Goal: Task Accomplishment & Management: Manage account settings

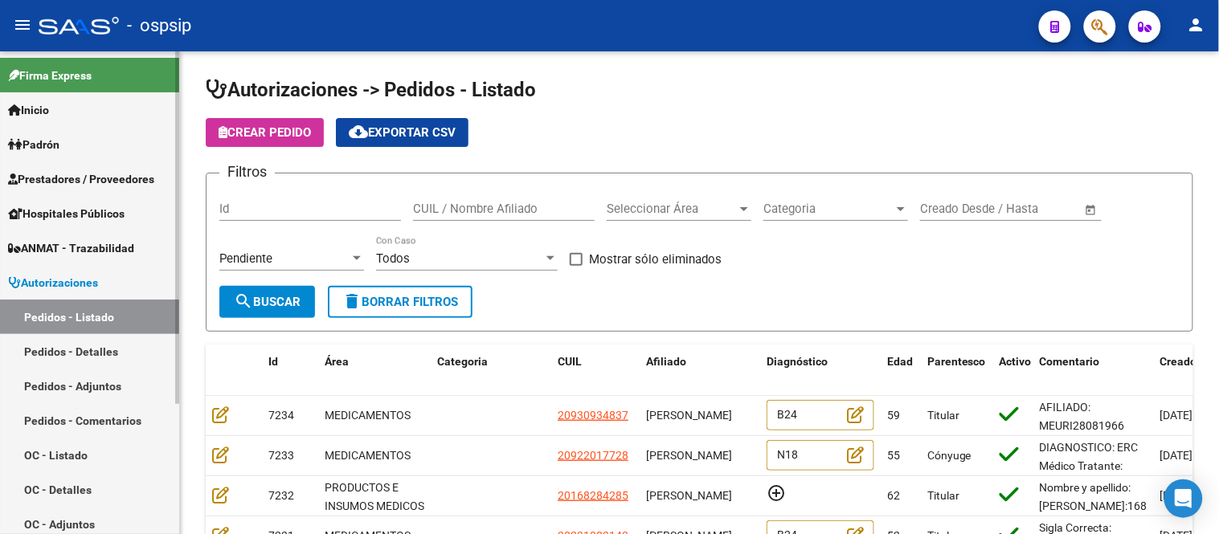
click at [85, 326] on link "Pedidos - Listado" at bounding box center [89, 317] width 179 height 35
click at [645, 203] on span "Seleccionar Área" at bounding box center [672, 209] width 130 height 14
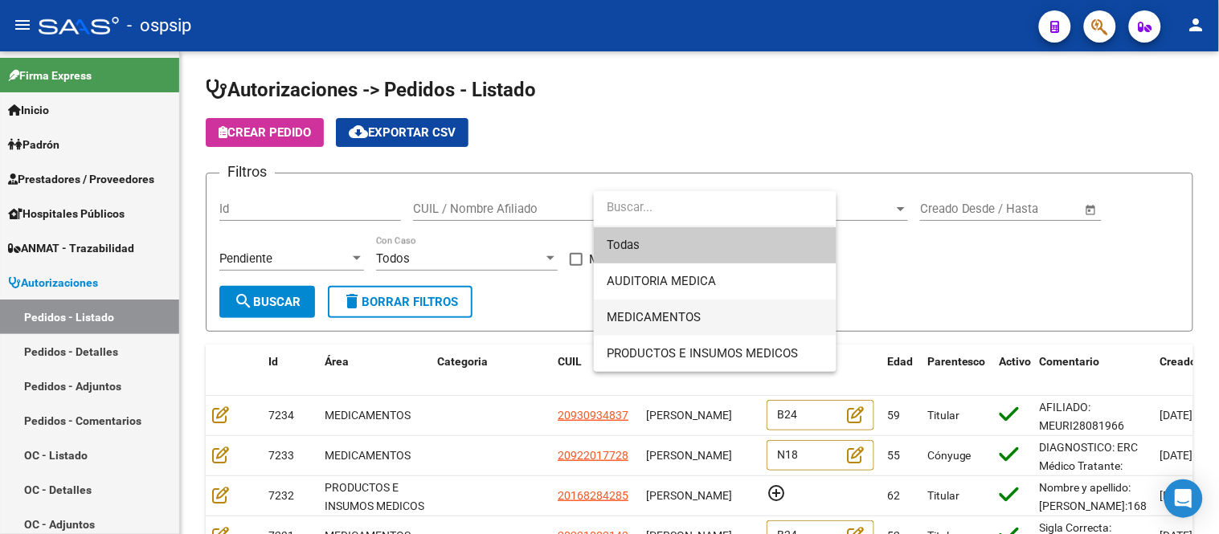
click at [645, 310] on span "MEDICAMENTOS" at bounding box center [654, 317] width 94 height 14
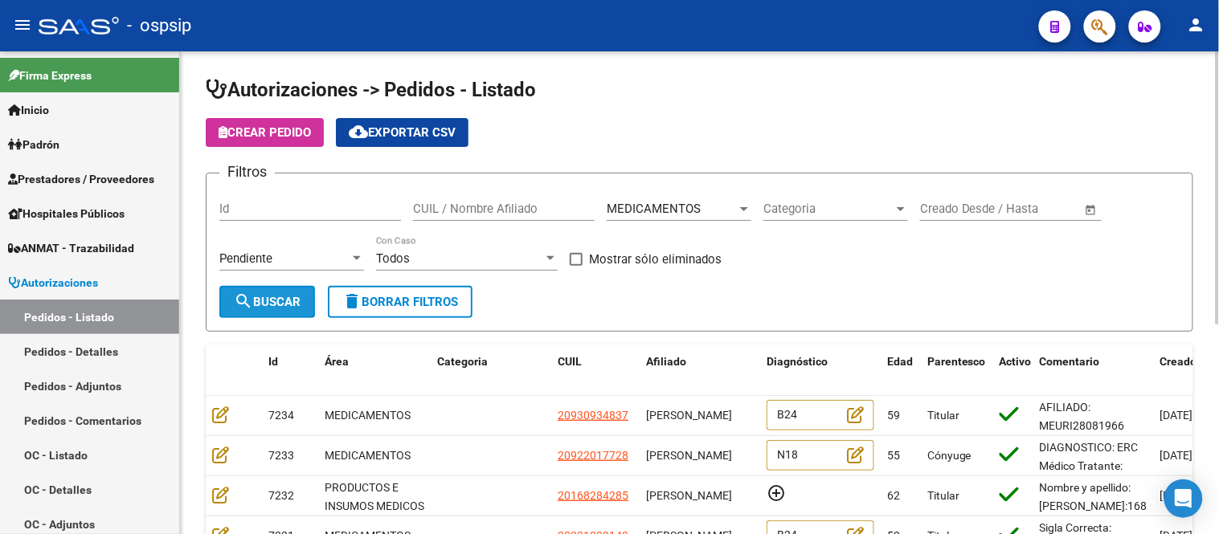
click at [278, 301] on span "search Buscar" at bounding box center [267, 302] width 67 height 14
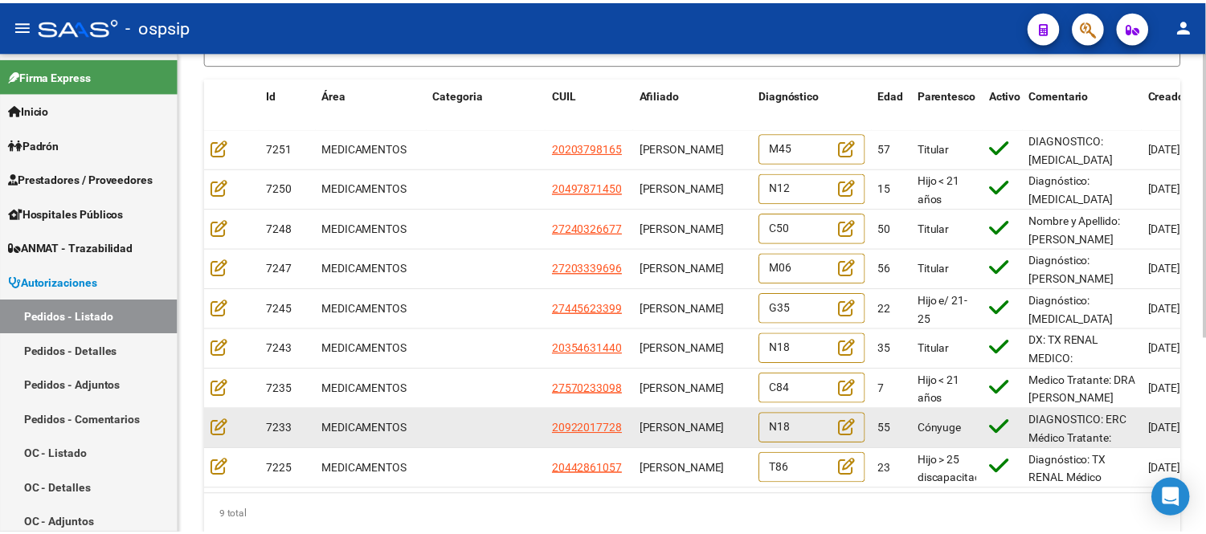
scroll to position [1, 0]
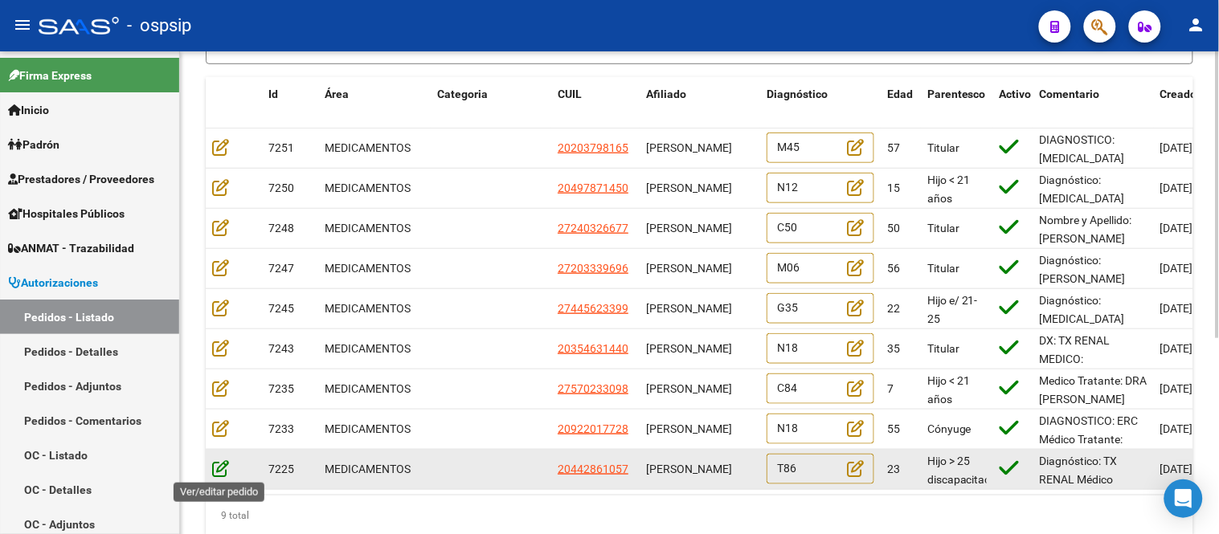
click at [219, 468] on icon at bounding box center [220, 469] width 17 height 18
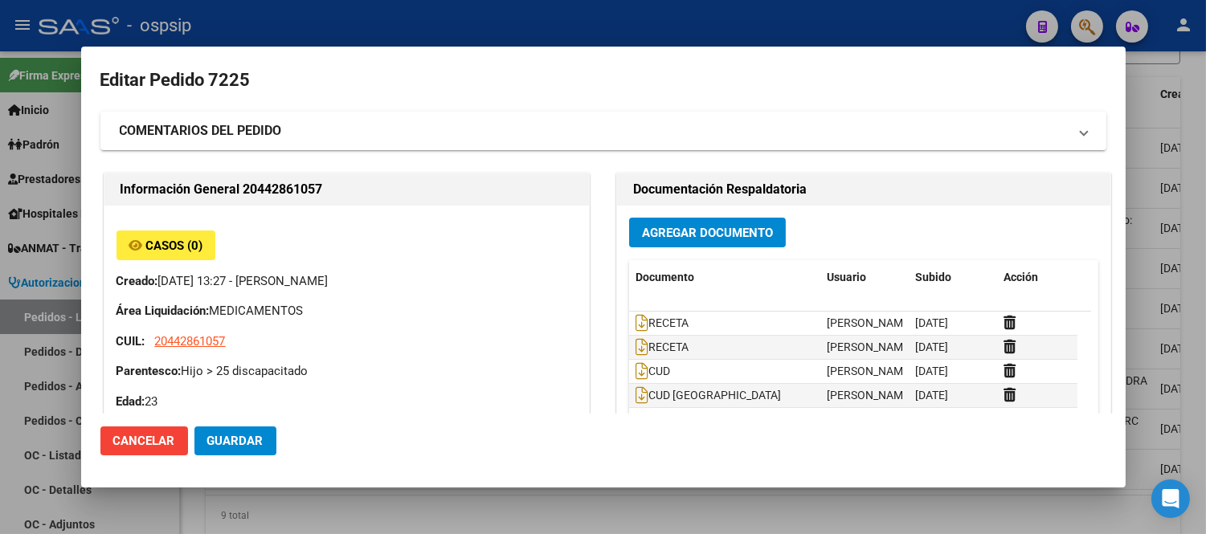
type input "Buenos Aires, EZPELETA ESTE, ALBERT SCHWEITZER 4079, Departamento: GIM"
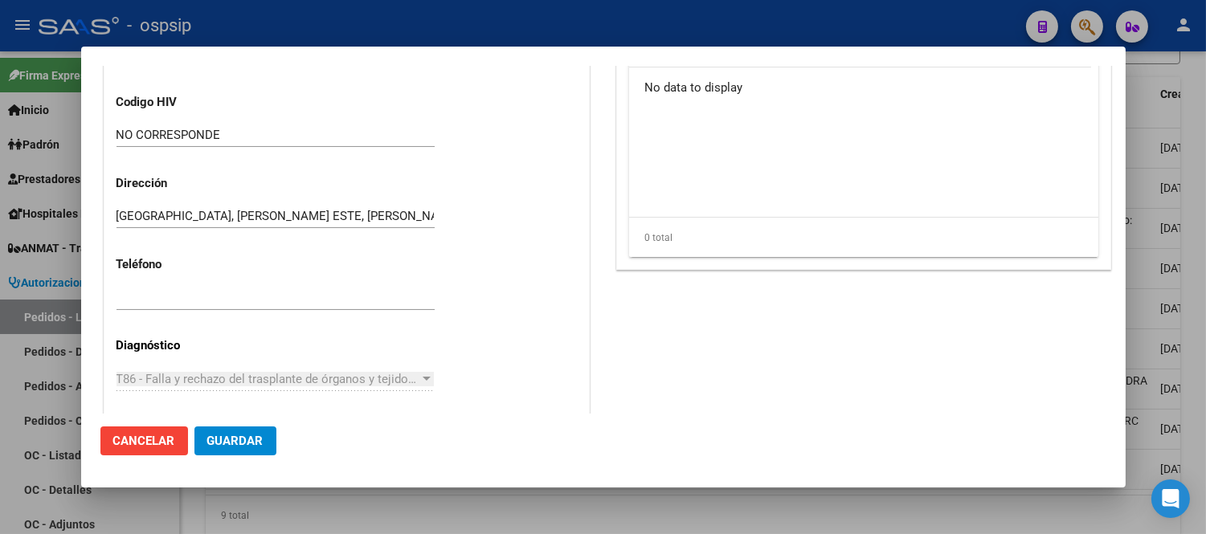
scroll to position [357, 0]
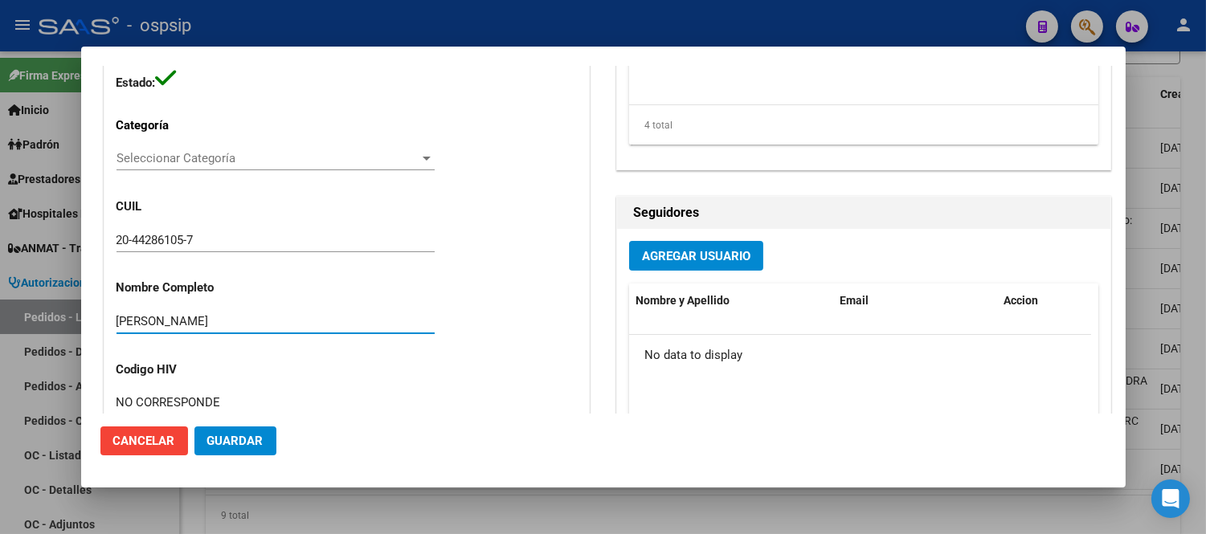
drag, startPoint x: 335, startPoint y: 323, endPoint x: 113, endPoint y: 323, distance: 222.6
click at [113, 323] on div "Casos (0) Creado: 17/09/2025 13:27 - Ortiz Jesica Área Liquidación: MEDICAMENTO…" at bounding box center [346, 337] width 485 height 977
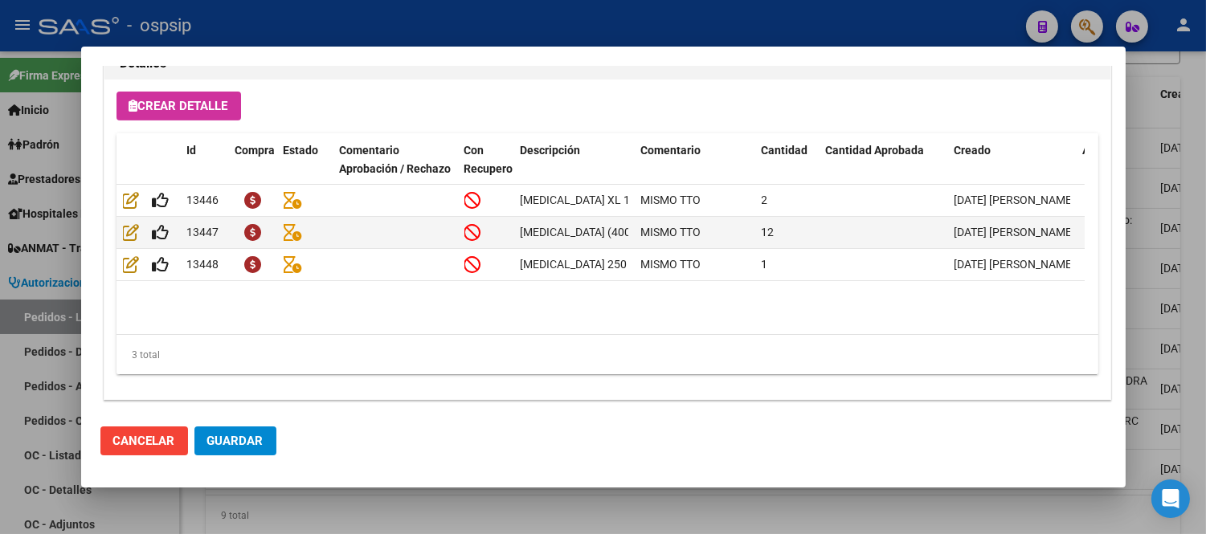
scroll to position [1176, 0]
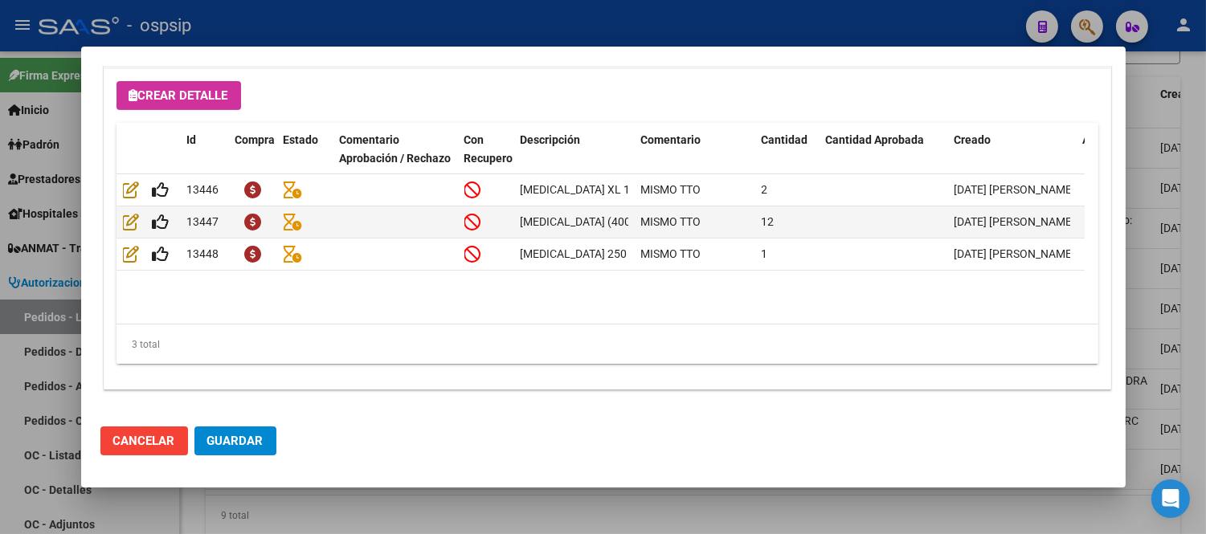
click at [107, 430] on button "Cancelar" at bounding box center [144, 441] width 88 height 29
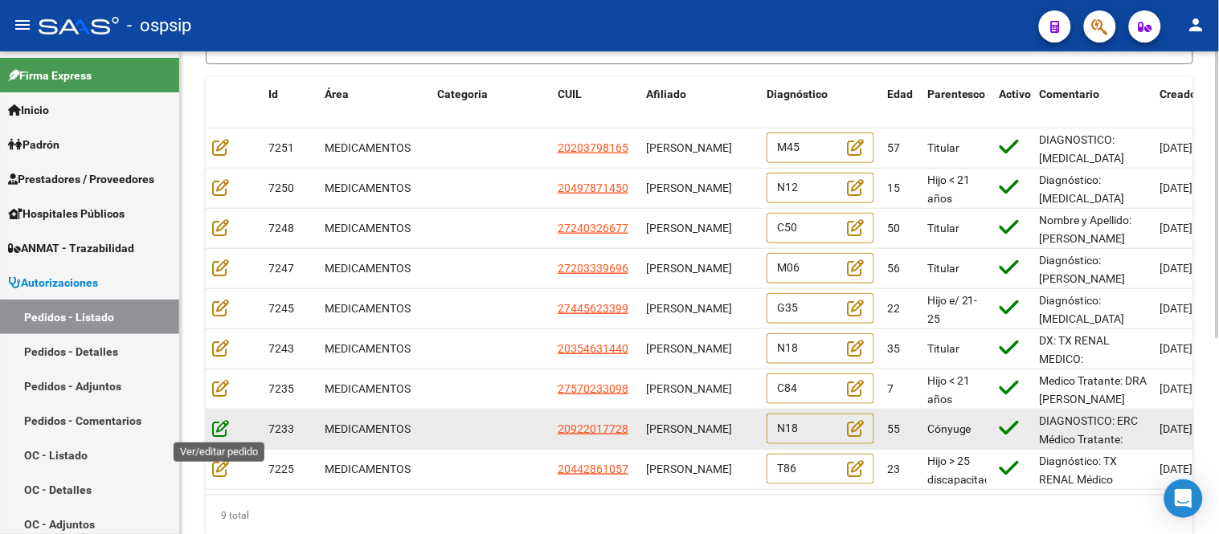
click at [218, 431] on icon at bounding box center [220, 429] width 17 height 18
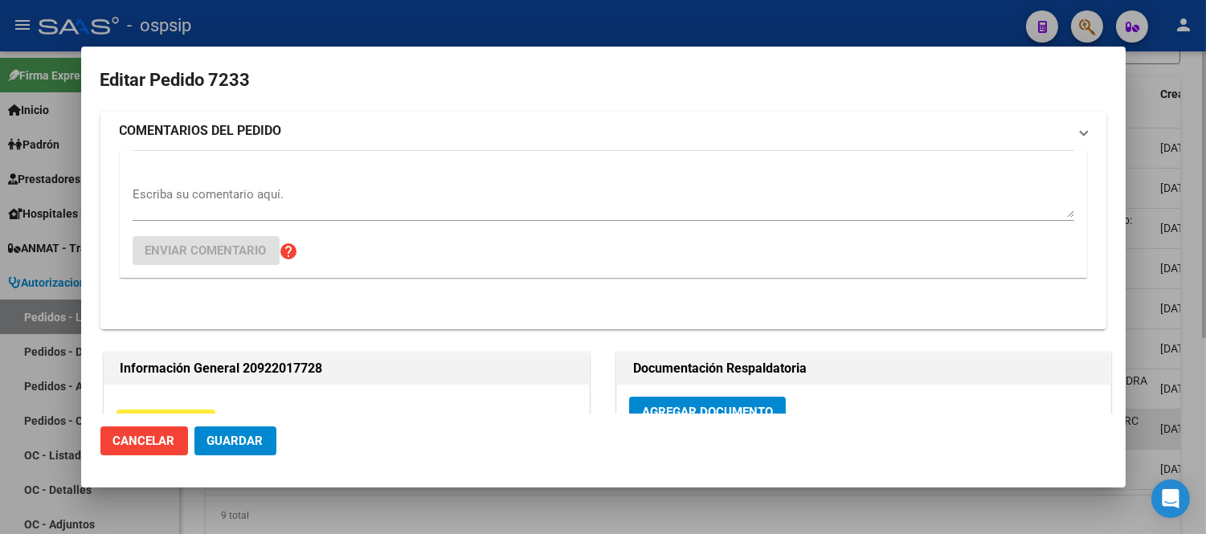
type input "Buenos Aires, VIRREY DEL PINO, MOLINEDO 4342"
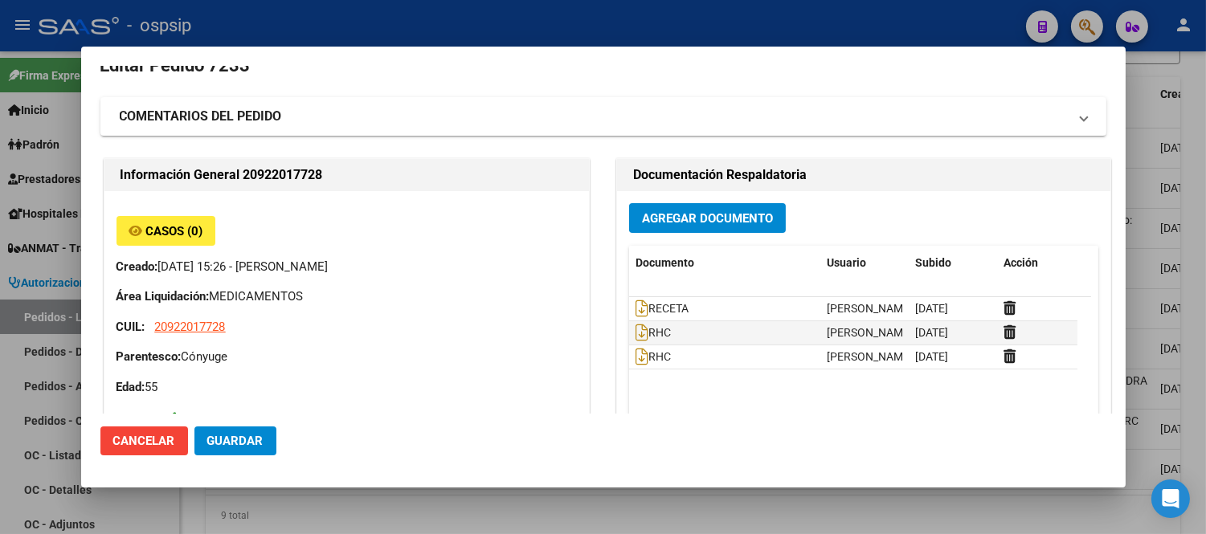
scroll to position [372, 0]
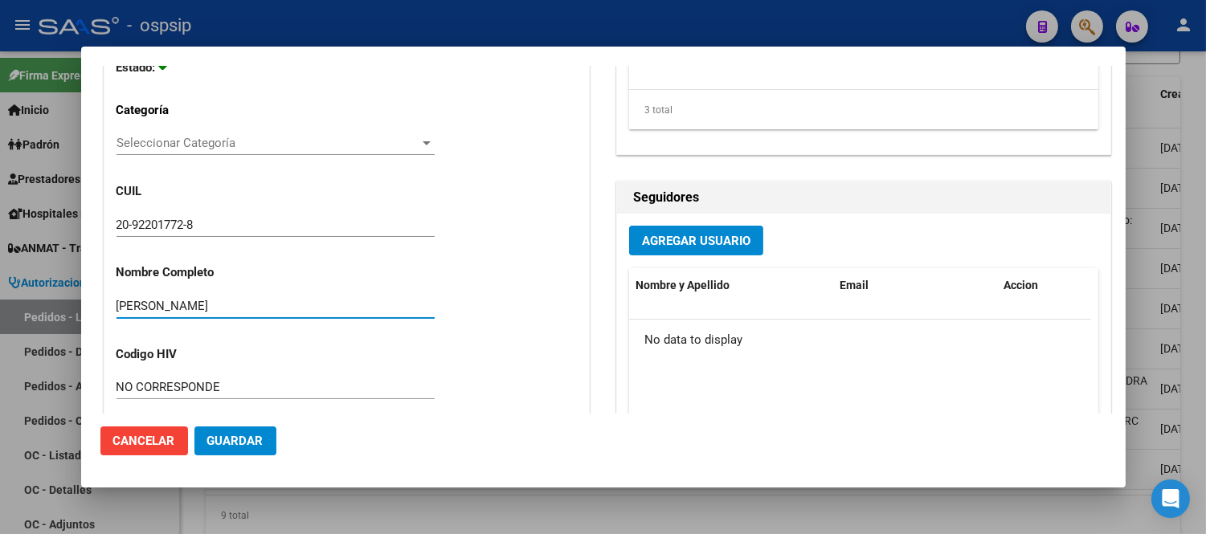
click at [233, 300] on input "PEDRO ANDRES PEREIRA MEZA" at bounding box center [276, 306] width 318 height 14
click at [231, 300] on input "PEDRO ANDRES PEREIRA MEZA" at bounding box center [276, 306] width 318 height 14
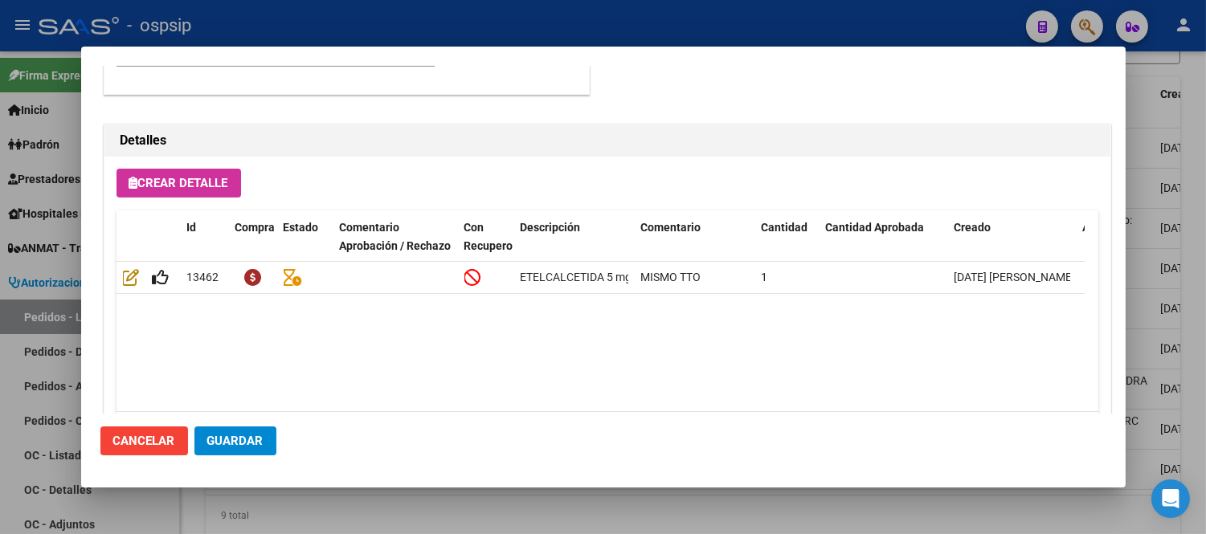
scroll to position [1176, 0]
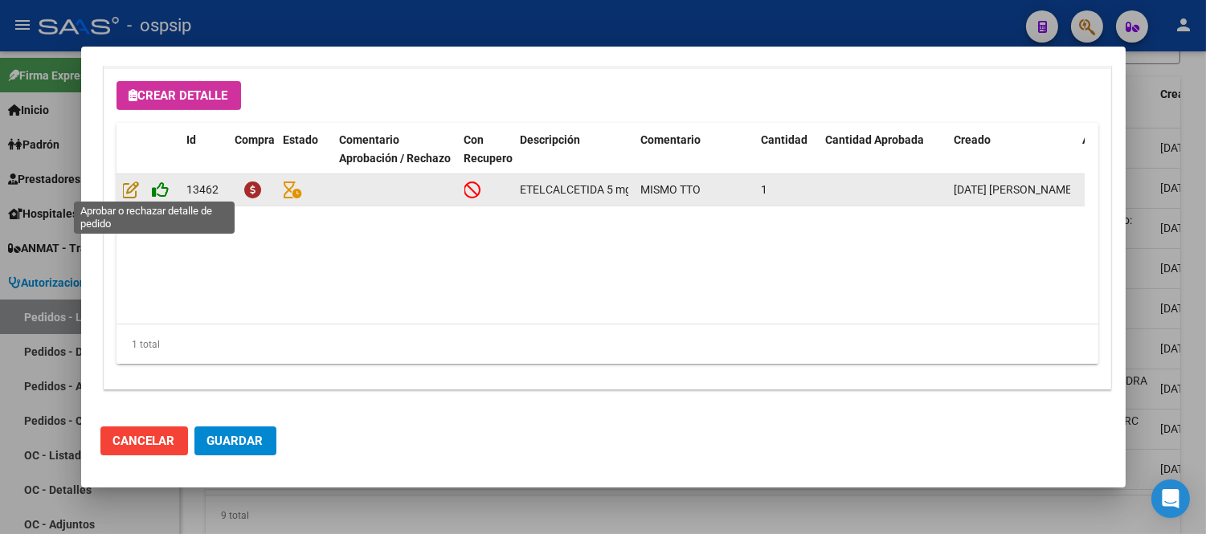
click at [163, 194] on icon at bounding box center [161, 190] width 17 height 18
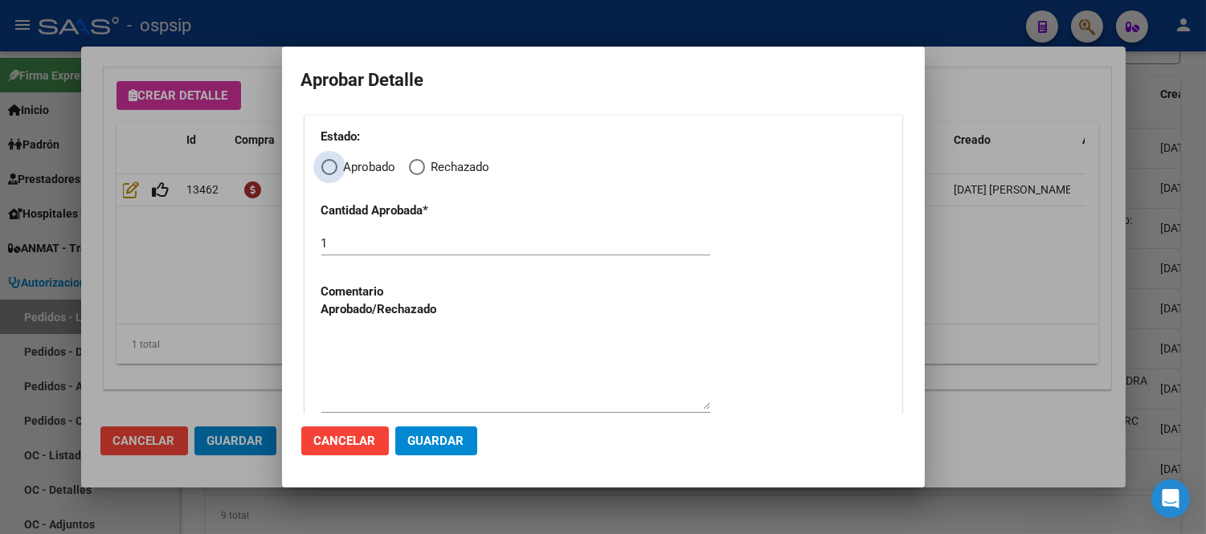
click at [336, 169] on span "Elija una opción" at bounding box center [329, 167] width 16 height 16
click at [336, 169] on input "Aprobado" at bounding box center [329, 167] width 16 height 16
radio input "true"
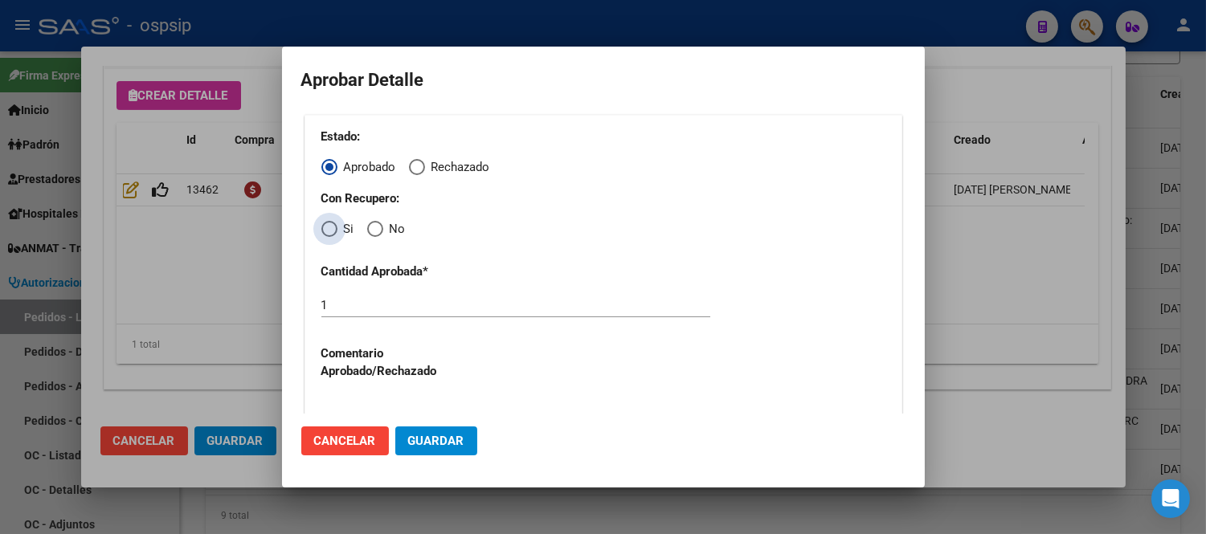
click at [328, 231] on span "Elija una opción" at bounding box center [329, 229] width 16 height 16
click at [328, 231] on input "Si" at bounding box center [329, 229] width 16 height 16
radio input "true"
click at [328, 231] on span "Elija una opción" at bounding box center [330, 229] width 8 height 8
click at [328, 231] on input "Si" at bounding box center [329, 229] width 16 height 16
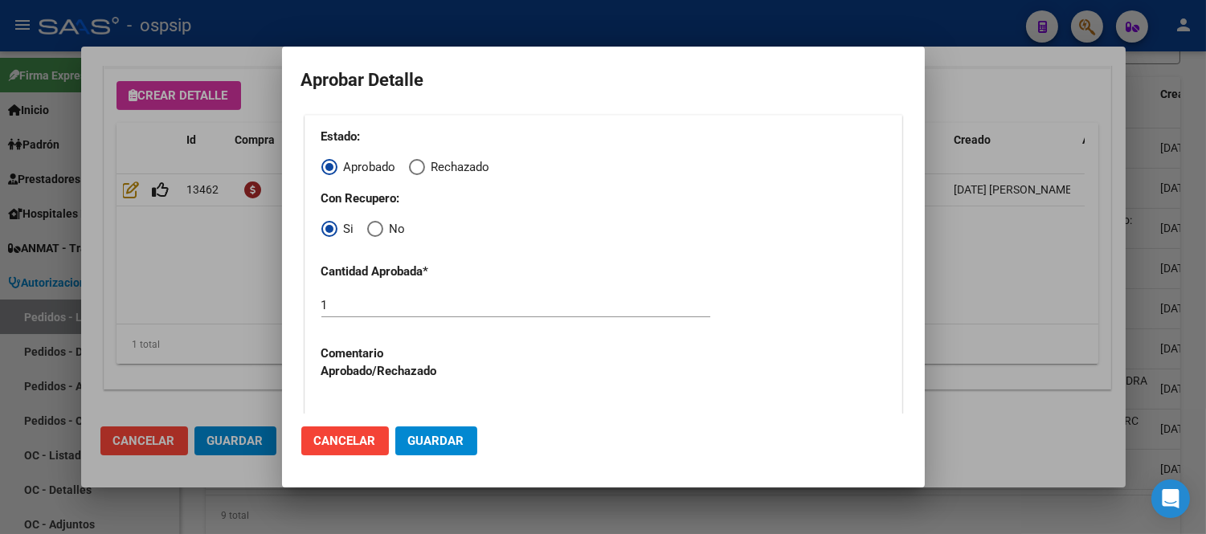
click at [367, 223] on span "Elija una opción" at bounding box center [375, 229] width 16 height 16
click at [367, 223] on input "No" at bounding box center [375, 229] width 16 height 16
radio input "true"
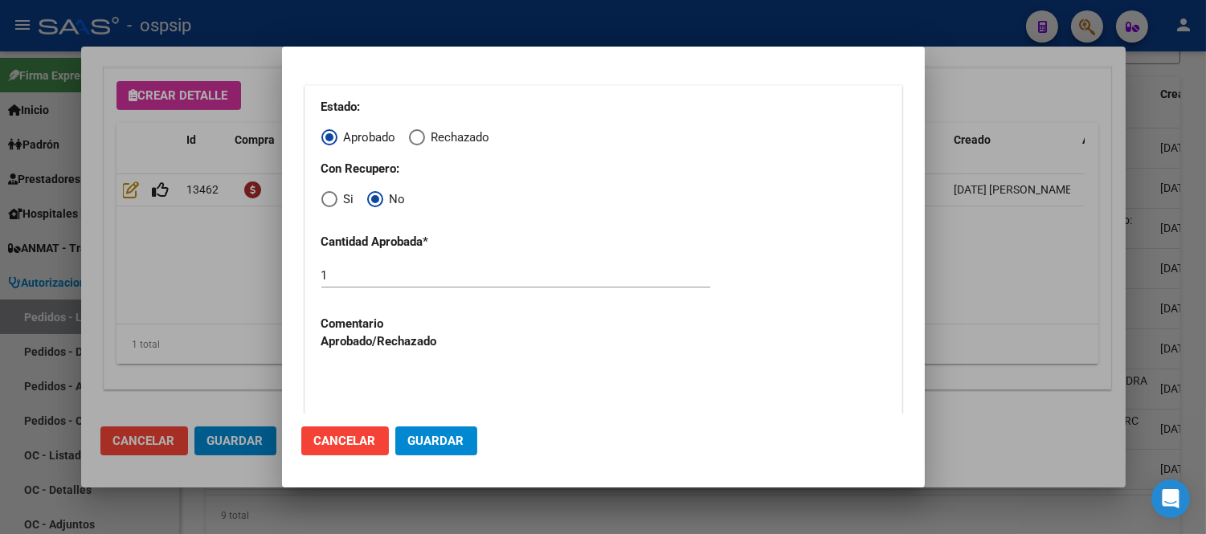
scroll to position [80, 0]
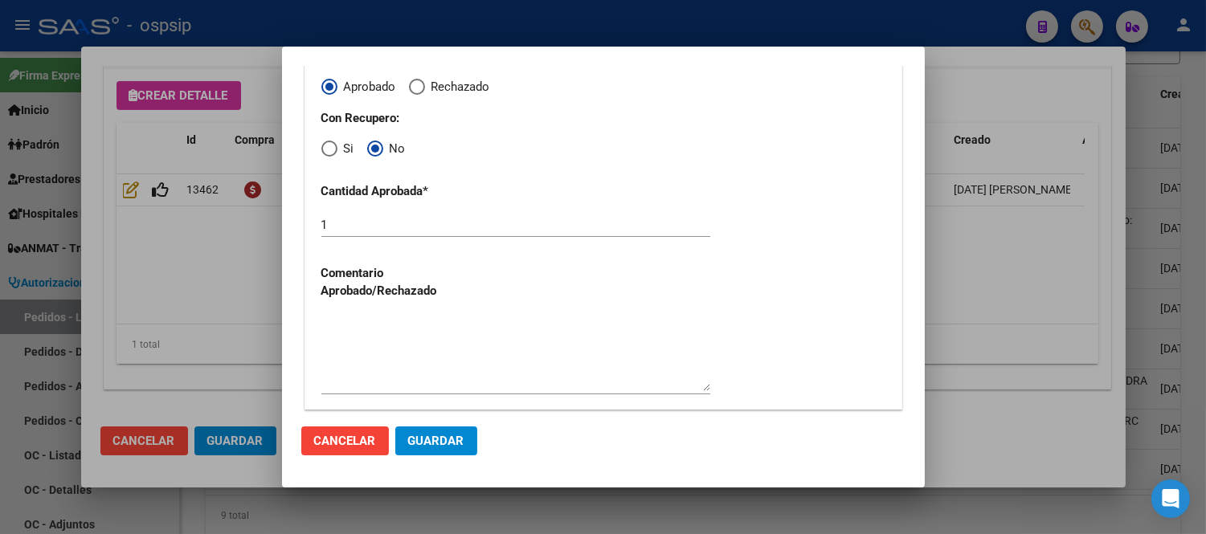
click at [422, 436] on span "Guardar" at bounding box center [436, 441] width 56 height 14
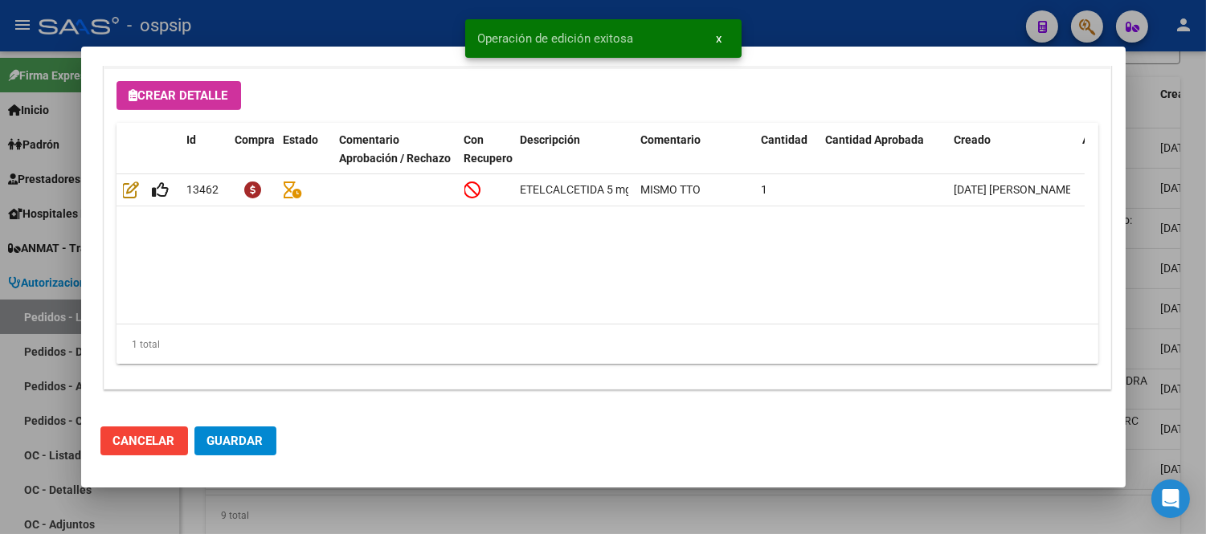
type input "BUENOS AIRES, VIRREY DEL PINO, MOLINEDO 4342"
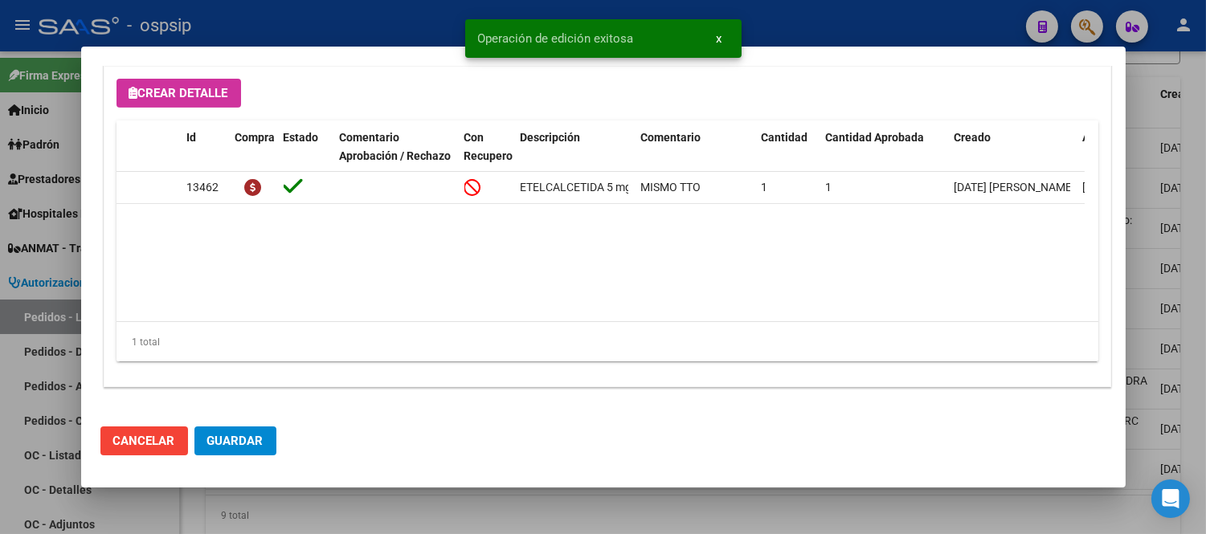
scroll to position [1176, 0]
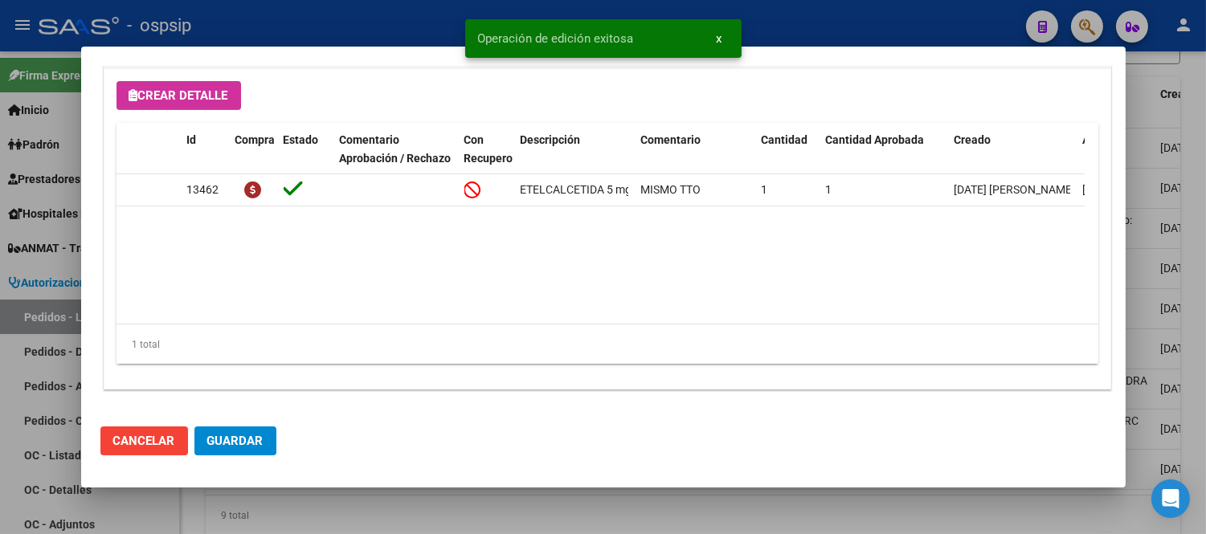
click at [243, 448] on button "Guardar" at bounding box center [236, 441] width 82 height 29
click at [158, 434] on span "Cancelar" at bounding box center [144, 441] width 62 height 14
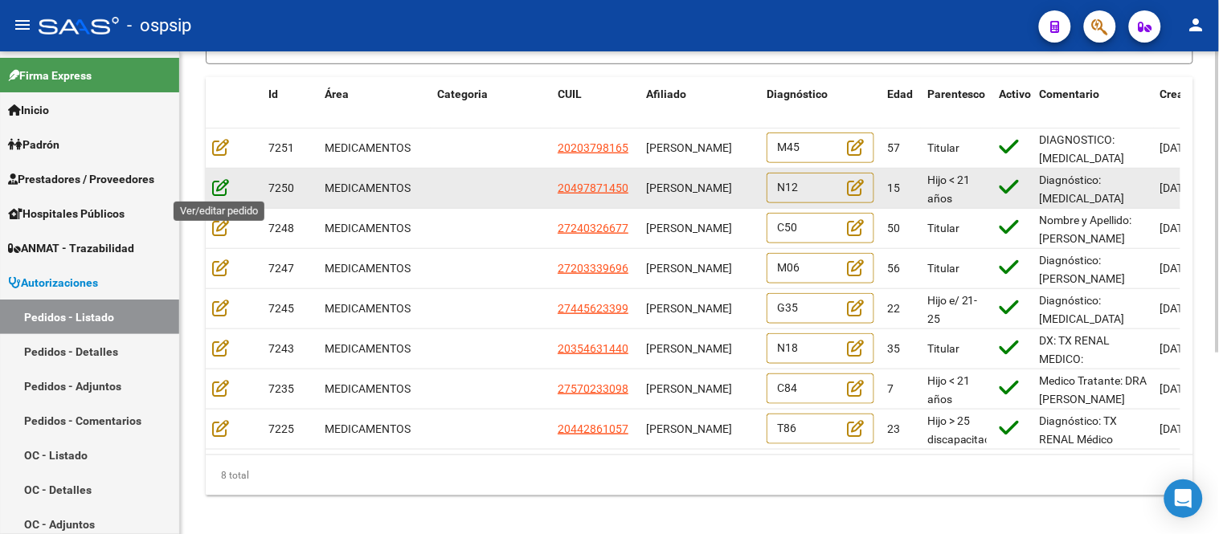
click at [215, 182] on icon at bounding box center [220, 187] width 17 height 18
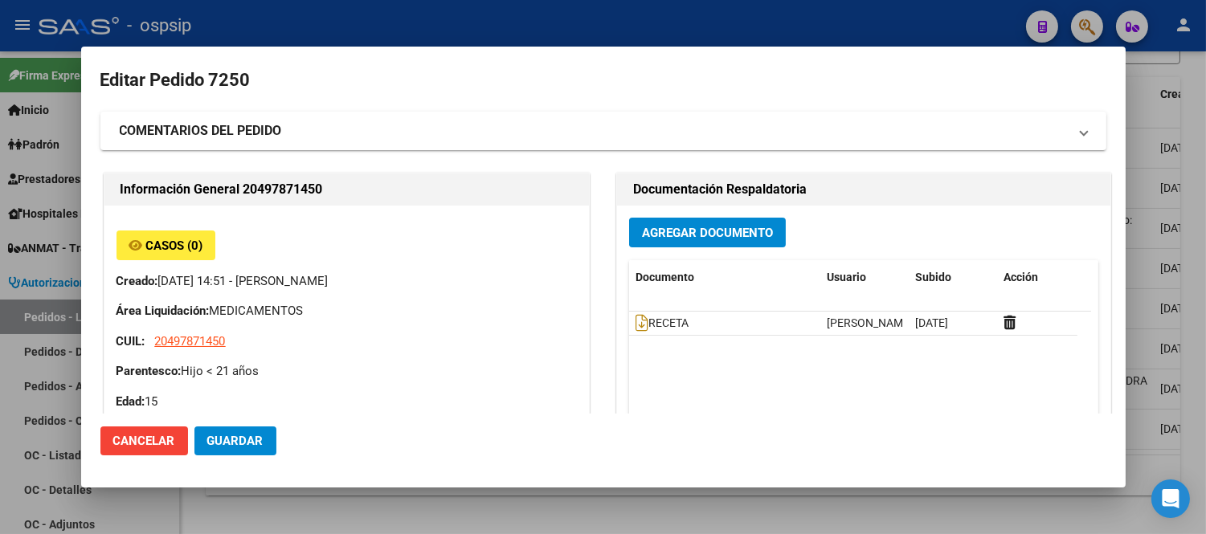
type input "[PERSON_NAME], EL RESGUARDO, MANZANA A CASA 47"
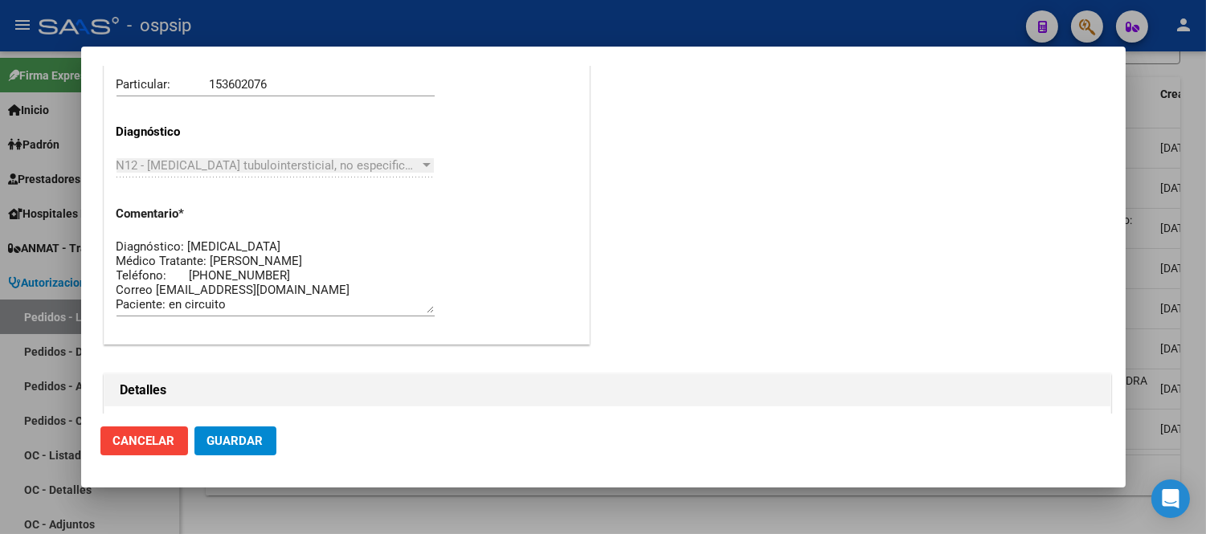
scroll to position [997, 0]
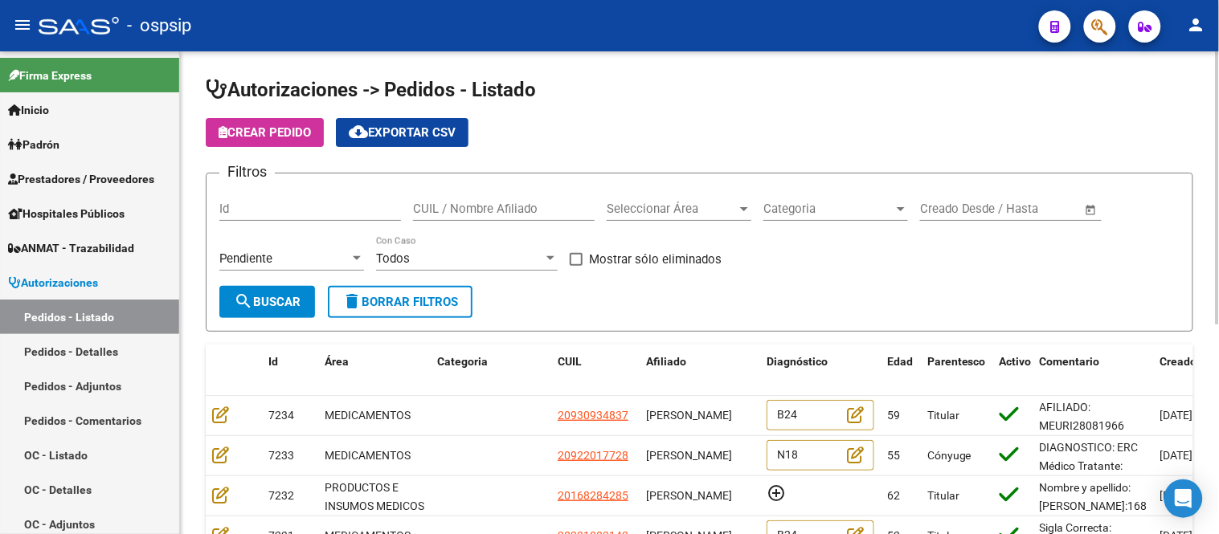
click at [470, 211] on input "CUIL / Nombre Afiliado" at bounding box center [504, 209] width 182 height 14
paste input "PEDRO ANDRES PEREIRA MEZA"
type input "PEDRO ANDRES PEREIRA MEZA"
click at [290, 260] on div "Pendiente" at bounding box center [284, 259] width 130 height 14
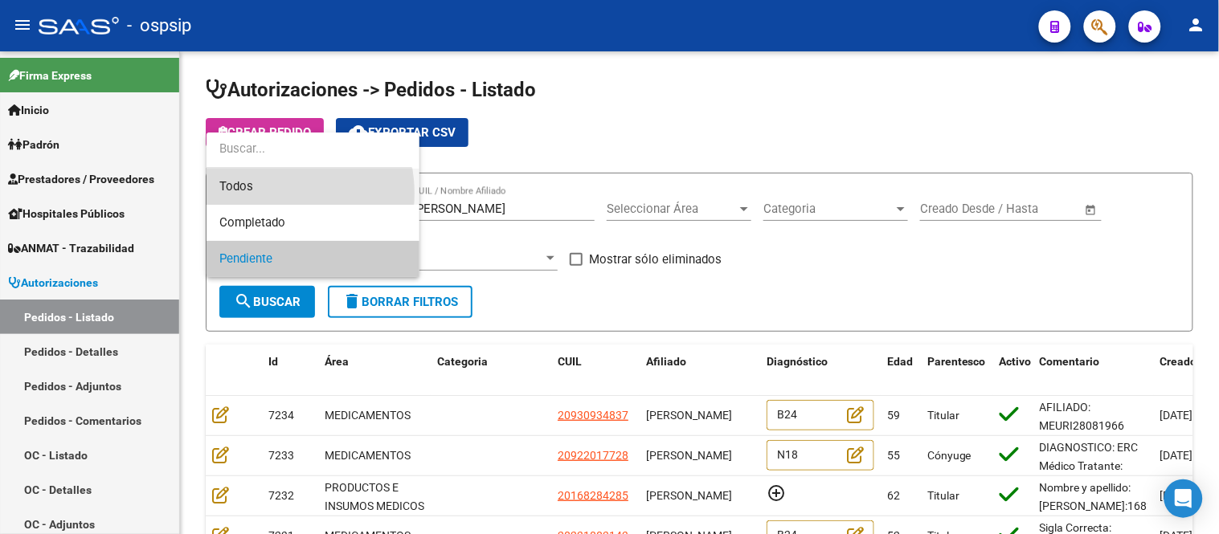
click at [260, 194] on span "Todos" at bounding box center [312, 187] width 187 height 36
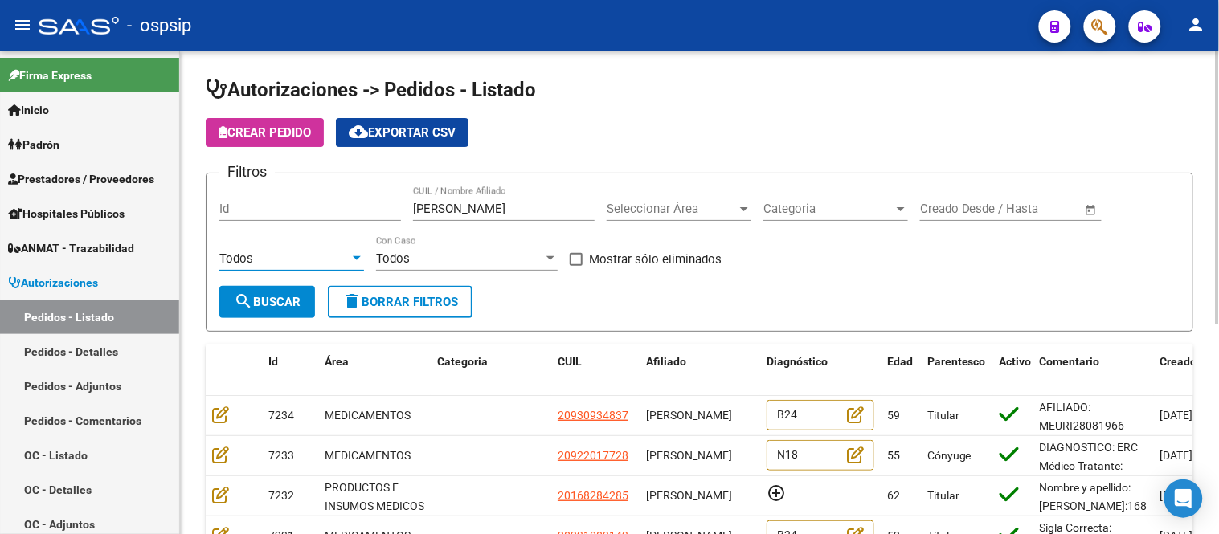
click at [258, 298] on span "search Buscar" at bounding box center [267, 302] width 67 height 14
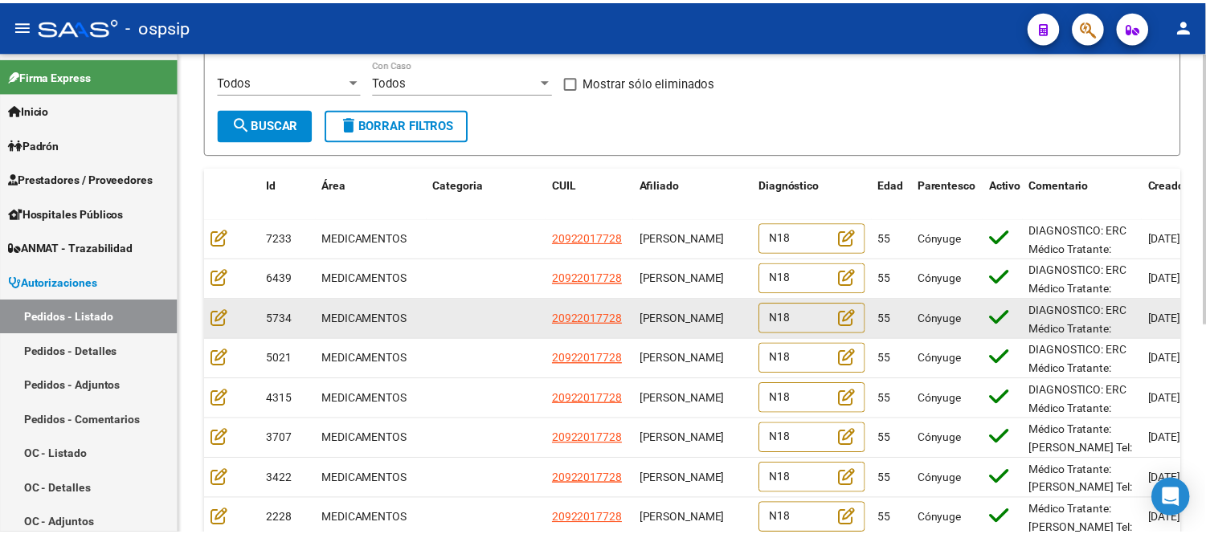
scroll to position [178, 0]
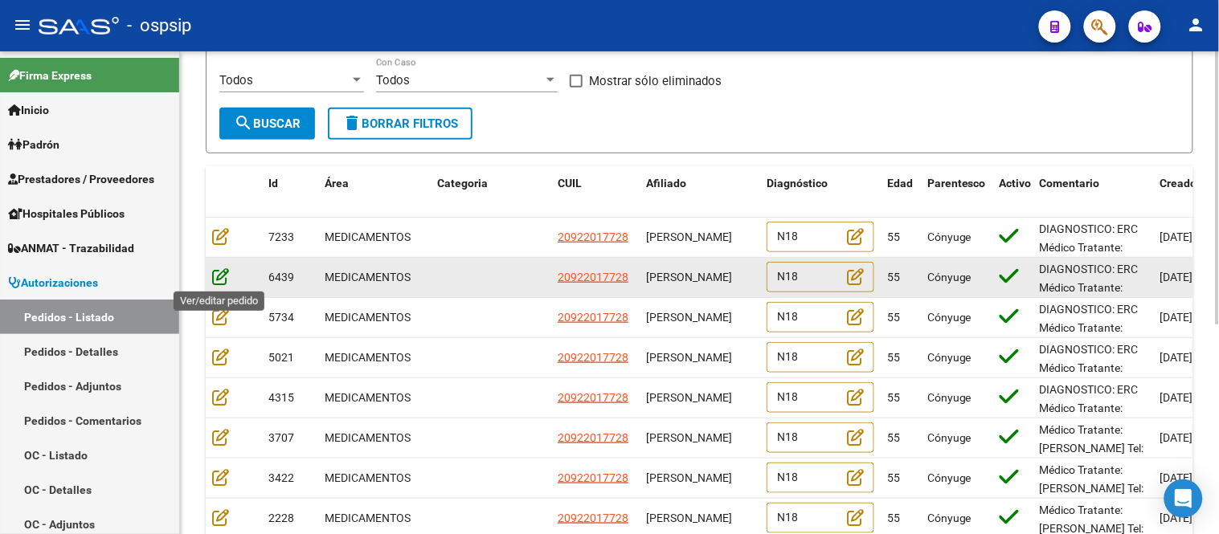
click at [214, 281] on icon at bounding box center [220, 277] width 17 height 18
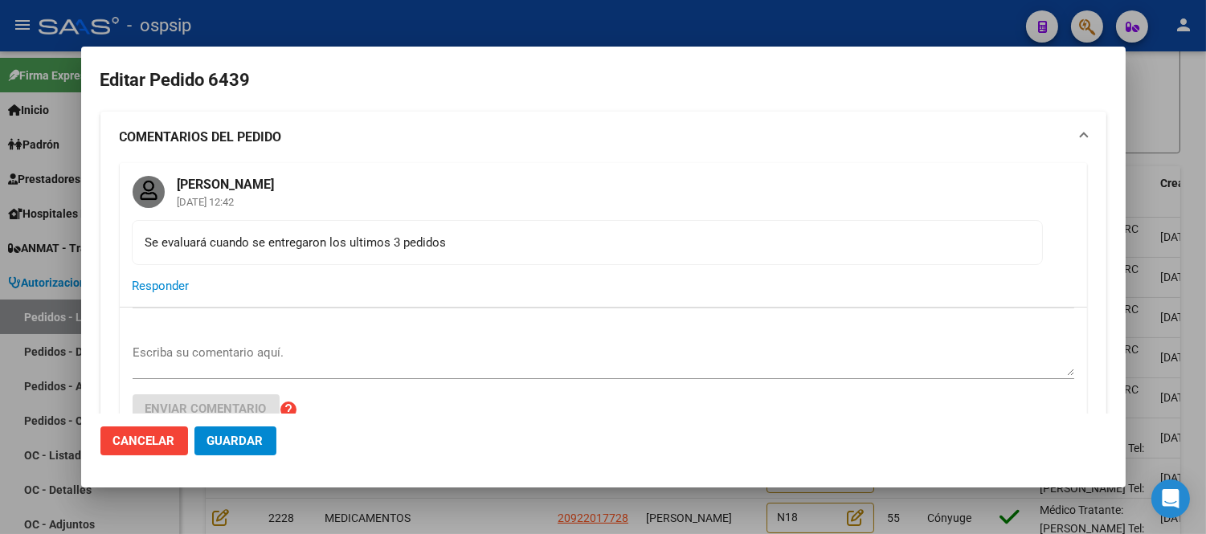
type input "Buenos Aires, VIRREY DEL PINO, MOLINEDO 4342"
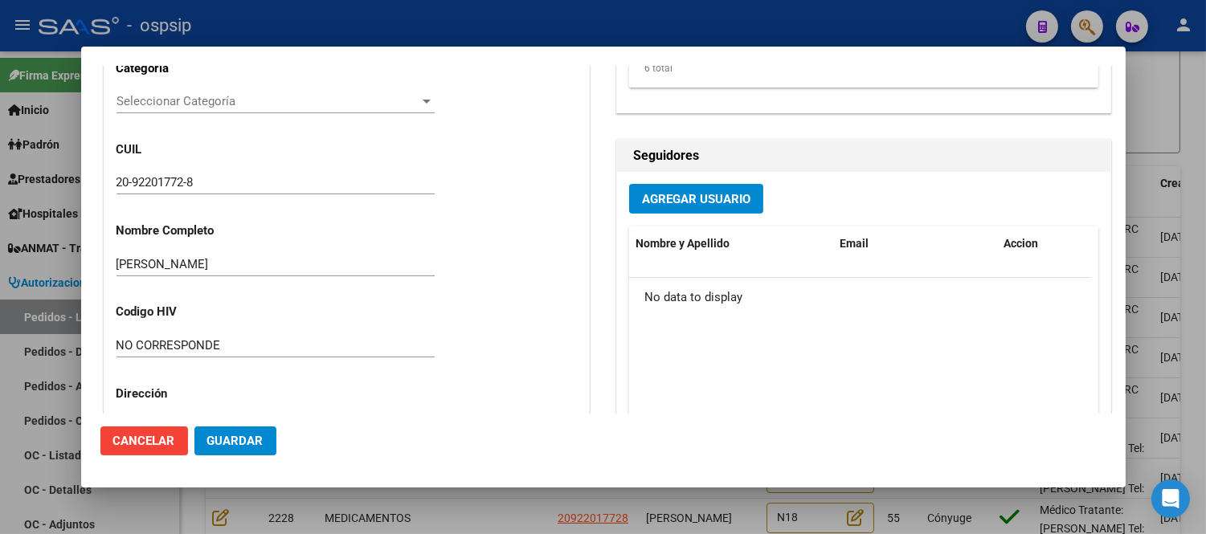
scroll to position [442, 0]
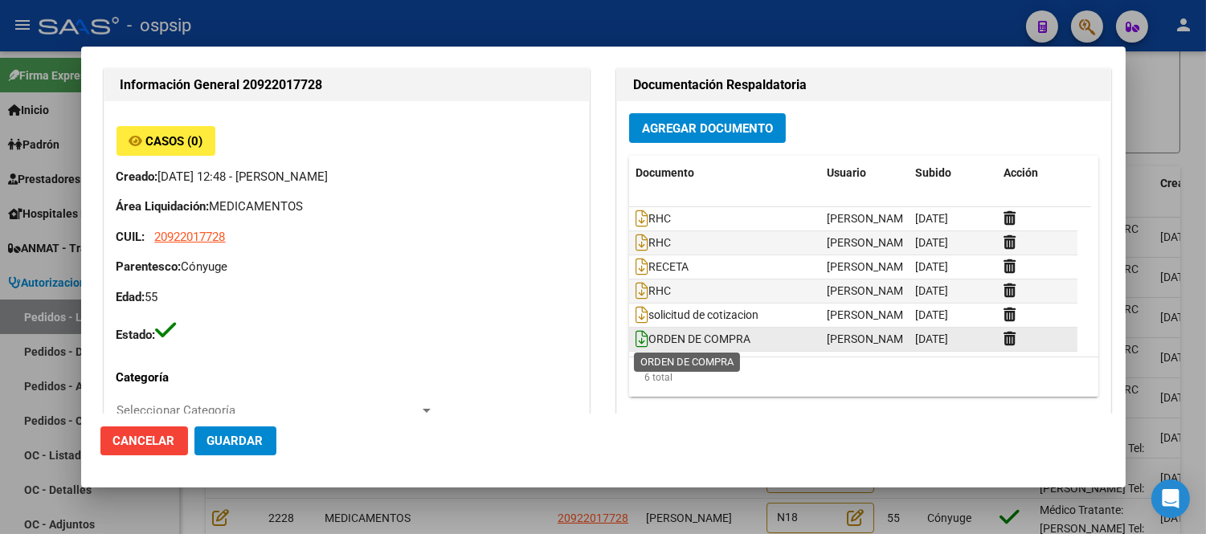
click at [636, 340] on icon at bounding box center [642, 339] width 13 height 18
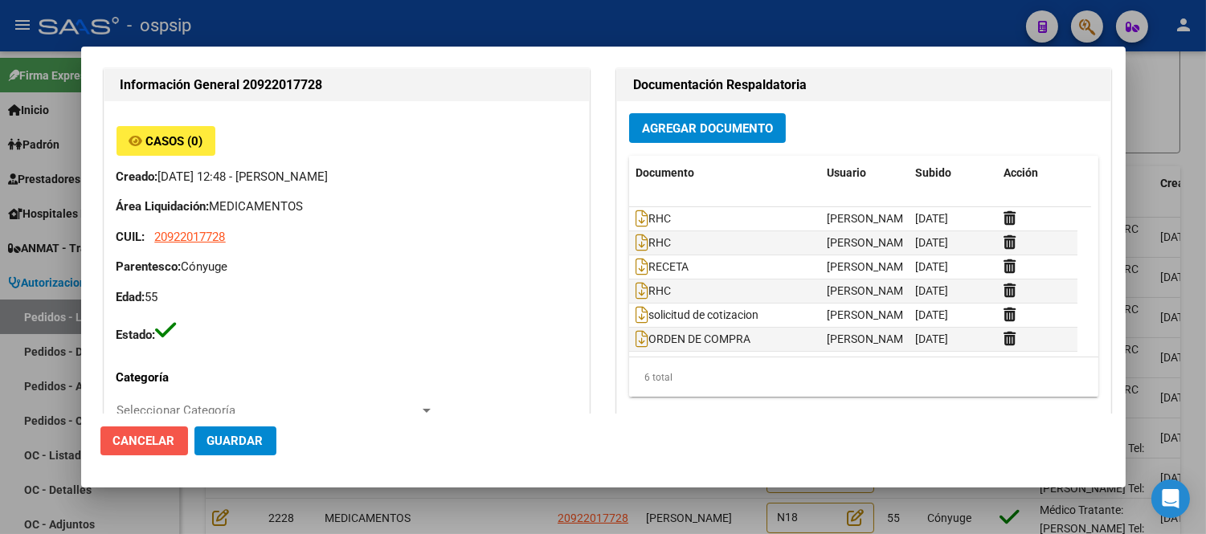
click at [149, 440] on span "Cancelar" at bounding box center [144, 441] width 62 height 14
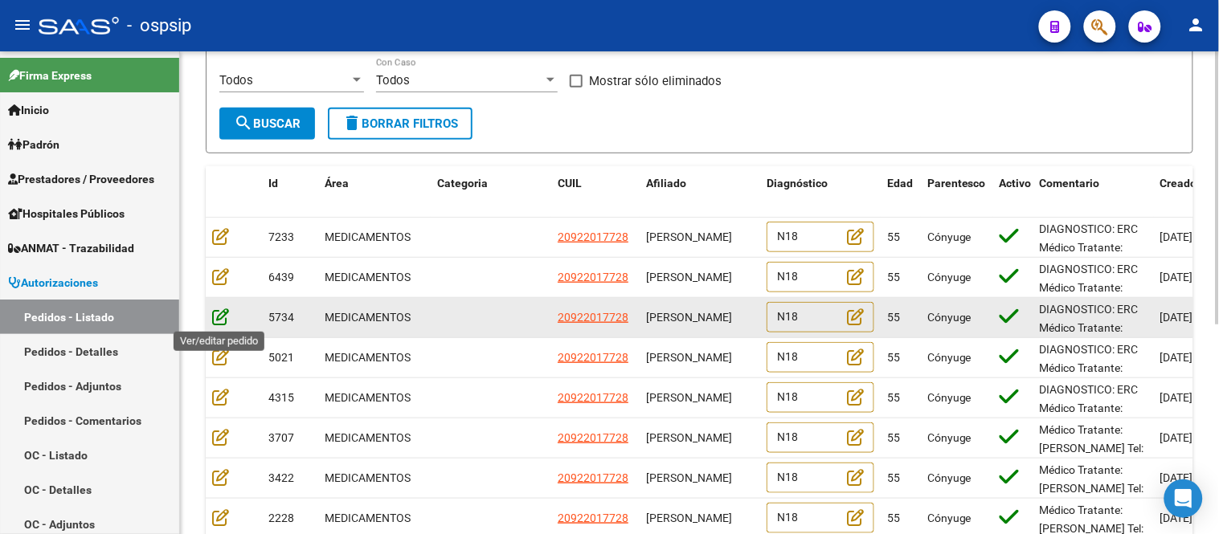
click at [219, 315] on icon at bounding box center [220, 317] width 17 height 18
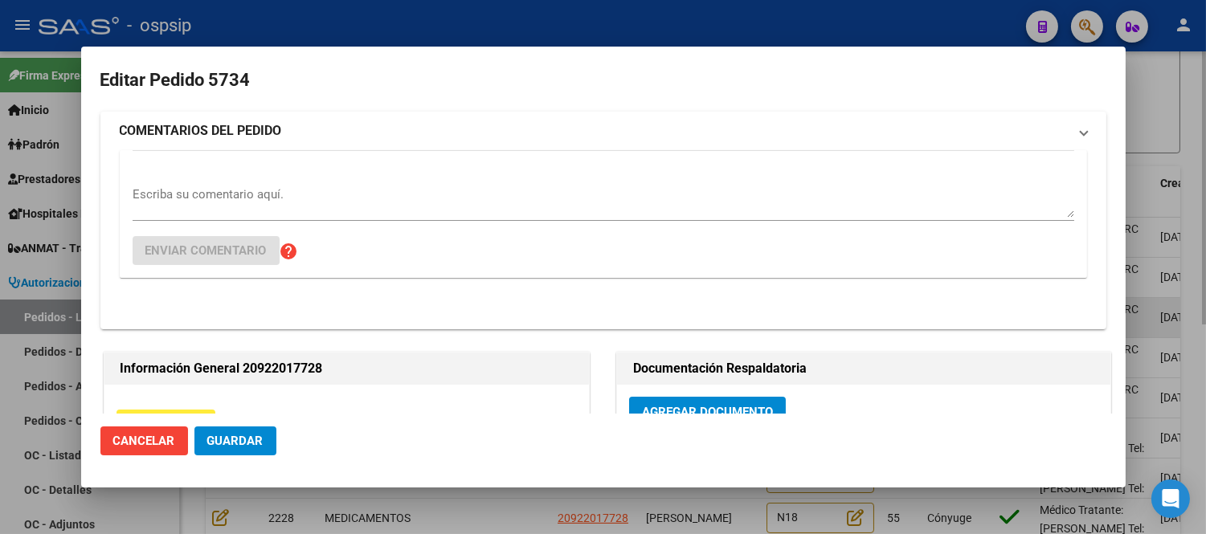
type input "Buenos Aires, VIRREY DEL PINO, MOLINEDO 4342"
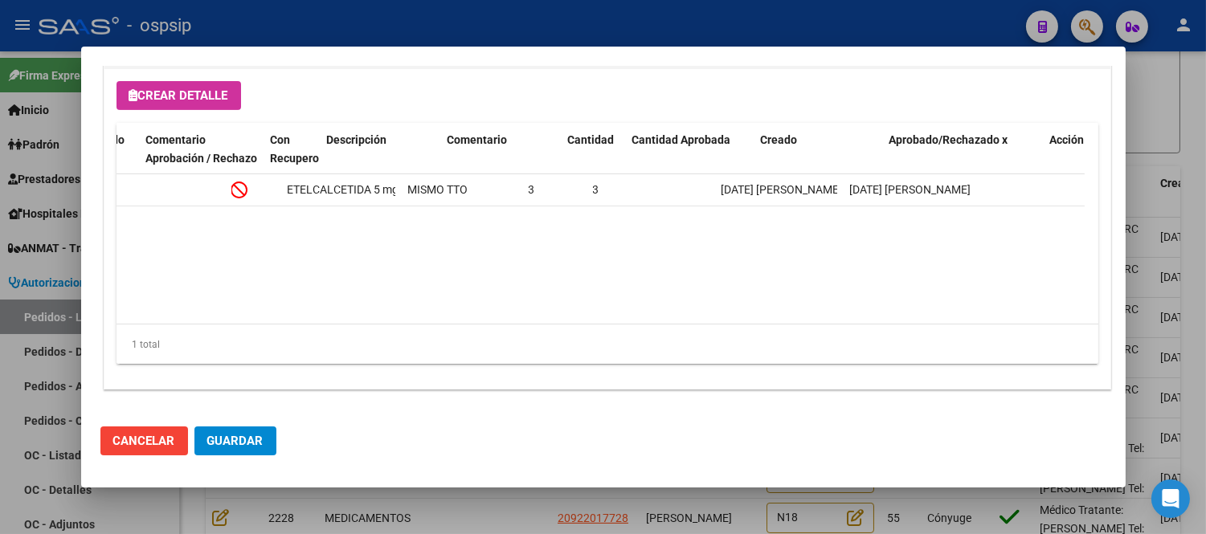
scroll to position [0, 0]
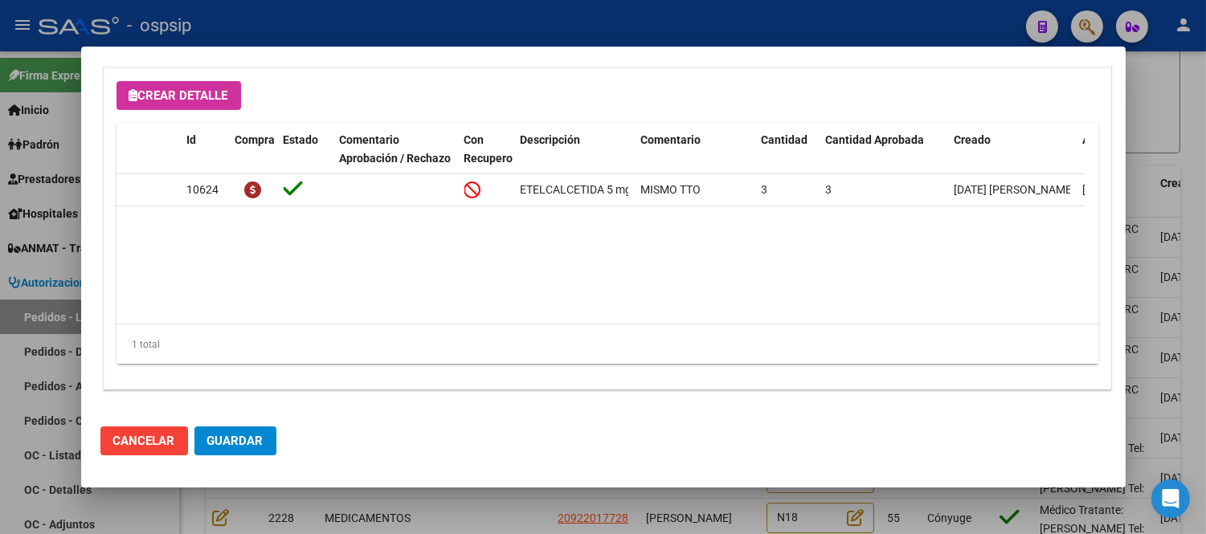
drag, startPoint x: 132, startPoint y: 440, endPoint x: 171, endPoint y: 428, distance: 41.2
click at [133, 440] on span "Cancelar" at bounding box center [144, 441] width 62 height 14
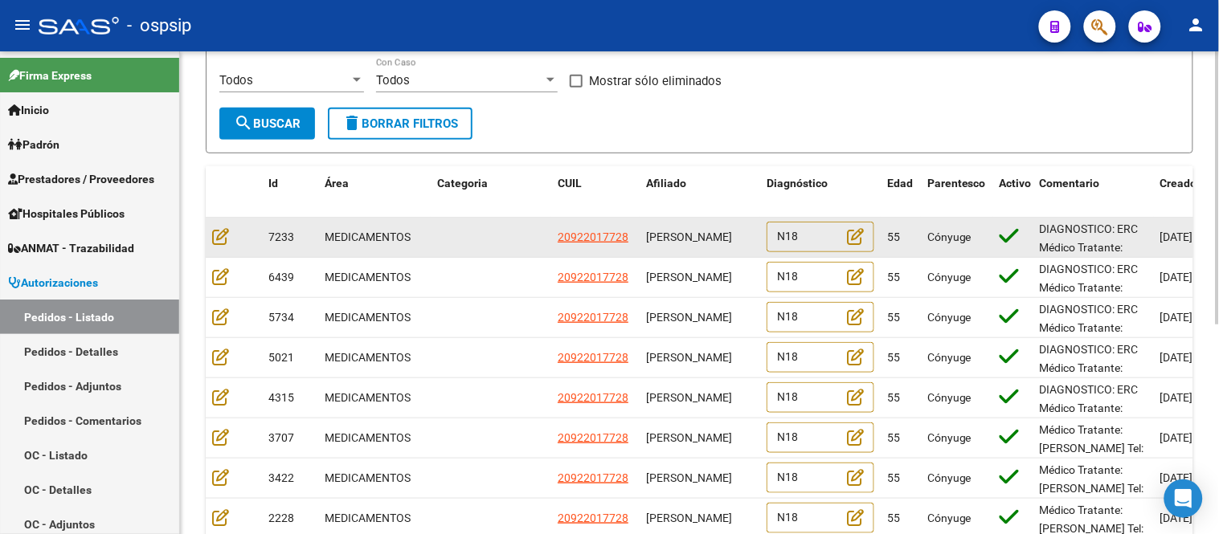
click at [229, 237] on div at bounding box center [233, 236] width 43 height 18
click at [222, 236] on icon at bounding box center [220, 236] width 17 height 18
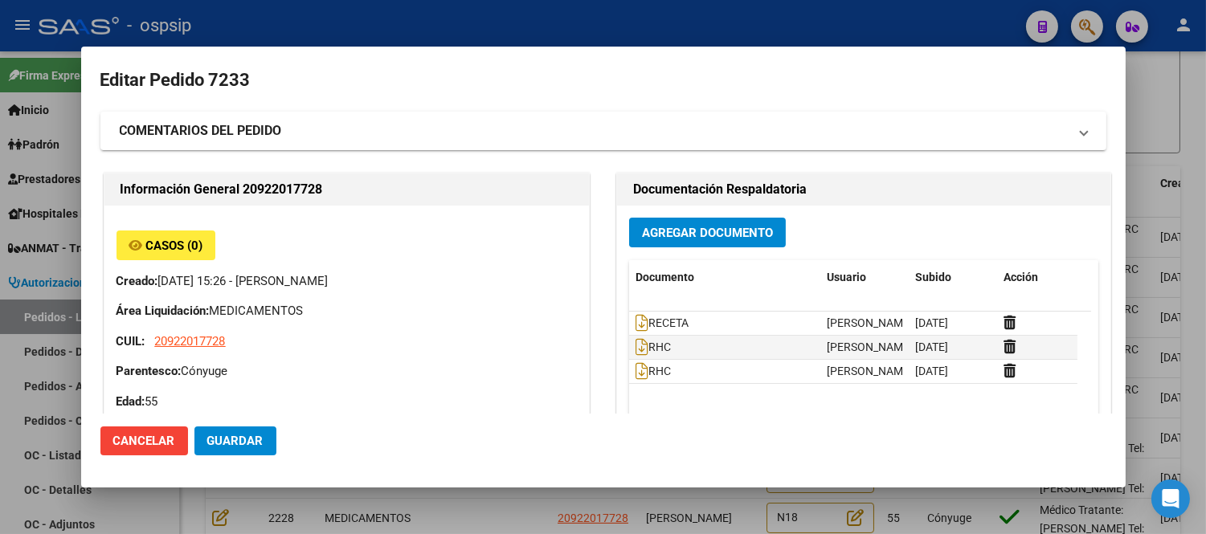
type input "Buenos Aires, VIRREY DEL PINO, MOLINEDO 4342"
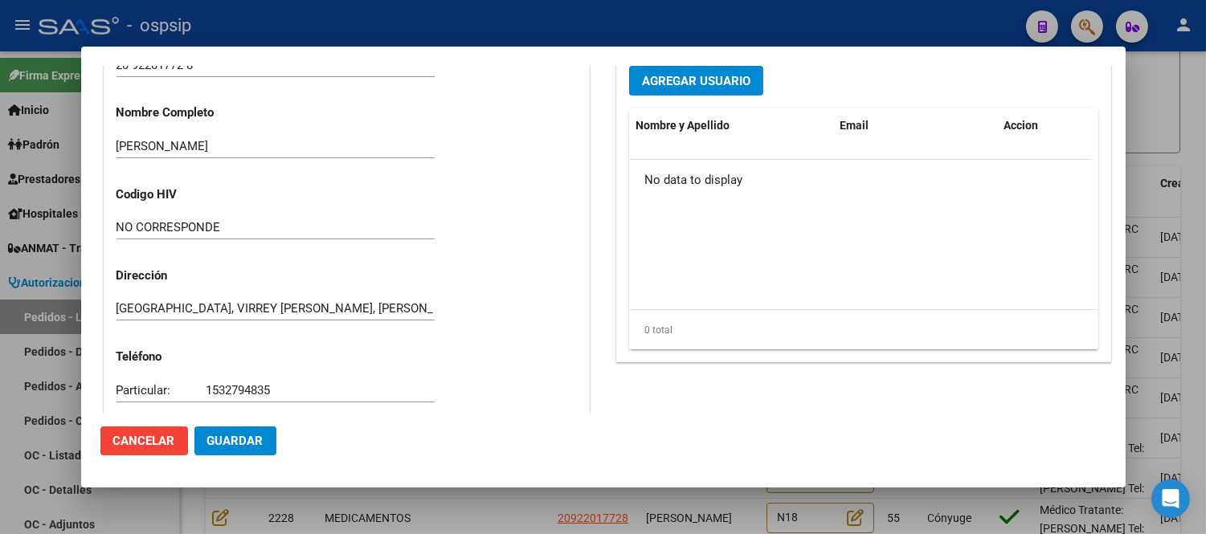
scroll to position [551, 0]
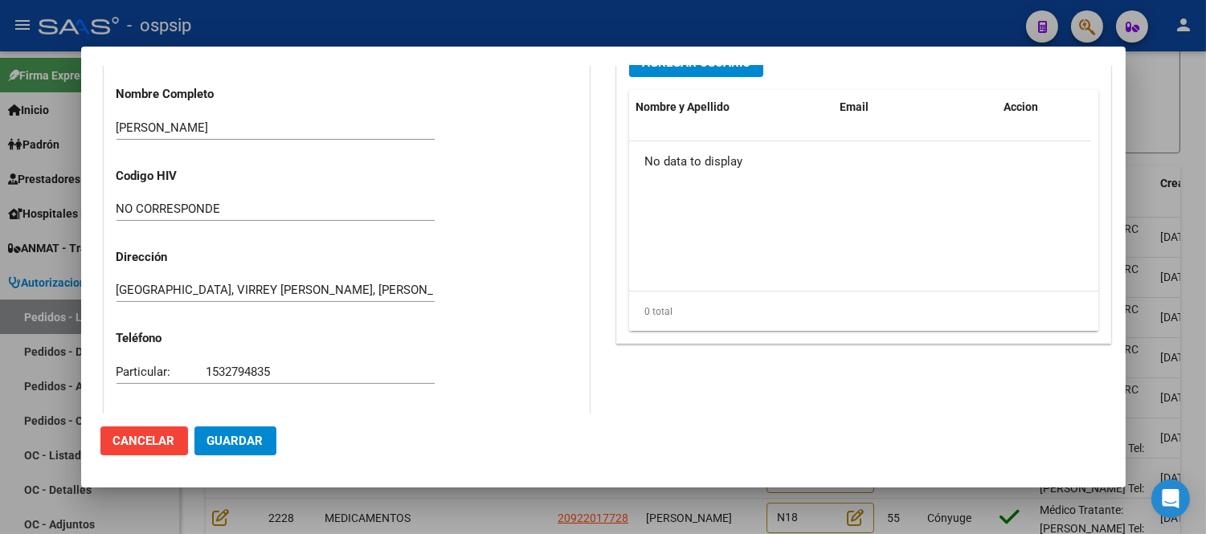
click at [145, 448] on button "Cancelar" at bounding box center [144, 441] width 88 height 29
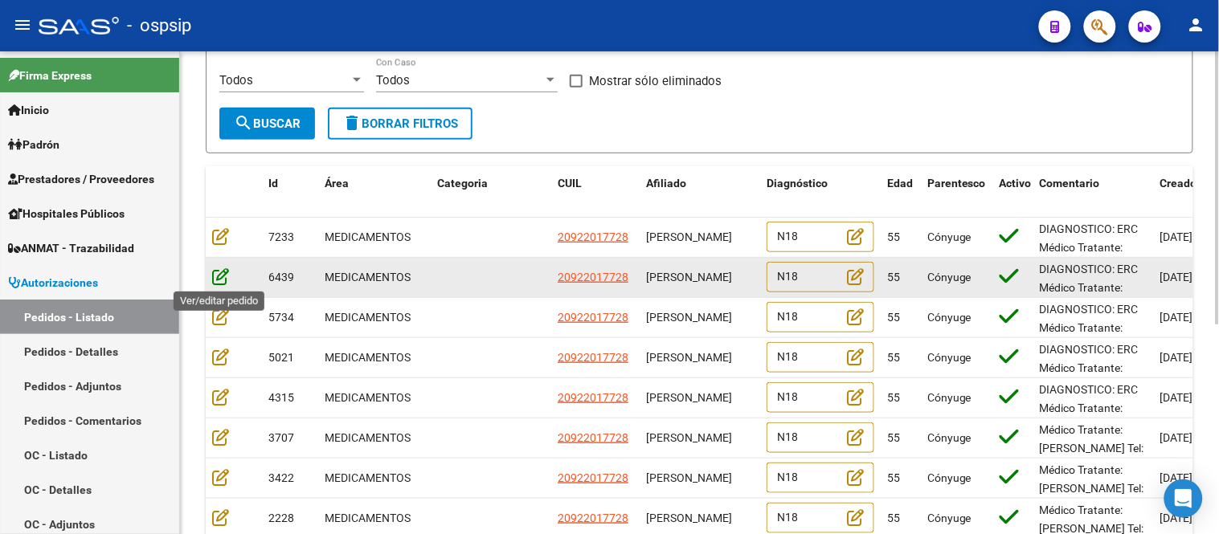
click at [218, 276] on icon at bounding box center [220, 277] width 17 height 18
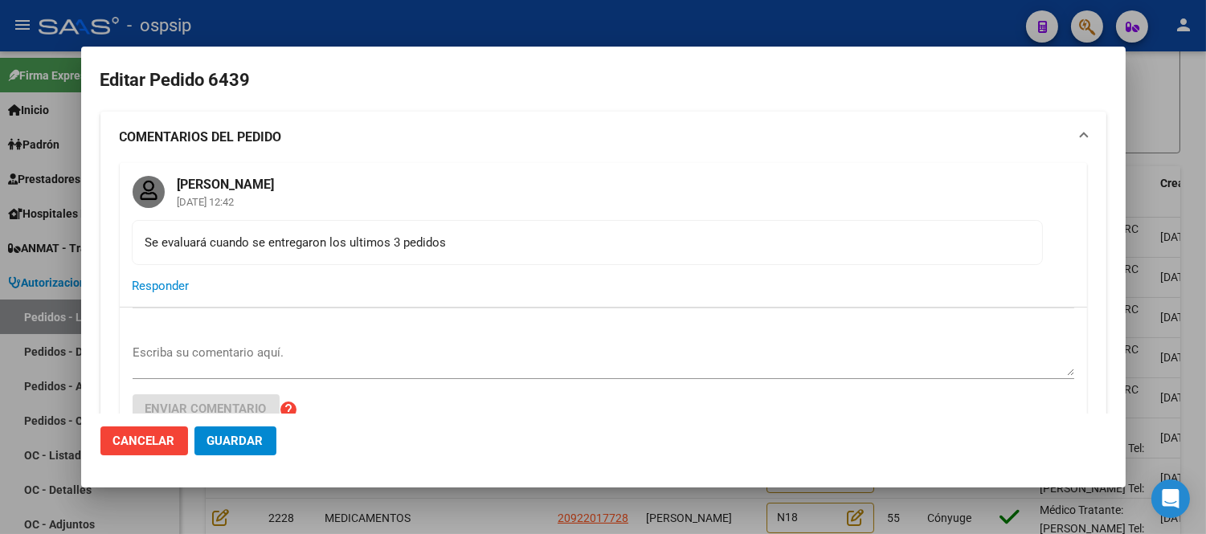
type input "Buenos Aires, VIRREY DEL PINO, MOLINEDO 4342"
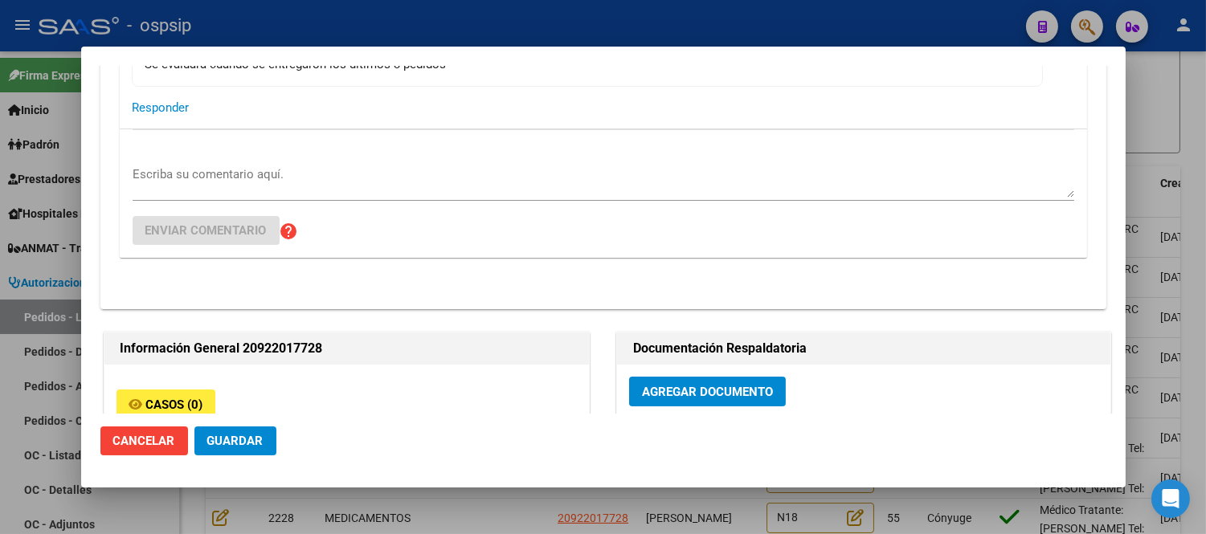
scroll to position [174, 0]
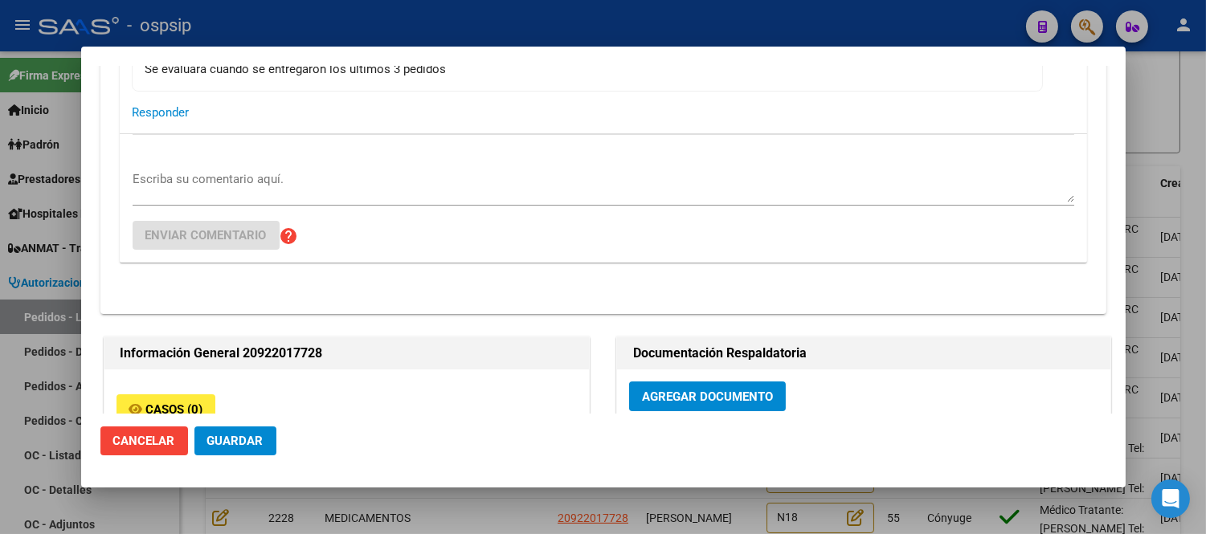
click at [130, 448] on button "Cancelar" at bounding box center [144, 441] width 88 height 29
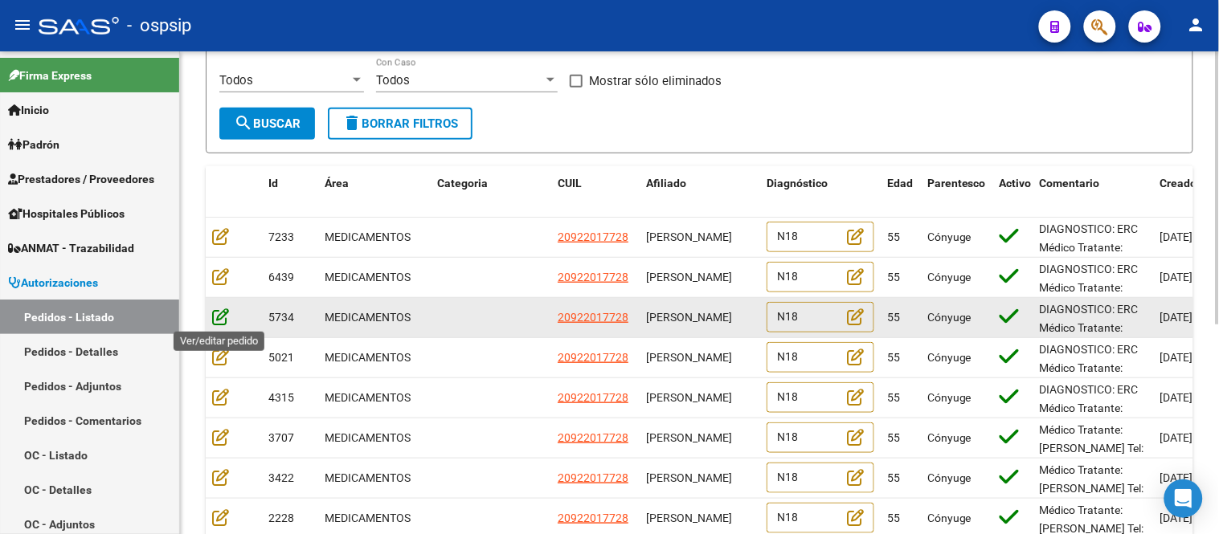
click at [226, 317] on icon at bounding box center [220, 317] width 17 height 18
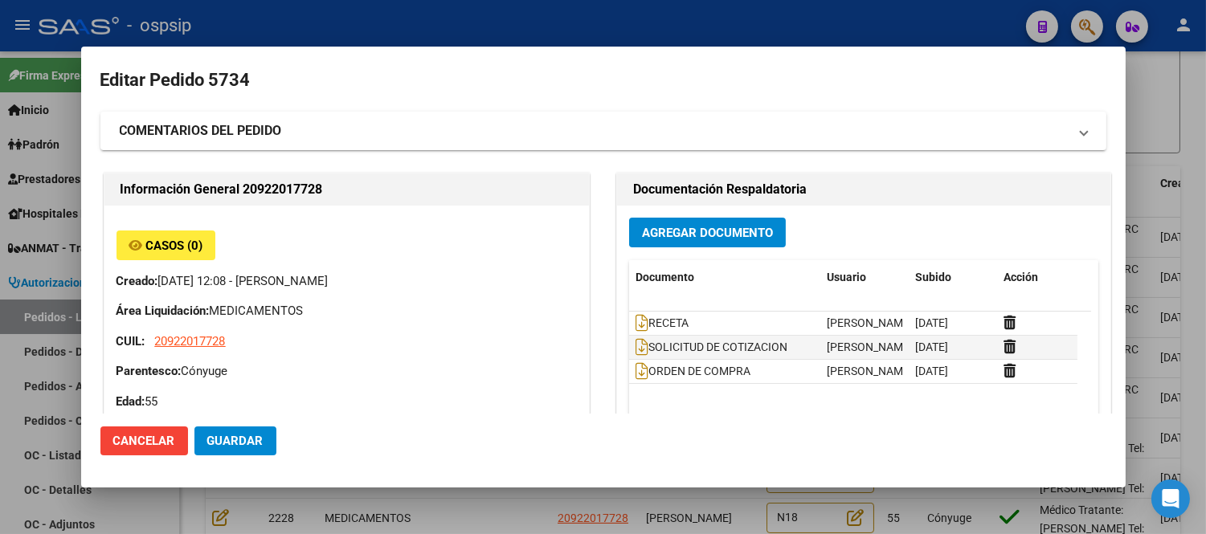
type input "Buenos Aires, VIRREY DEL PINO, MOLINEDO 4342"
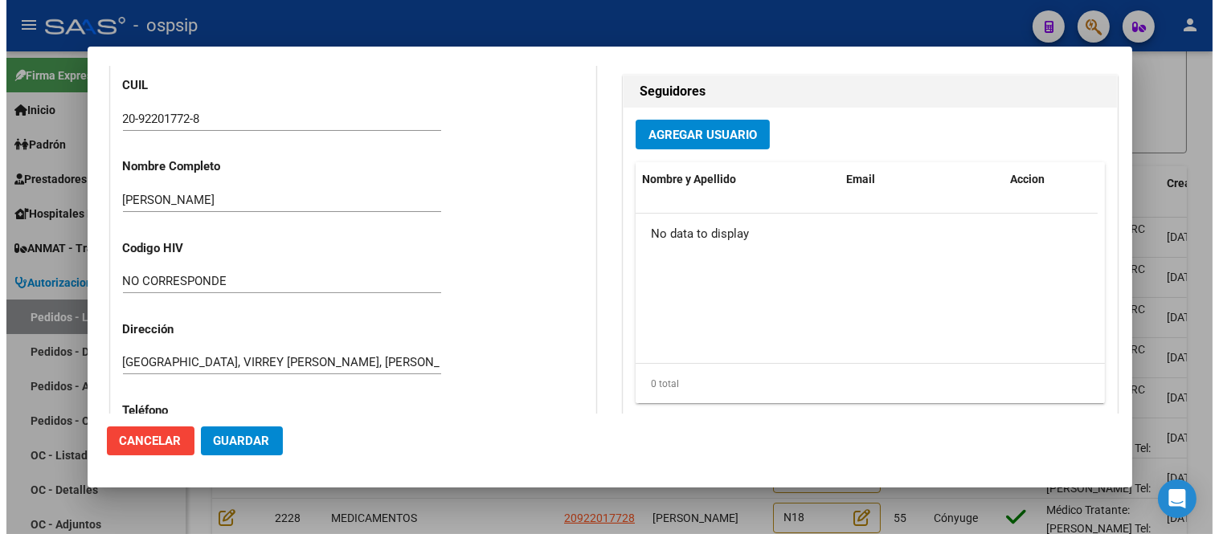
scroll to position [461, 0]
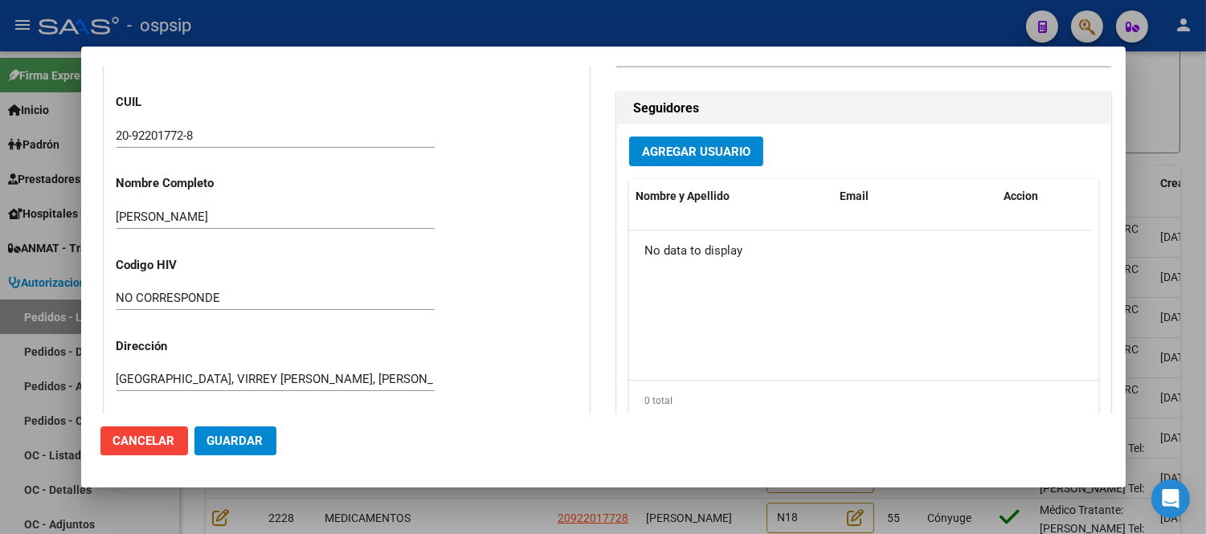
click at [121, 437] on span "Cancelar" at bounding box center [144, 441] width 62 height 14
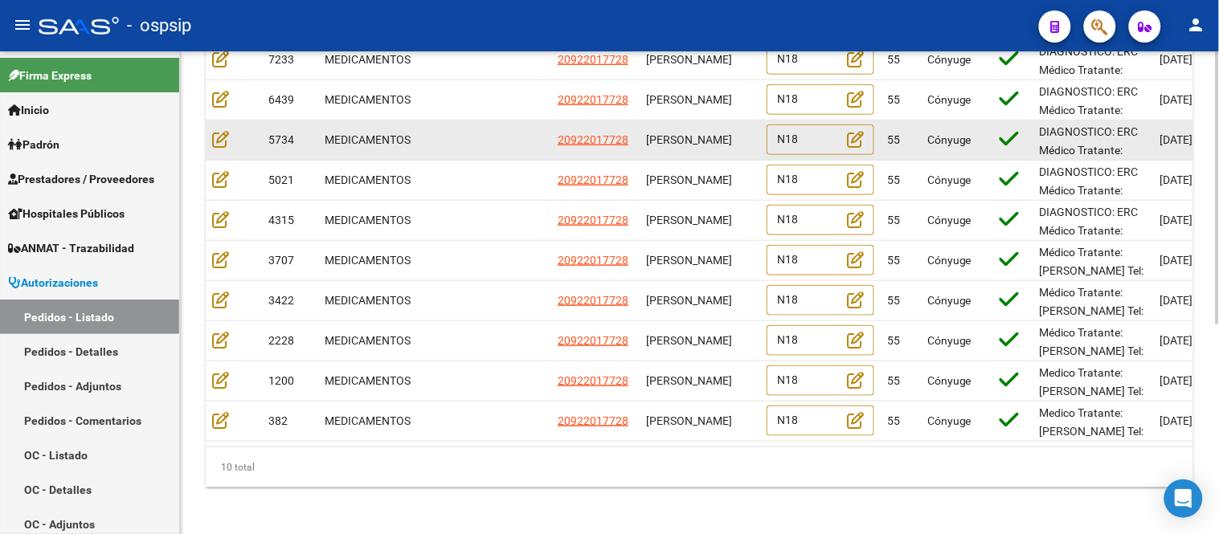
scroll to position [357, 0]
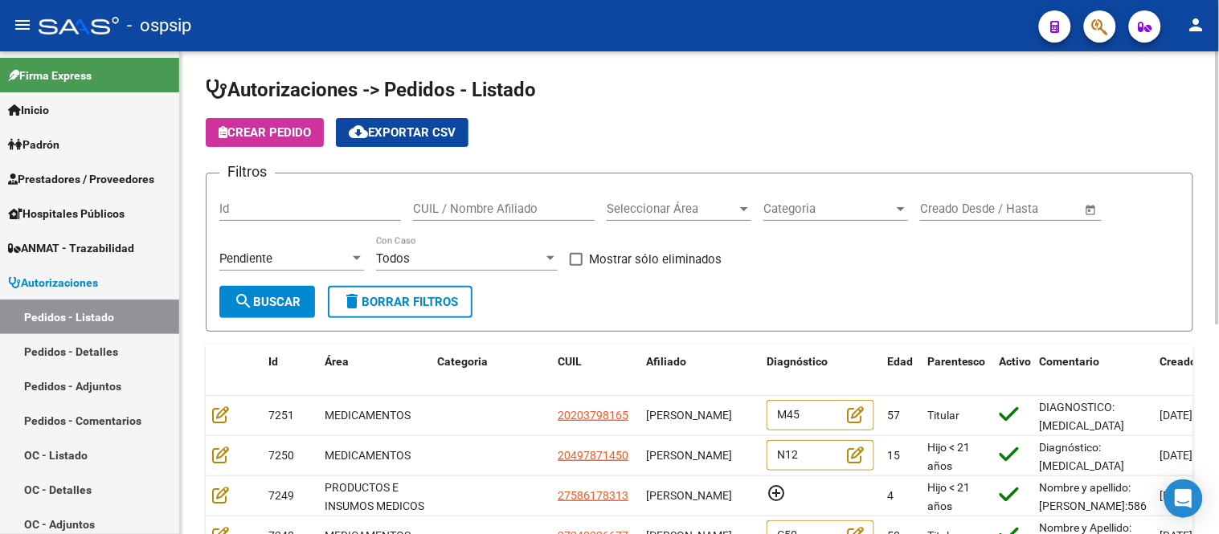
click at [273, 290] on button "search Buscar" at bounding box center [267, 302] width 96 height 32
click at [656, 202] on span "Seleccionar Área" at bounding box center [672, 209] width 130 height 14
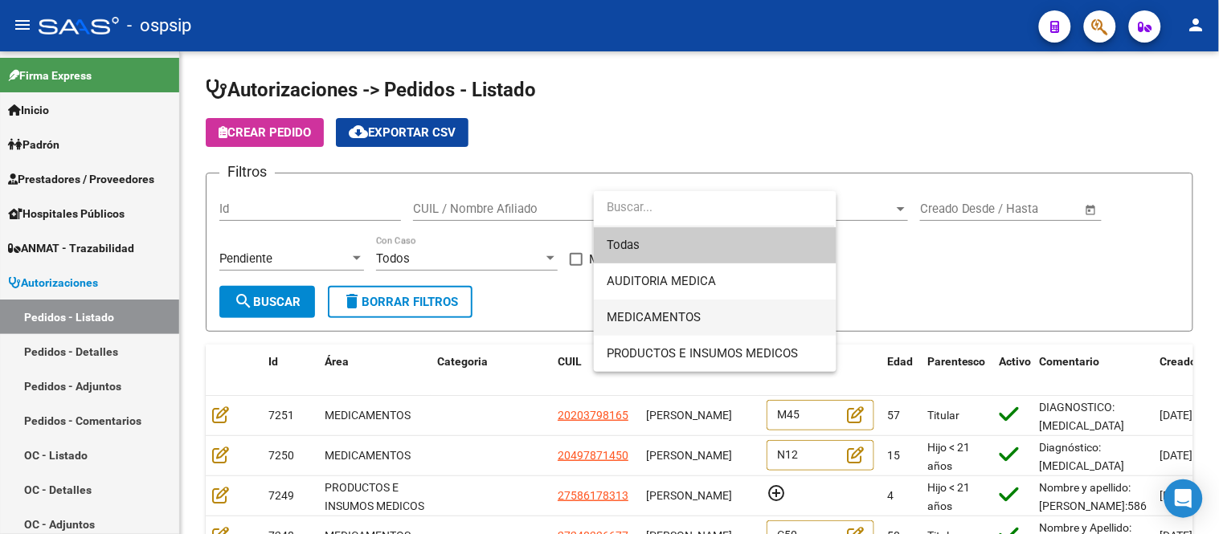
click at [655, 304] on span "MEDICAMENTOS" at bounding box center [715, 318] width 217 height 36
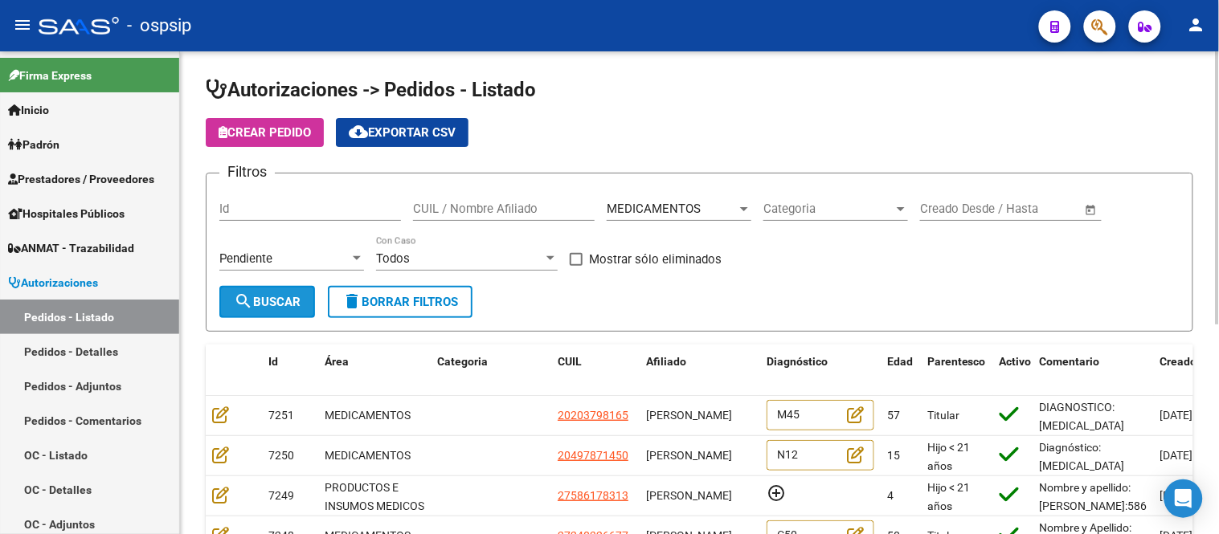
click at [290, 306] on span "search Buscar" at bounding box center [267, 302] width 67 height 14
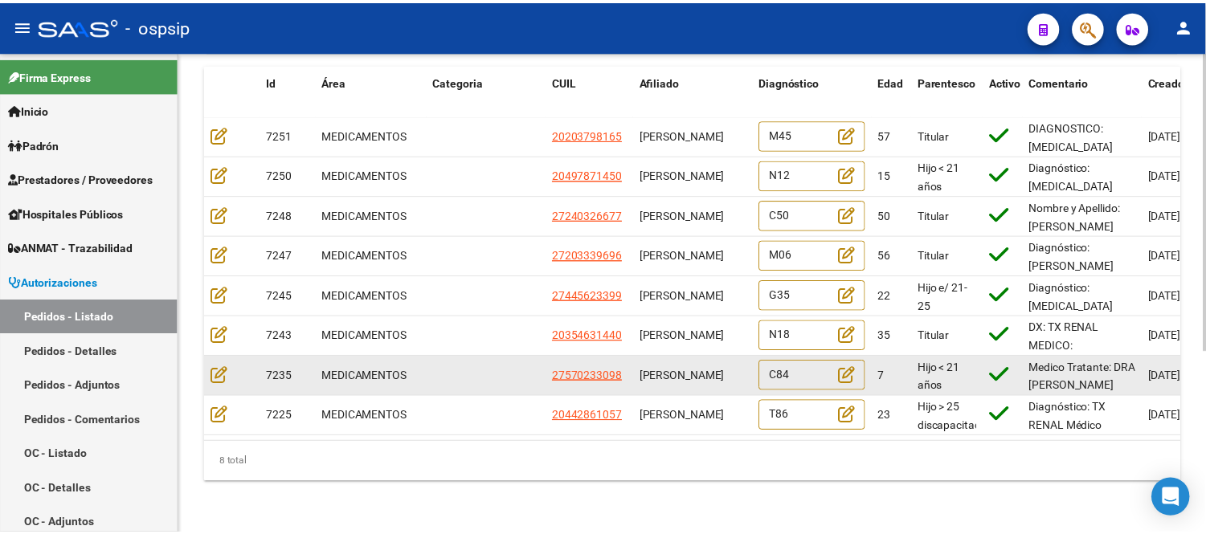
scroll to position [1, 0]
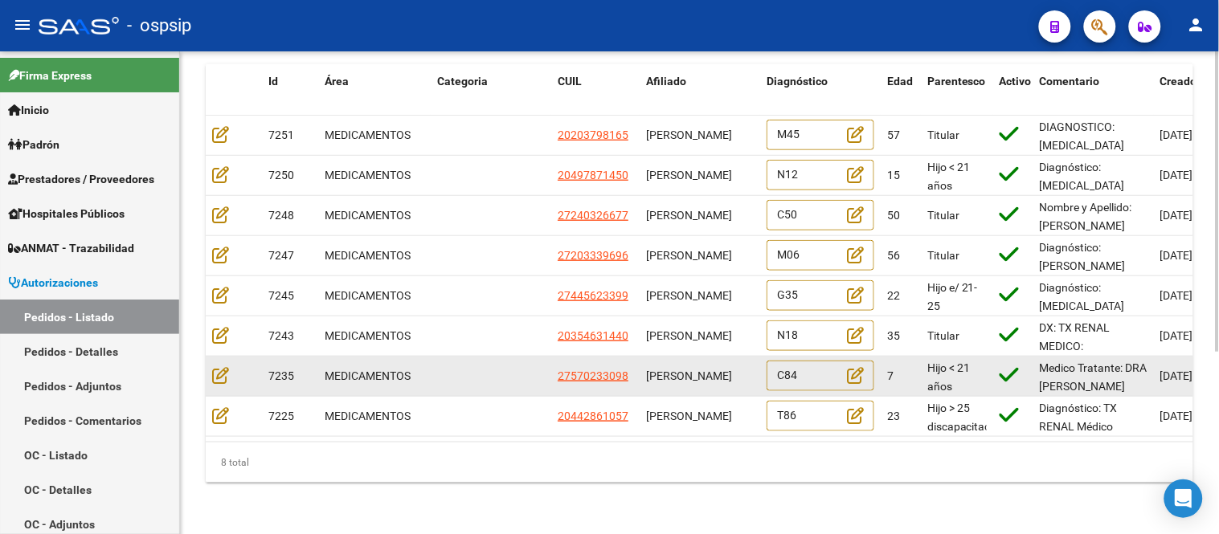
drag, startPoint x: 646, startPoint y: 354, endPoint x: 692, endPoint y: 368, distance: 47.8
click at [692, 368] on div "[PERSON_NAME]" at bounding box center [700, 376] width 108 height 18
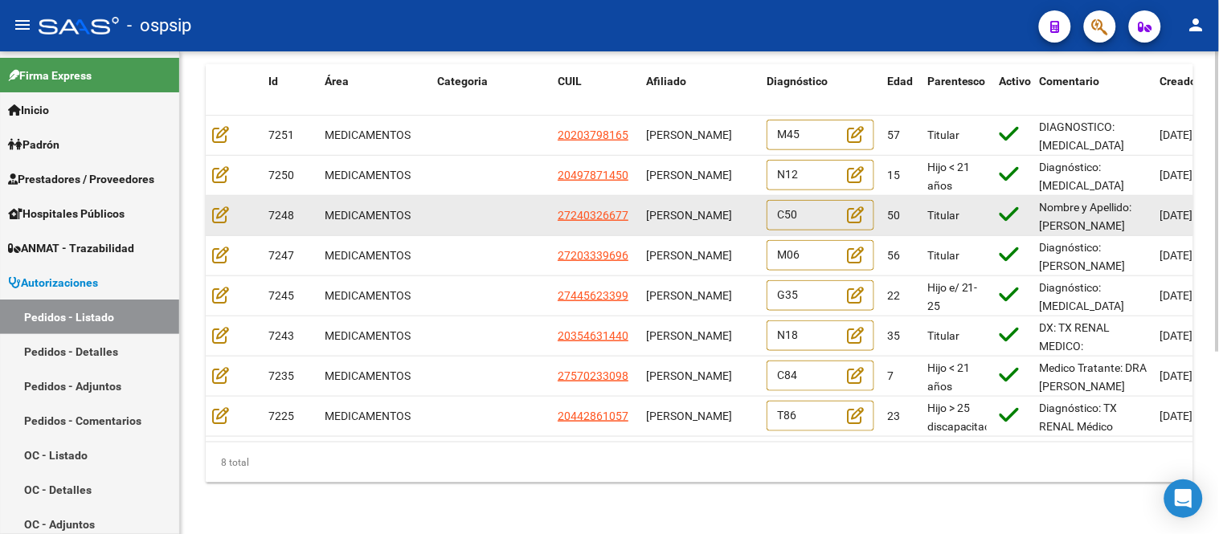
copy span "[PERSON_NAME]"
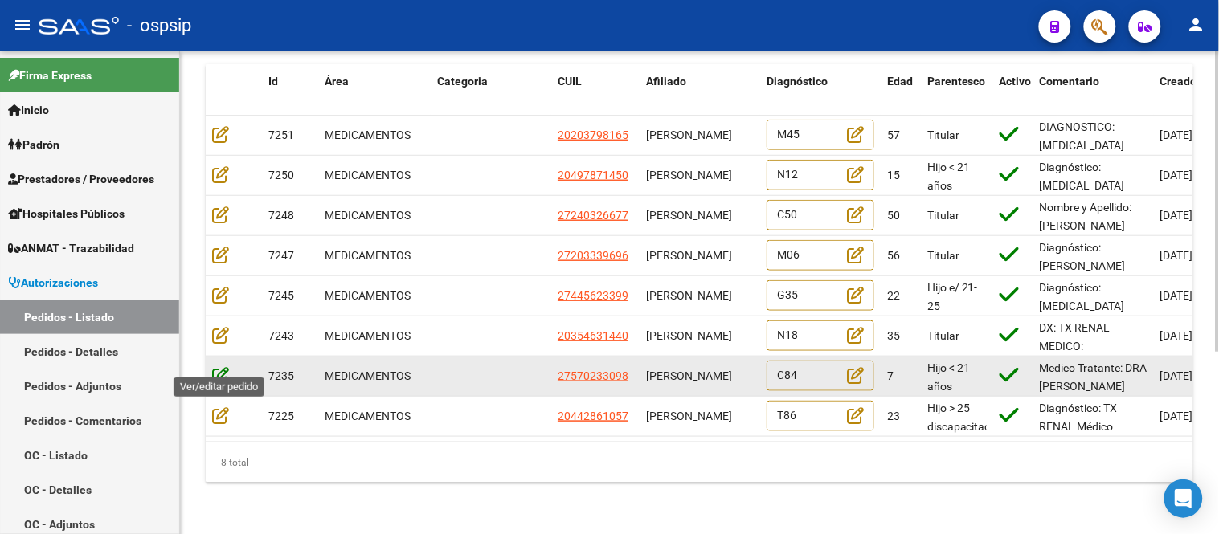
click at [215, 367] on icon at bounding box center [220, 376] width 17 height 18
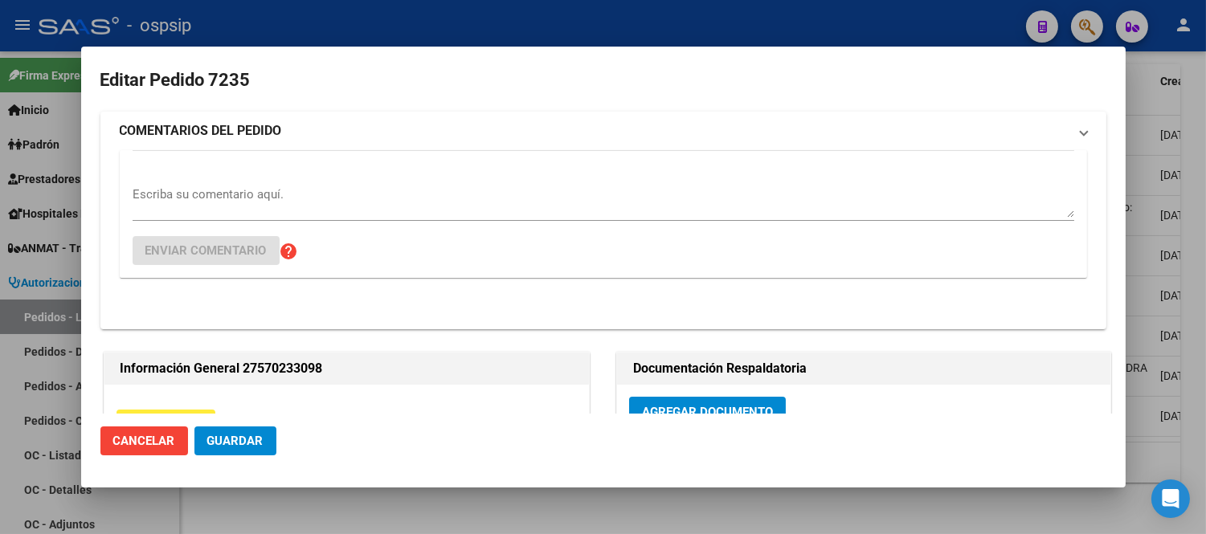
type input "[GEOGRAPHIC_DATA], LIBERTAD, [STREET_ADDRESS][PERSON_NAME]"
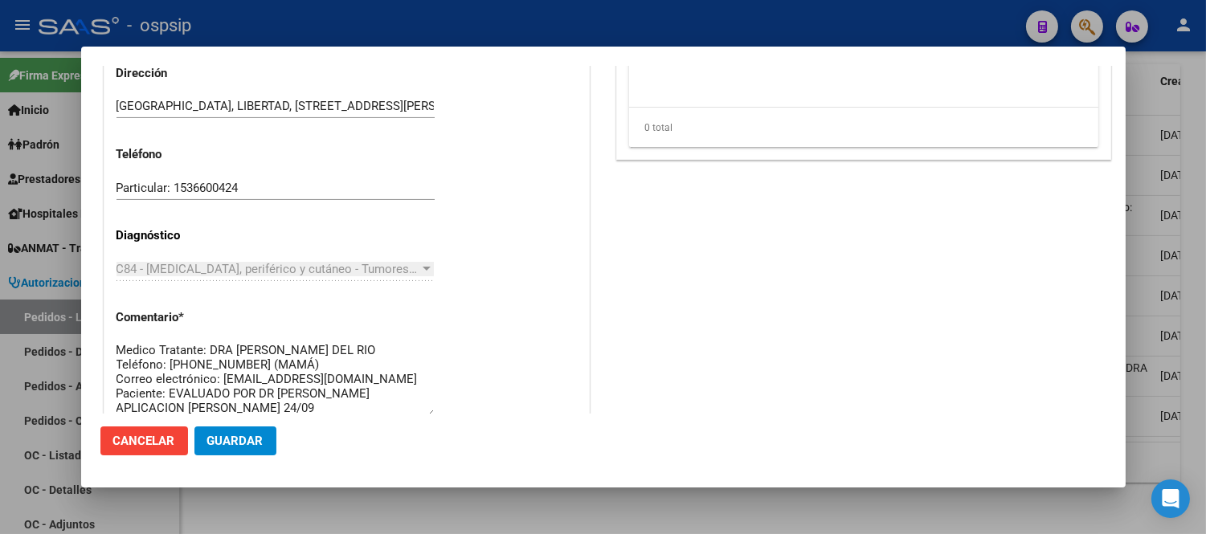
scroll to position [729, 0]
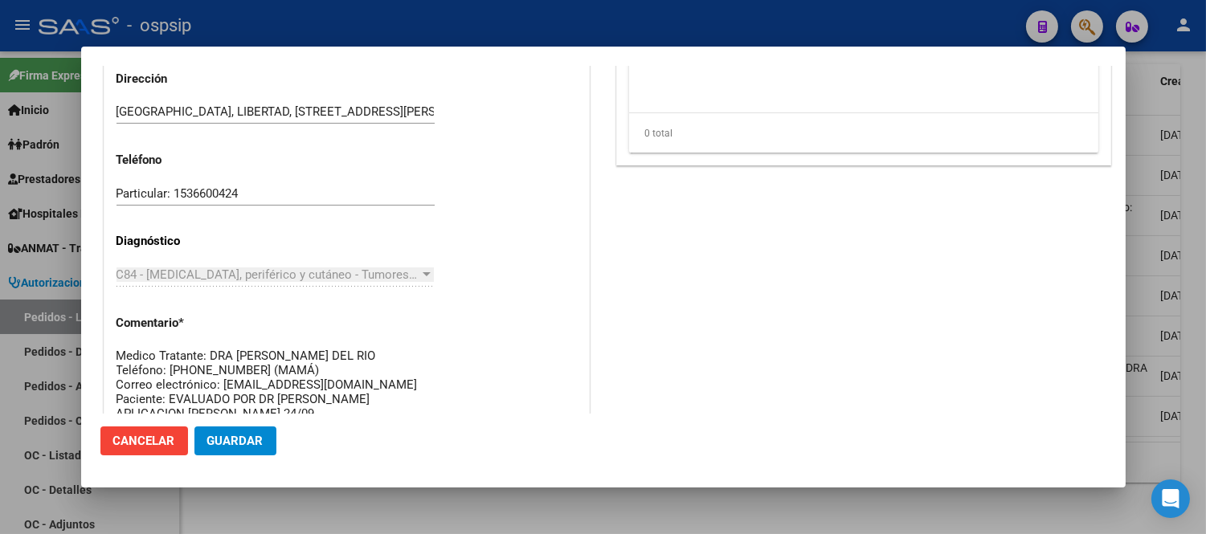
click at [170, 440] on span "Cancelar" at bounding box center [144, 441] width 62 height 14
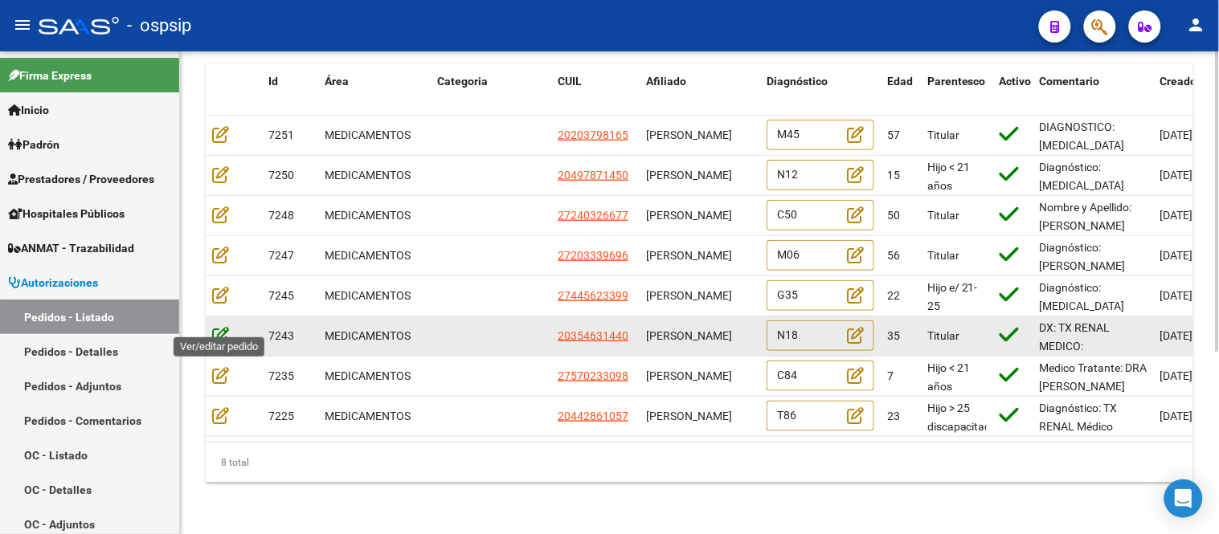
click at [218, 326] on icon at bounding box center [220, 335] width 17 height 18
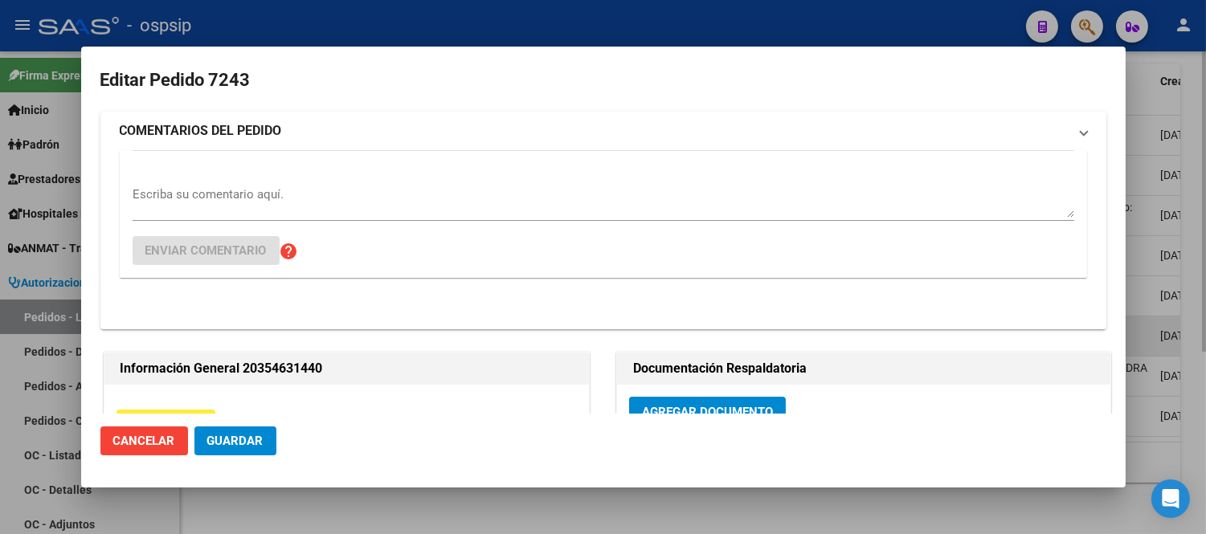
type input "Santa Fe, [PERSON_NAME], PUEYRREDON 1254"
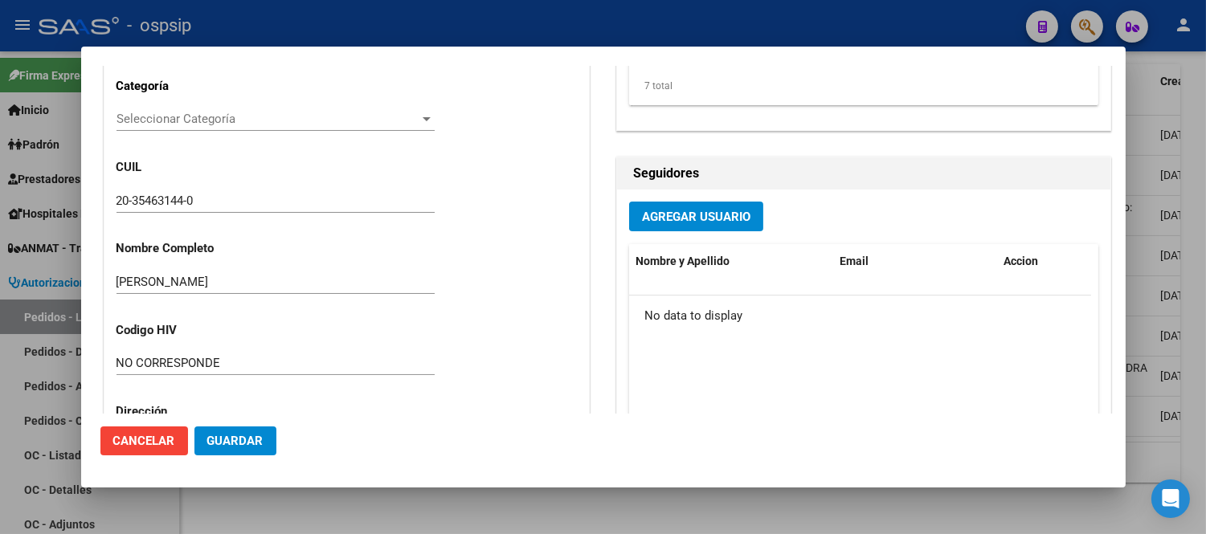
scroll to position [372, 0]
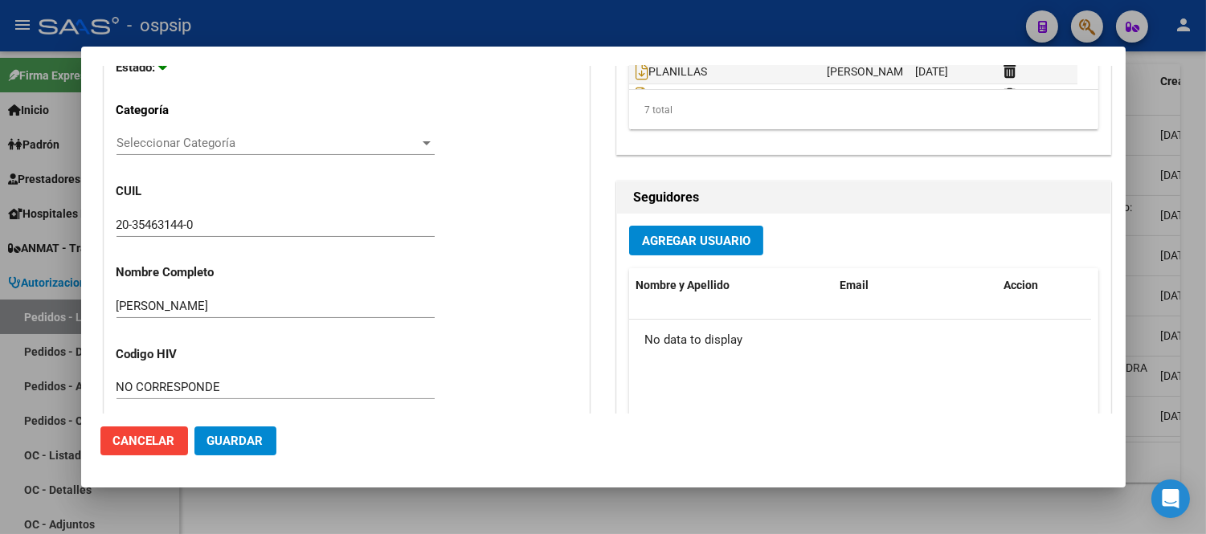
click at [147, 440] on span "Cancelar" at bounding box center [144, 441] width 62 height 14
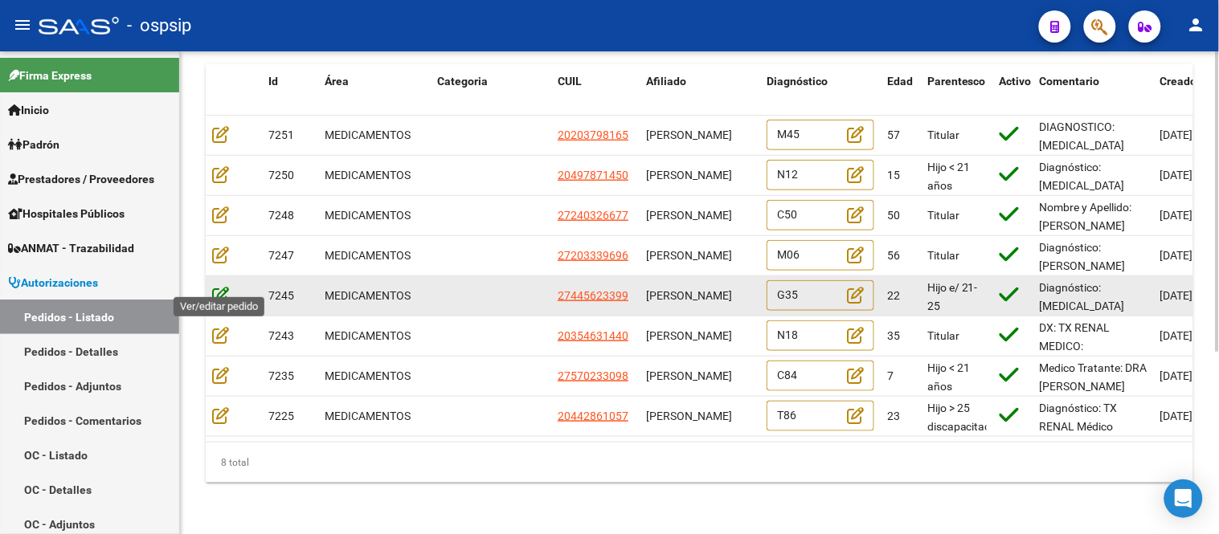
click at [223, 286] on icon at bounding box center [220, 295] width 17 height 18
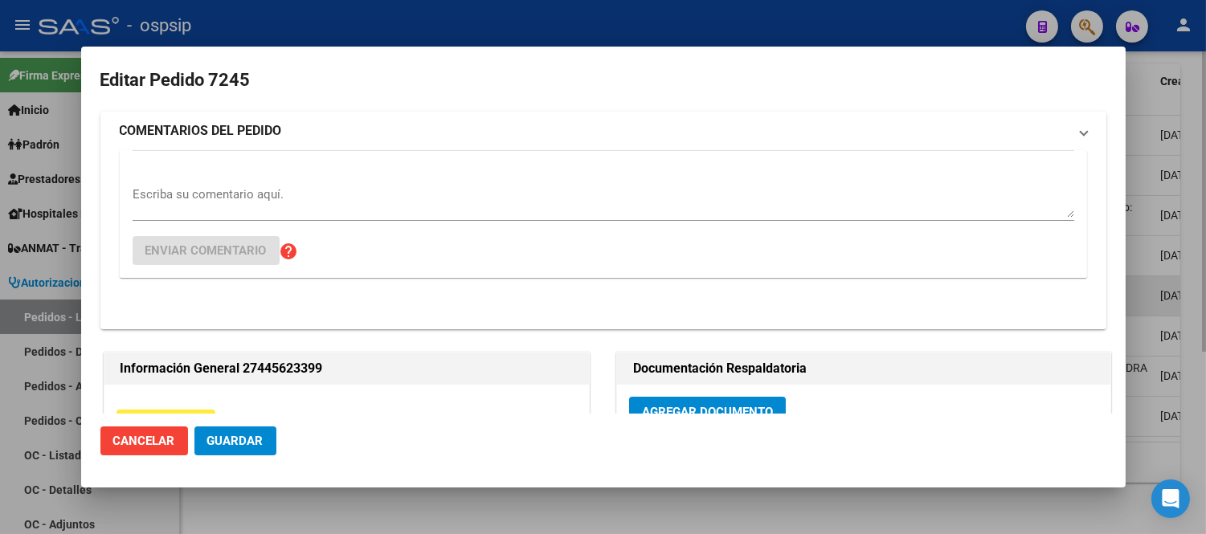
type input "[GEOGRAPHIC_DATA], [PERSON_NAME] 2954"
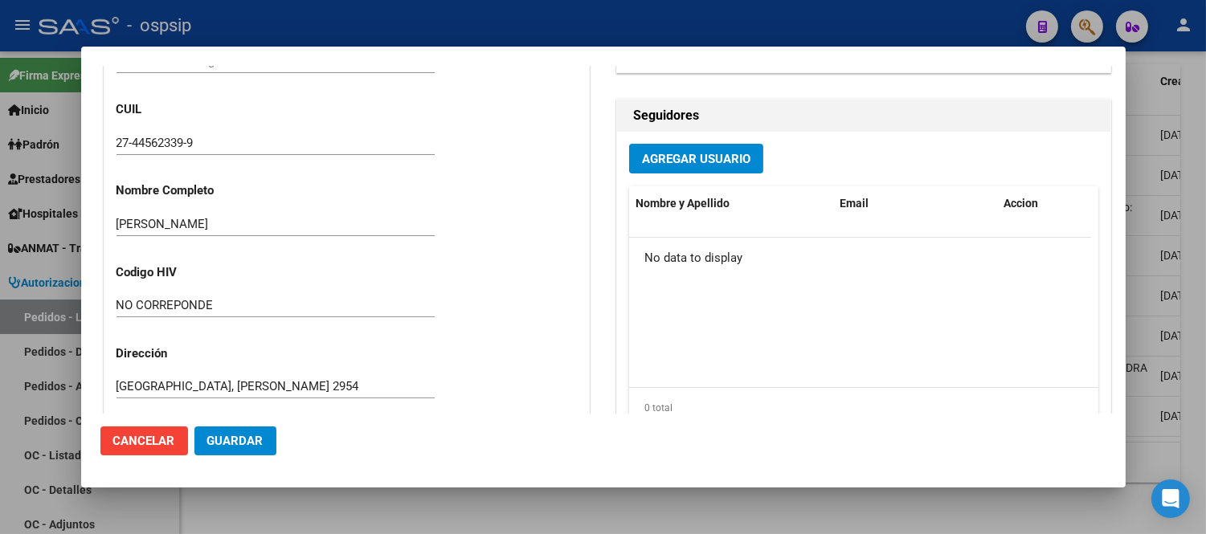
scroll to position [446, 0]
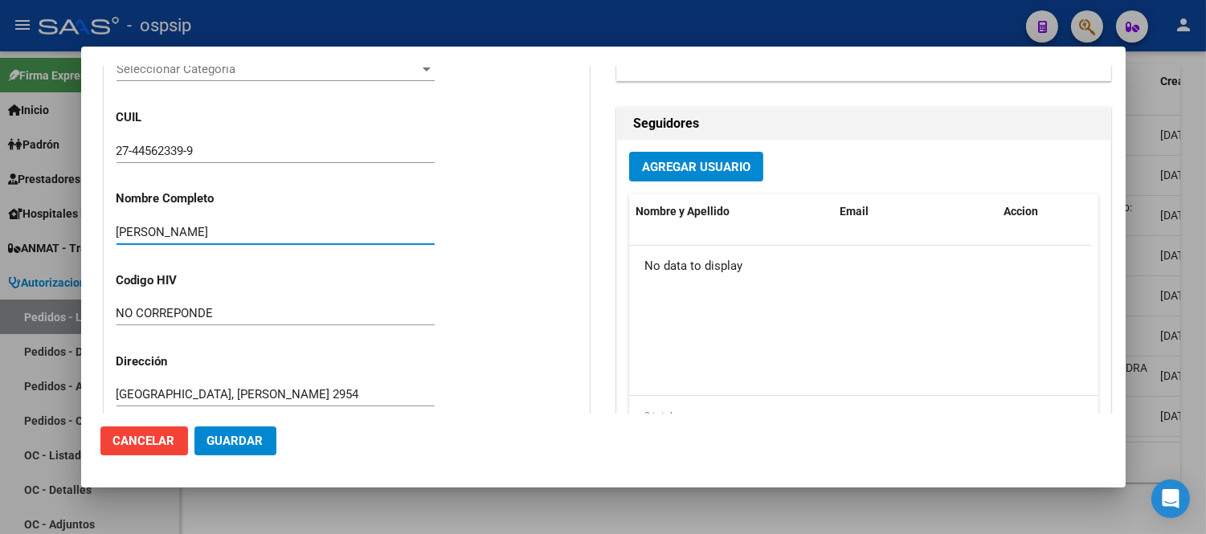
drag, startPoint x: 296, startPoint y: 228, endPoint x: 111, endPoint y: 221, distance: 185.0
click at [111, 221] on div "Casos (0) Creado: [DATE] 13:03 - [PERSON_NAME] Área Liquidación: MEDICAMENTOS C…" at bounding box center [346, 248] width 485 height 977
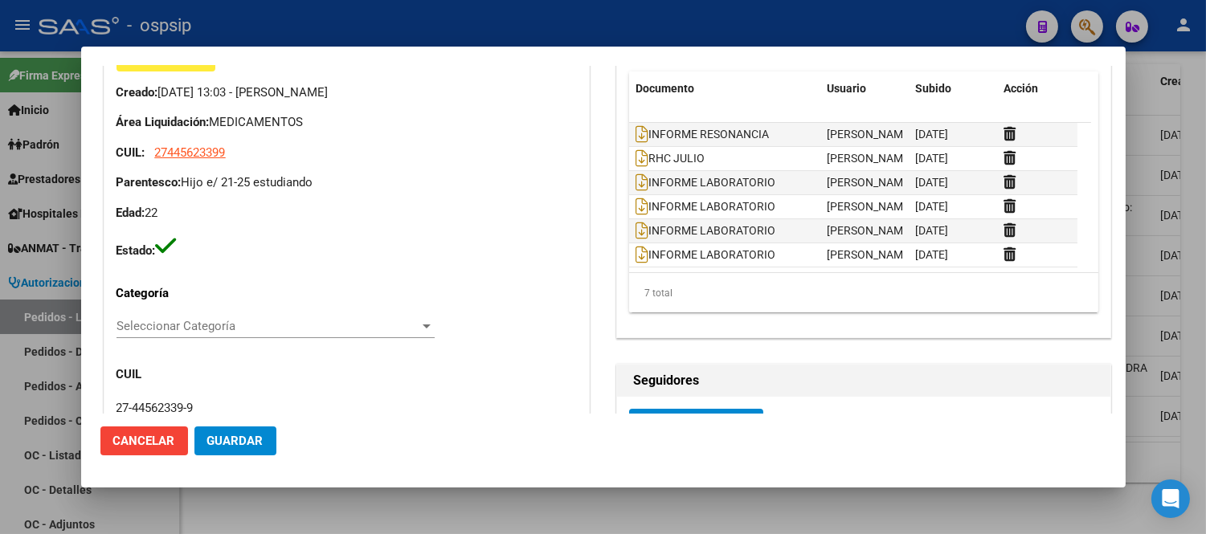
scroll to position [0, 0]
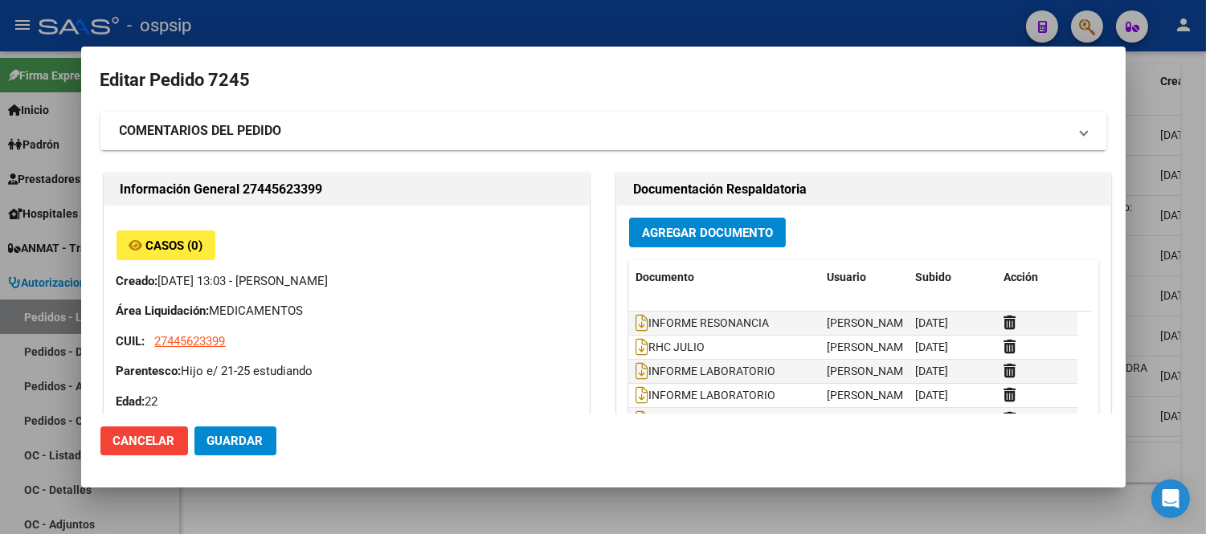
click at [275, 135] on strong "COMENTARIOS DEL PEDIDO" at bounding box center [201, 130] width 162 height 19
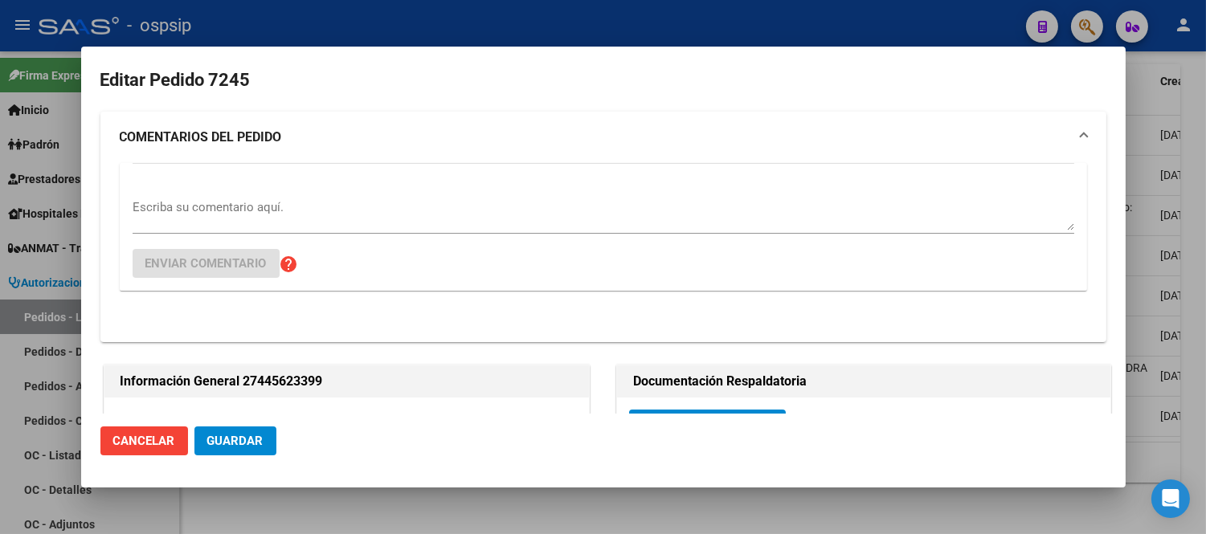
click at [251, 211] on textarea "Escriba su comentario aquí." at bounding box center [604, 215] width 942 height 32
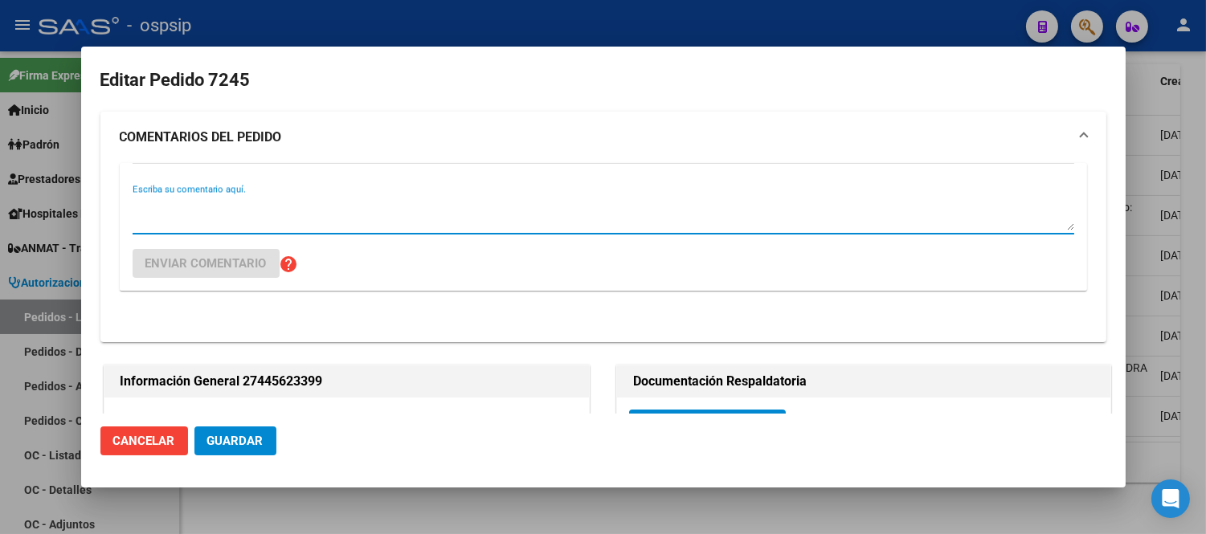
paste textarea "SE VALIDARÁ EL 01/09"
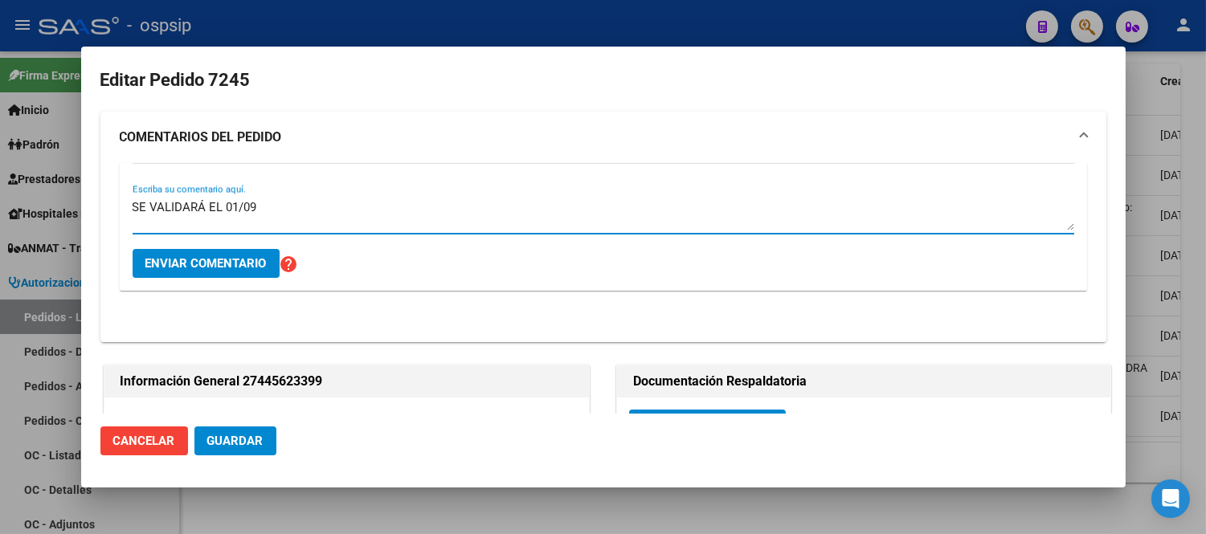
click at [238, 207] on textarea "SE VALIDARÁ EL 01/09" at bounding box center [604, 215] width 942 height 32
click at [257, 207] on textarea "SE VALIDARÁ EL 02/09" at bounding box center [604, 215] width 942 height 32
type textarea "SE VALIDARÁ EL 02/10"
click at [210, 260] on span "Enviar comentario" at bounding box center [205, 263] width 121 height 14
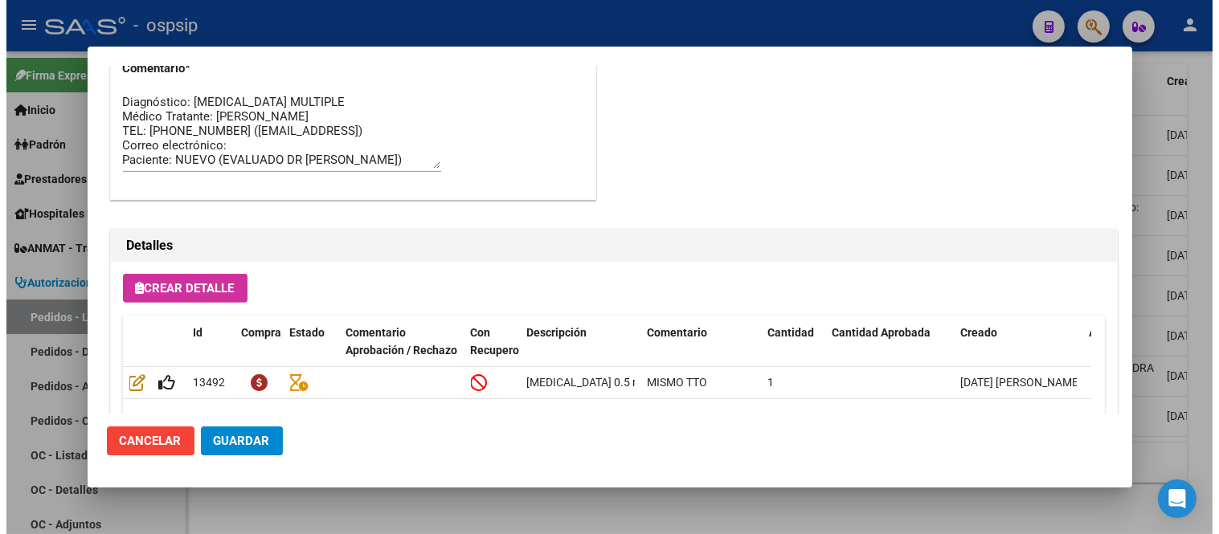
scroll to position [1339, 0]
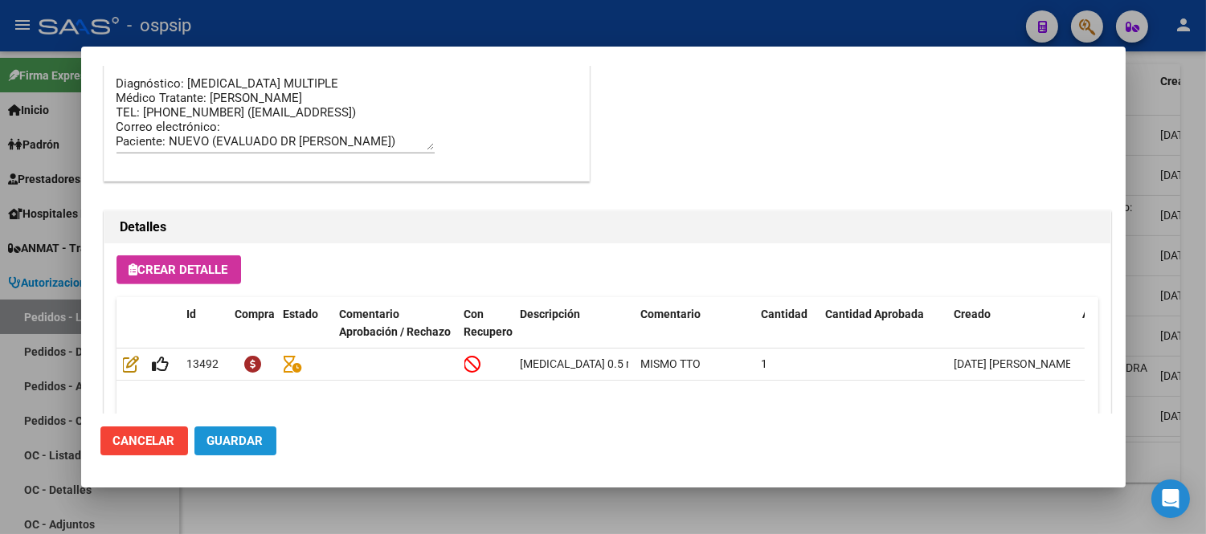
click at [242, 439] on span "Guardar" at bounding box center [235, 441] width 56 height 14
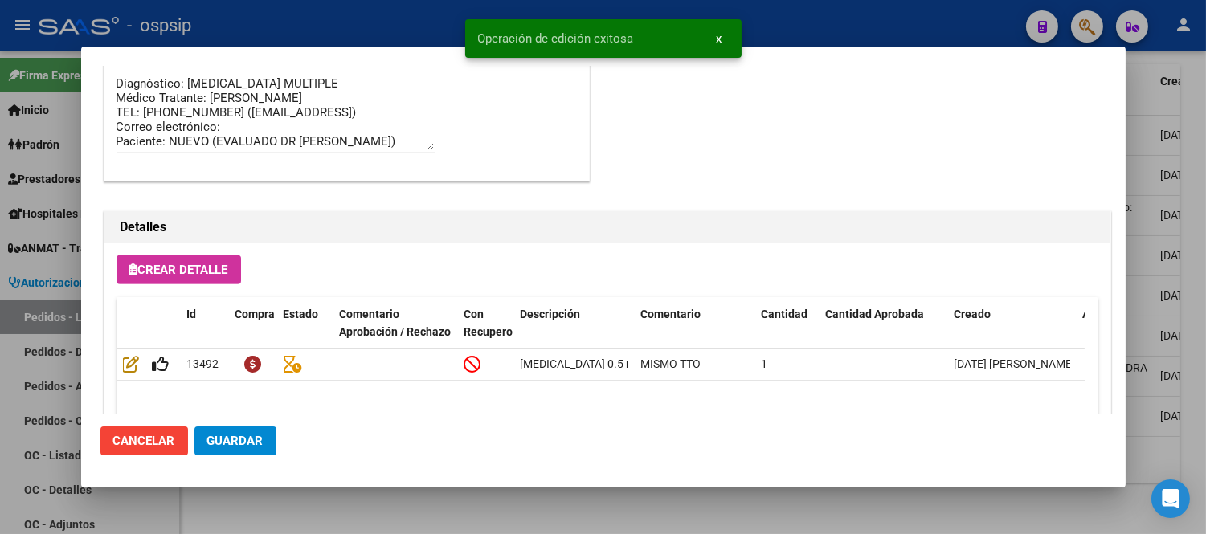
click at [156, 438] on span "Cancelar" at bounding box center [144, 441] width 62 height 14
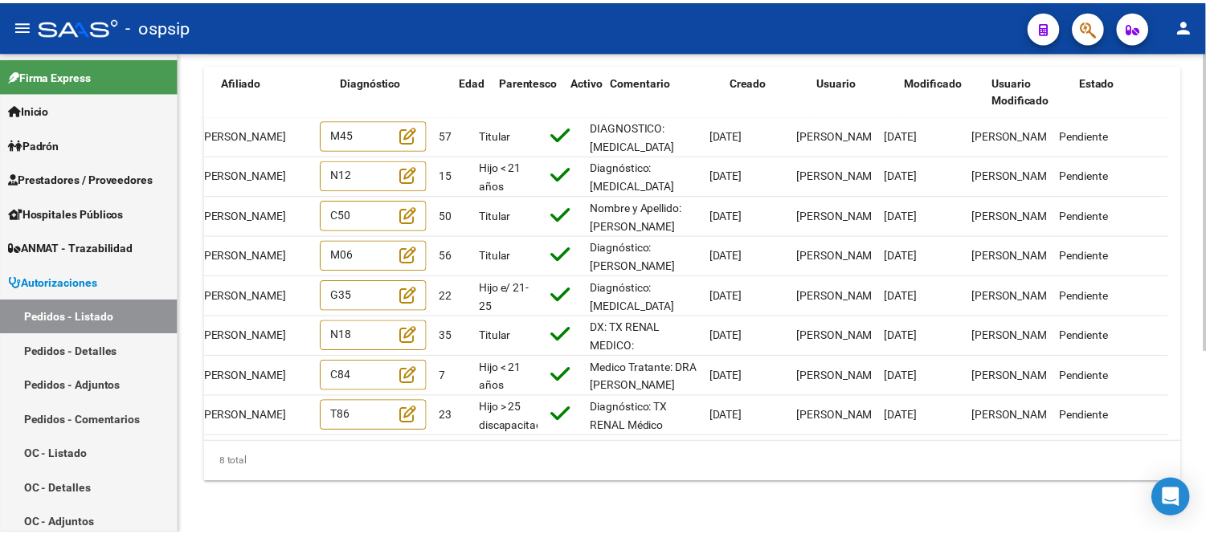
scroll to position [0, 0]
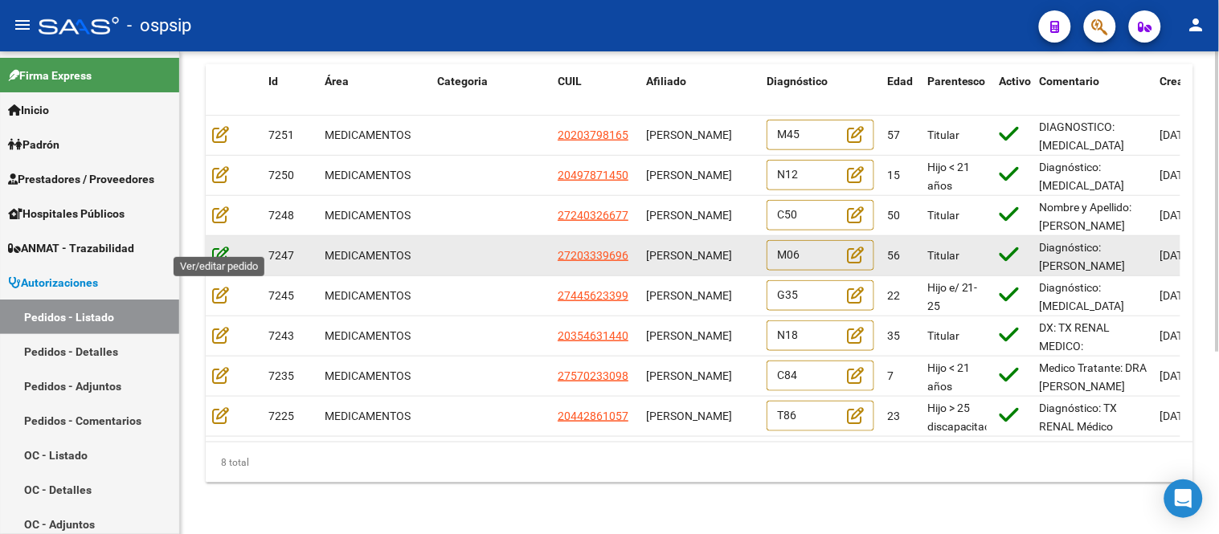
click at [218, 246] on icon at bounding box center [220, 255] width 17 height 18
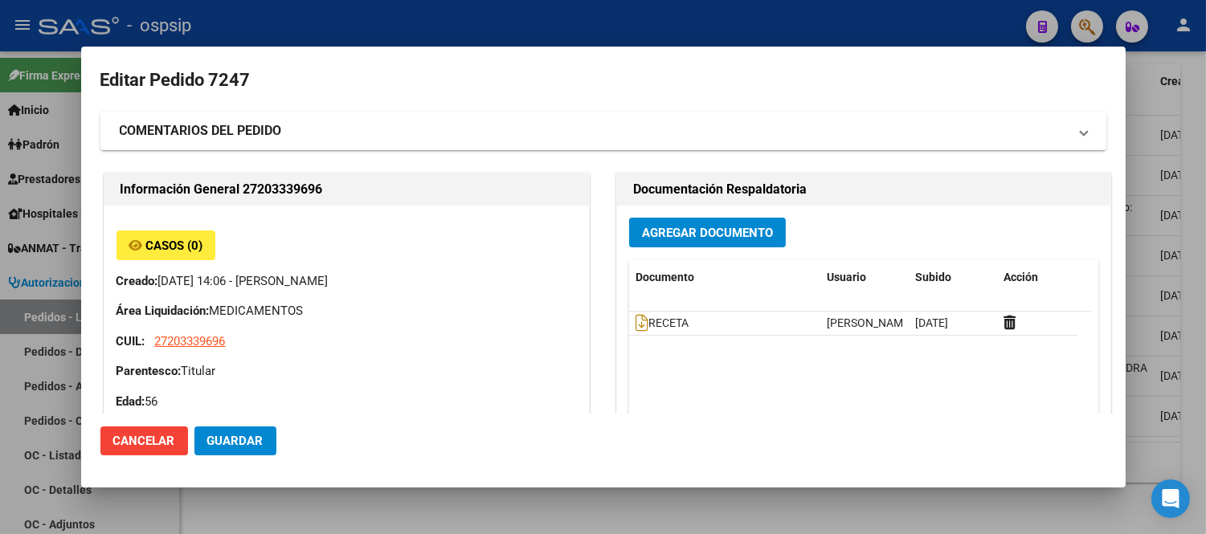
type input "[PERSON_NAME]"
type input "Capital Federal, FLORES, [STREET_ADDRESS]"
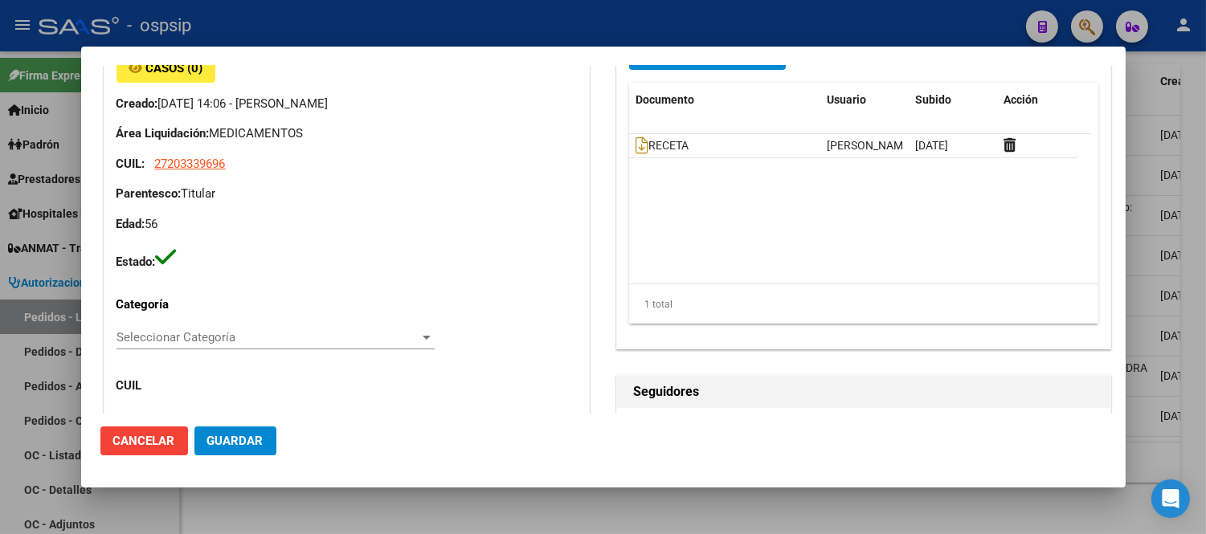
scroll to position [446, 0]
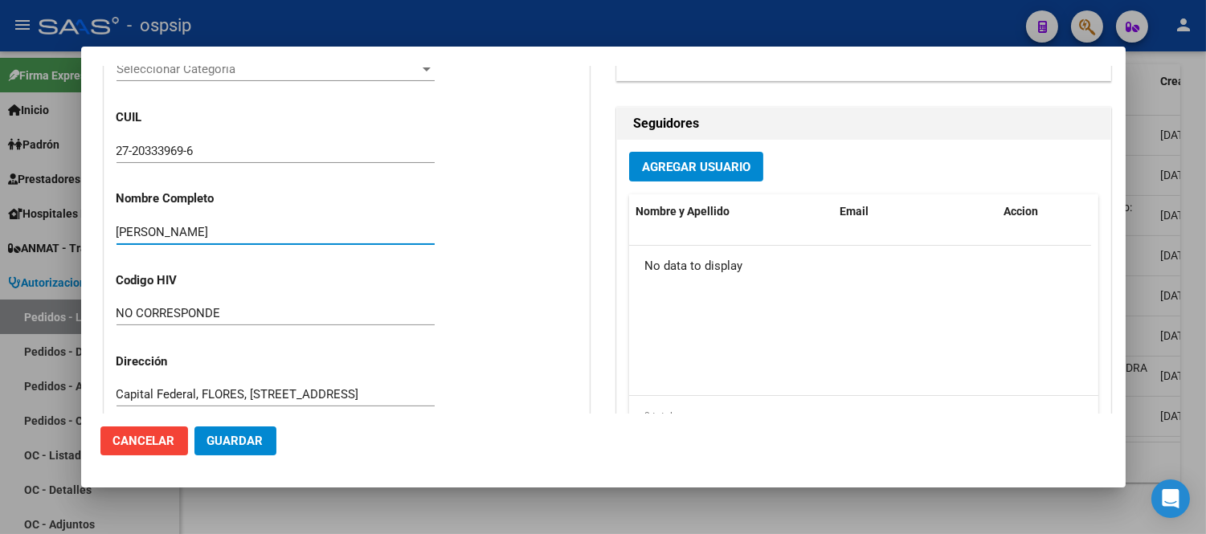
drag, startPoint x: 292, startPoint y: 231, endPoint x: 118, endPoint y: 223, distance: 173.8
click at [118, 225] on input "[PERSON_NAME]" at bounding box center [276, 232] width 318 height 14
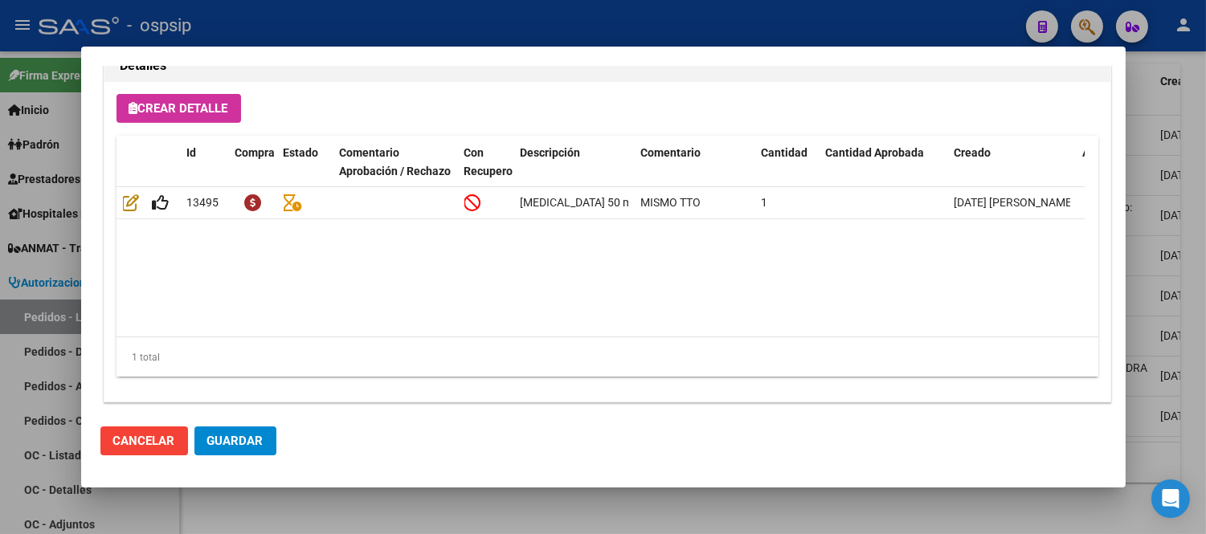
scroll to position [1176, 0]
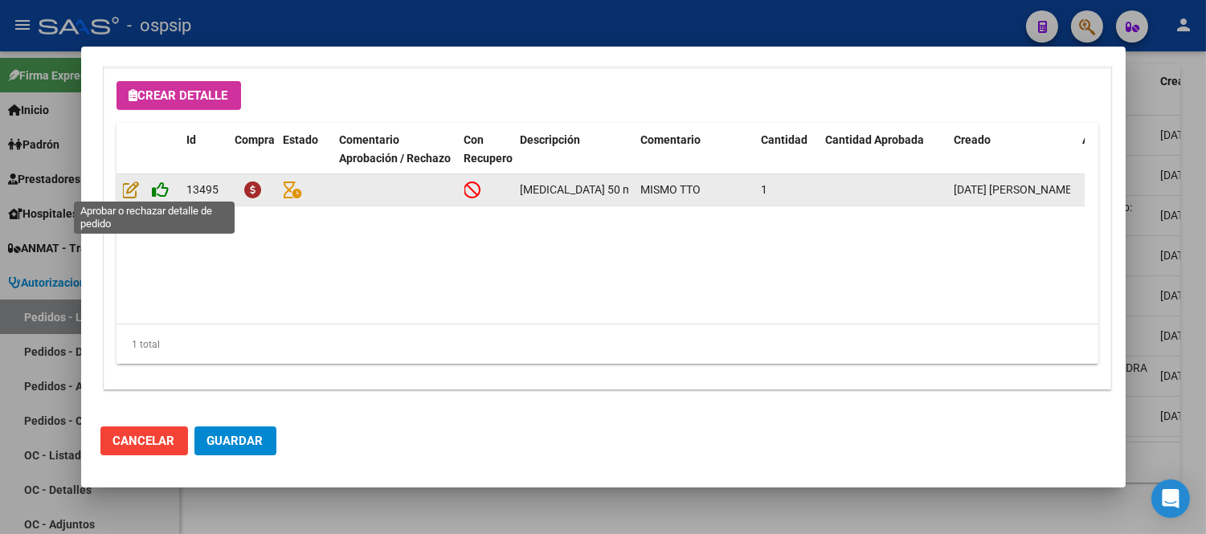
click at [162, 191] on icon at bounding box center [161, 190] width 17 height 18
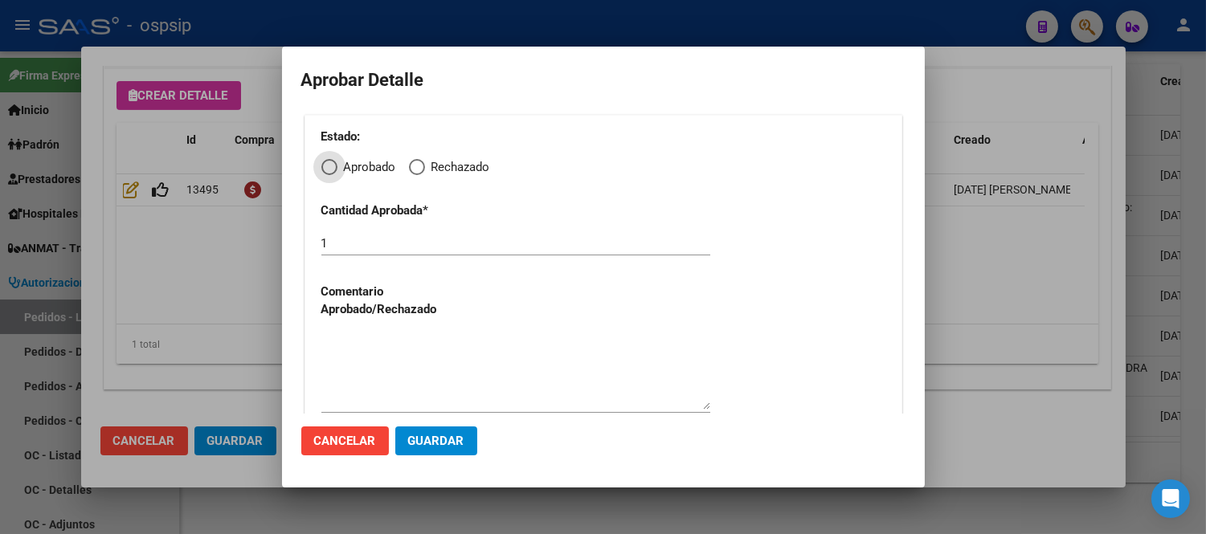
click at [338, 166] on span "Aprobado" at bounding box center [367, 167] width 59 height 18
click at [338, 166] on input "Aprobado" at bounding box center [329, 167] width 16 height 16
radio input "true"
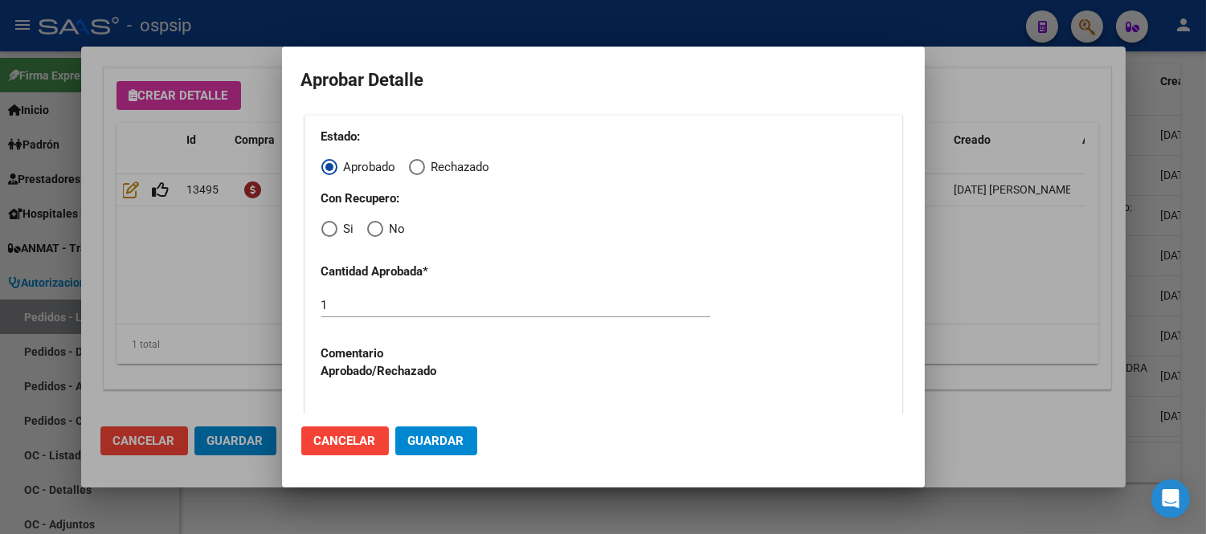
click at [322, 227] on span "Elija una opción" at bounding box center [329, 229] width 16 height 16
click at [322, 227] on input "Si" at bounding box center [329, 229] width 16 height 16
radio input "true"
click at [439, 436] on span "Guardar" at bounding box center [436, 441] width 56 height 14
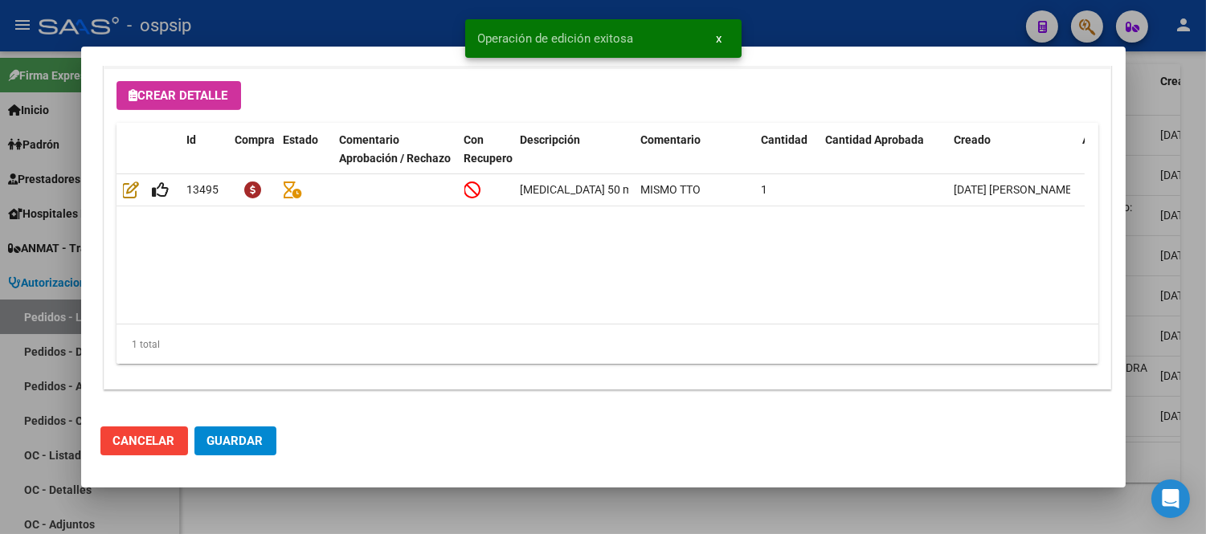
type input "[PERSON_NAME]"
type input "[GEOGRAPHIC_DATA], [GEOGRAPHIC_DATA], [STREET_ADDRESS]"
click at [218, 440] on span "Guardar" at bounding box center [235, 441] width 56 height 14
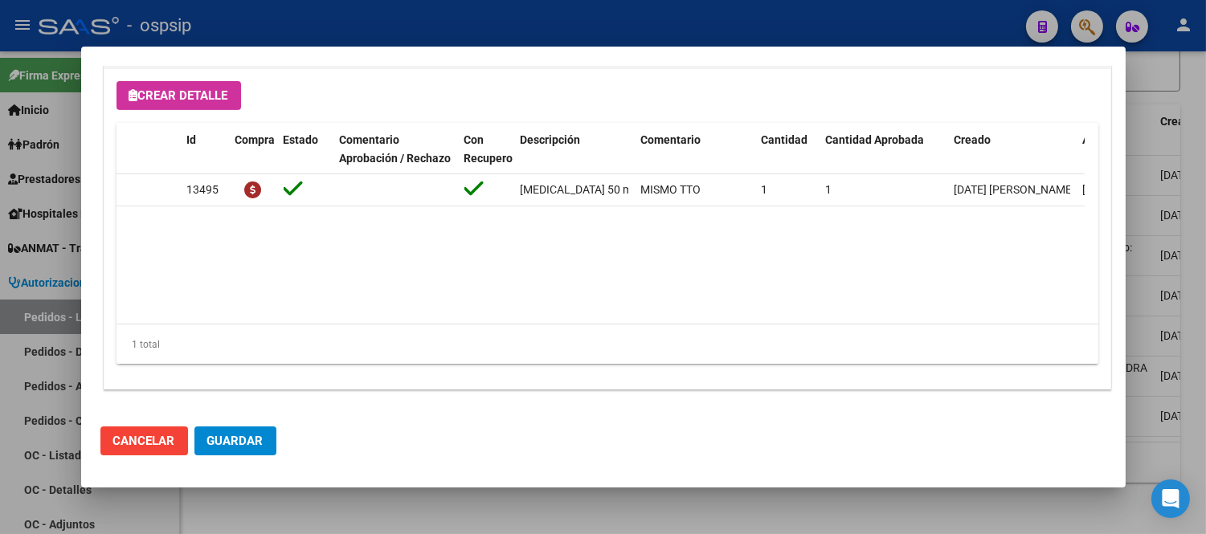
click at [166, 437] on span "Cancelar" at bounding box center [144, 441] width 62 height 14
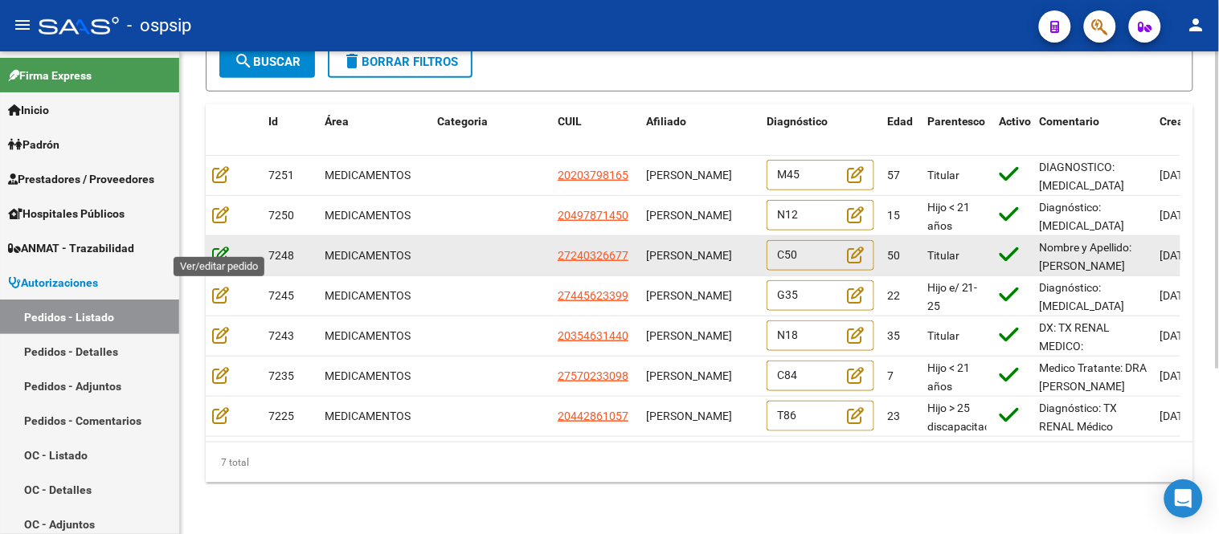
click at [218, 246] on icon at bounding box center [220, 255] width 17 height 18
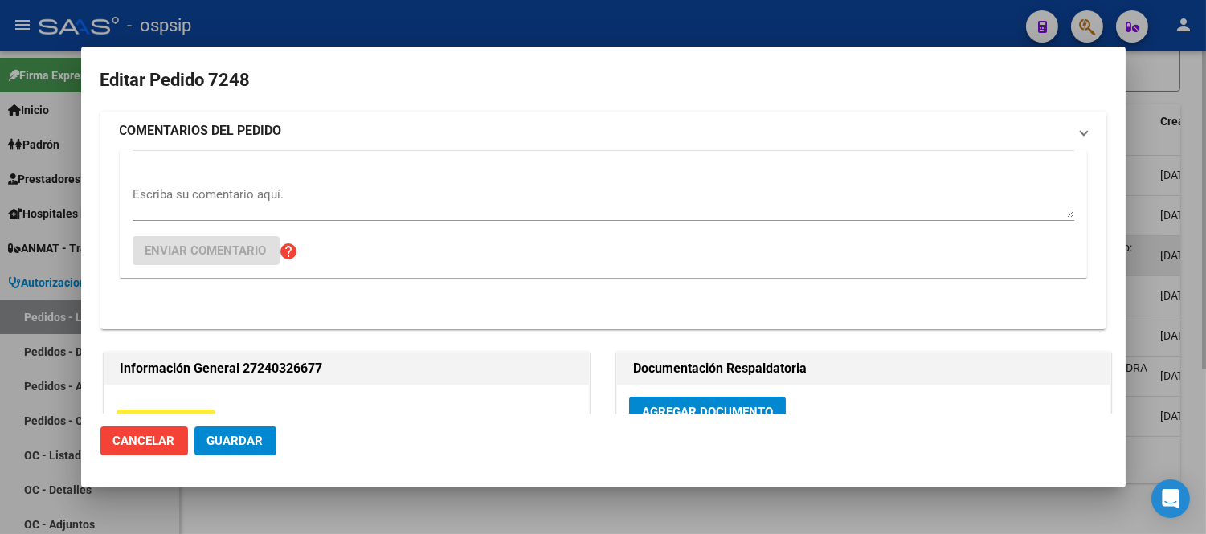
type input "[GEOGRAPHIC_DATA], [GEOGRAPHIC_DATA], [GEOGRAPHIC_DATA] 3504"
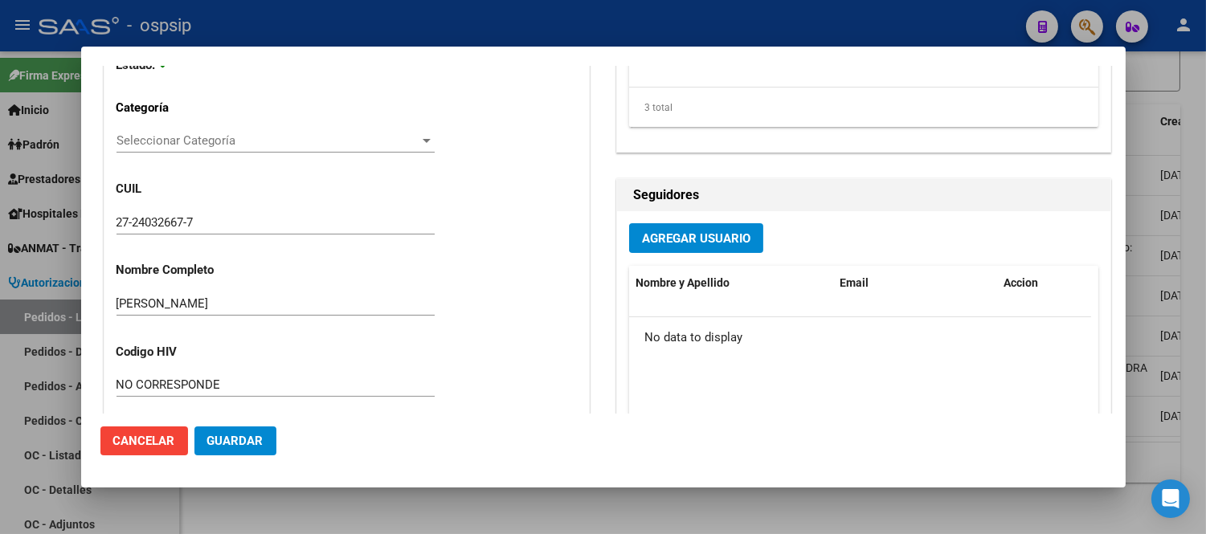
scroll to position [372, 0]
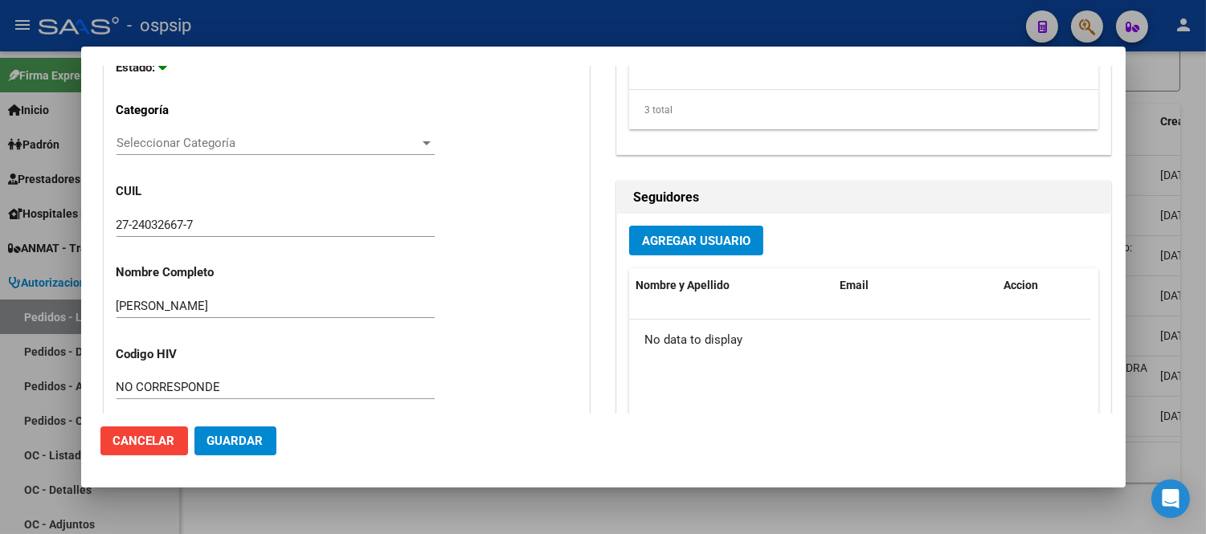
click at [193, 301] on input "[PERSON_NAME]" at bounding box center [276, 306] width 318 height 14
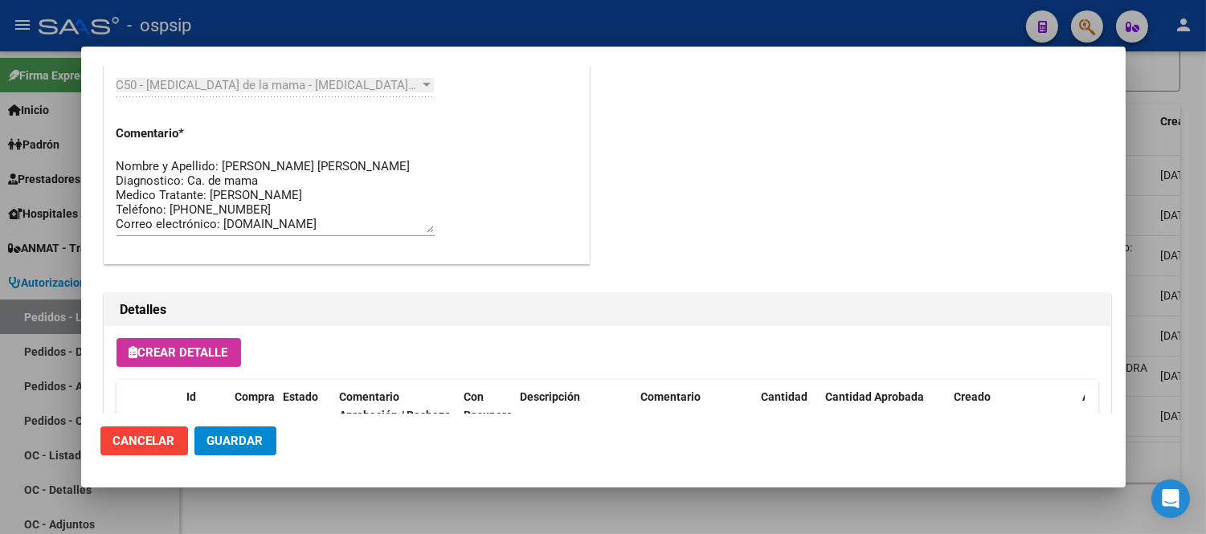
scroll to position [1176, 0]
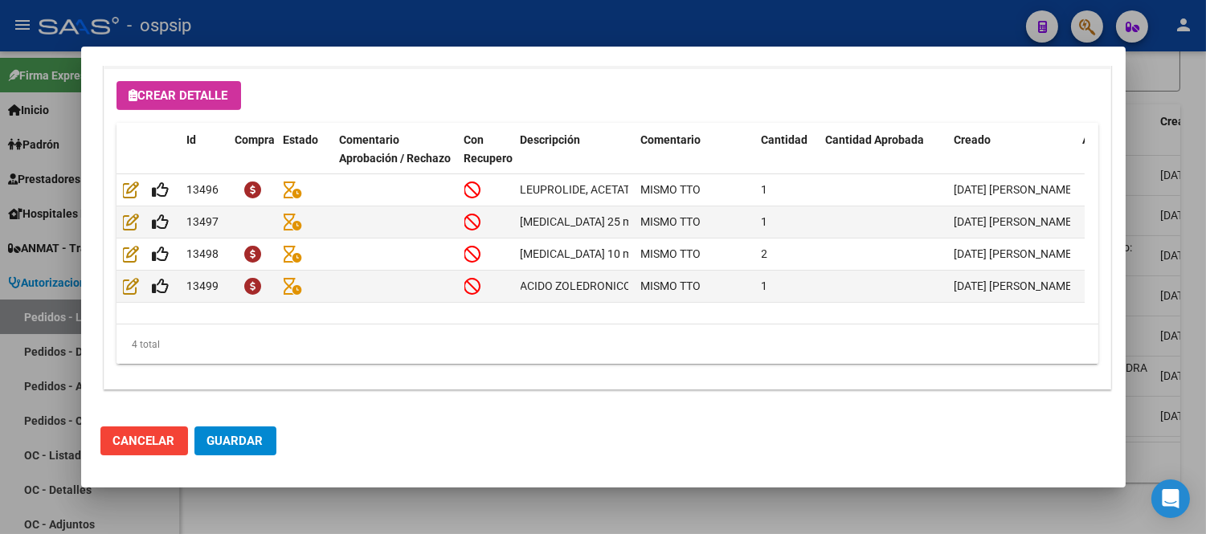
click at [145, 435] on span "Cancelar" at bounding box center [144, 441] width 62 height 14
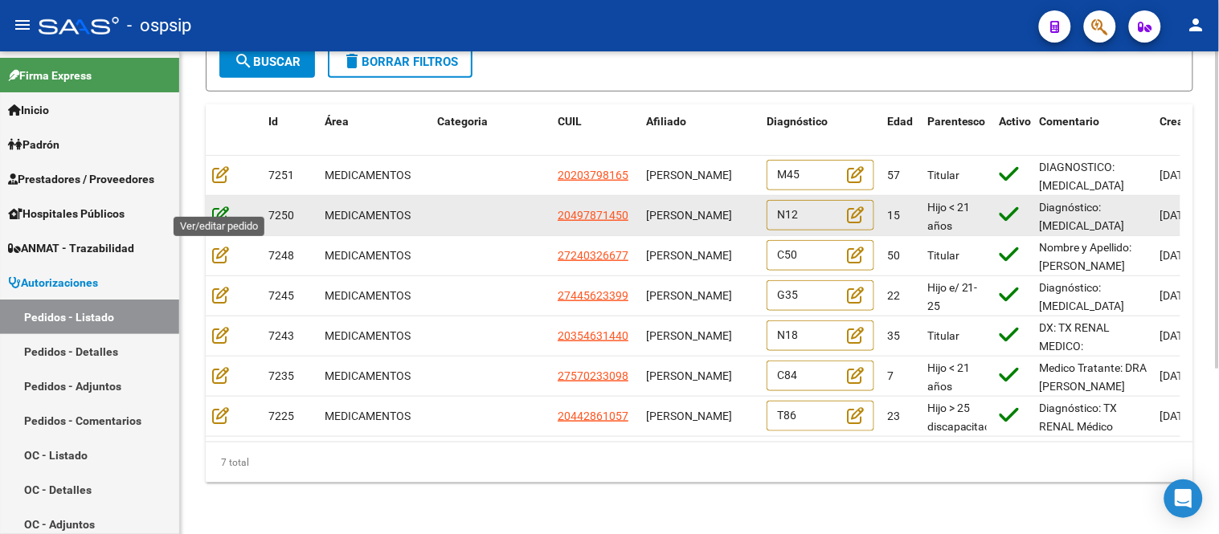
click at [221, 206] on icon at bounding box center [220, 215] width 17 height 18
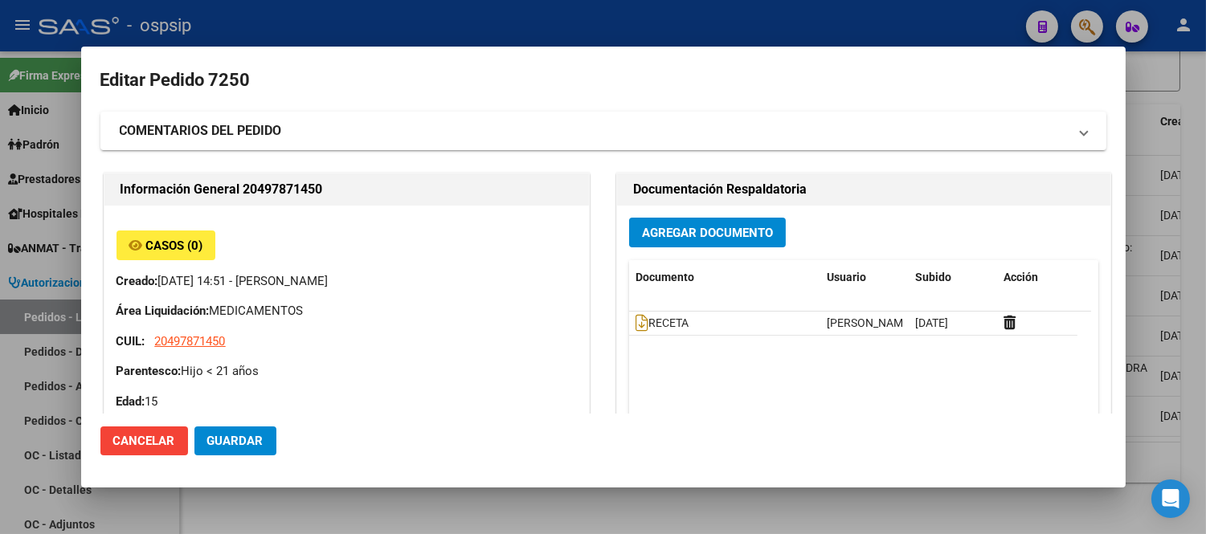
type input "[PERSON_NAME], EL RESGUARDO, MANZANA A CASA 47"
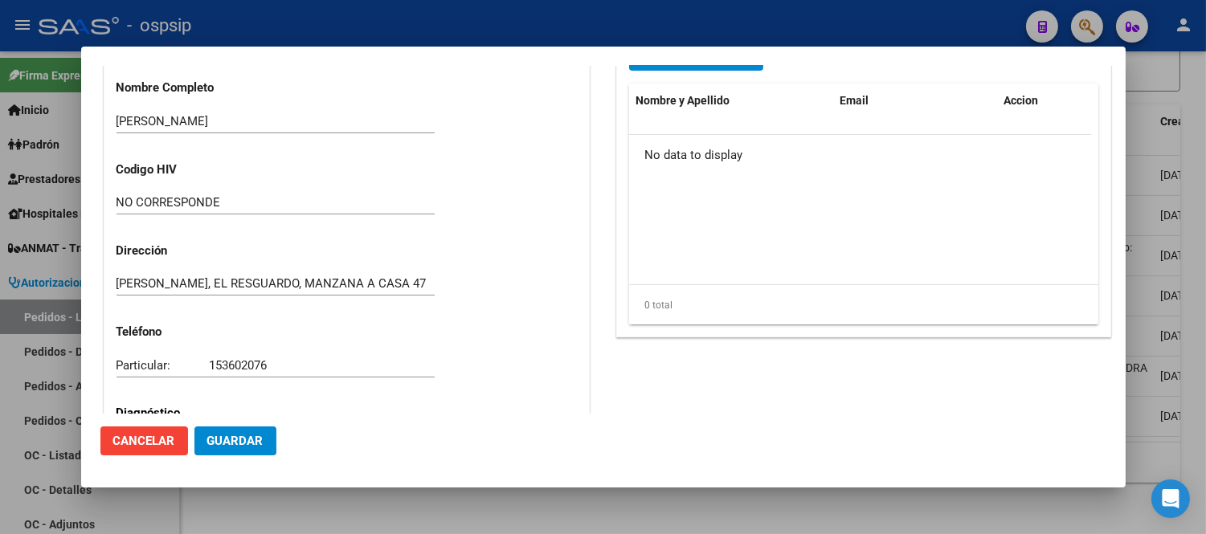
scroll to position [551, 0]
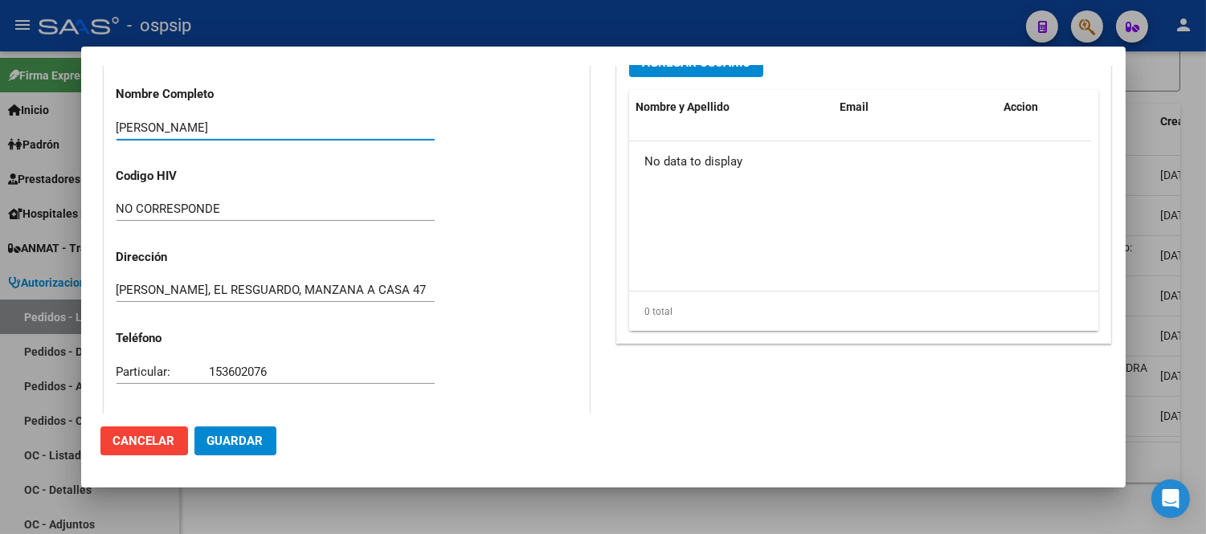
drag, startPoint x: 288, startPoint y: 130, endPoint x: 100, endPoint y: 122, distance: 187.4
click at [100, 122] on div "Información General 20497871450 Casos (0) Creado: [DATE] 14:51 - [PERSON_NAME] …" at bounding box center [346, 138] width 493 height 1039
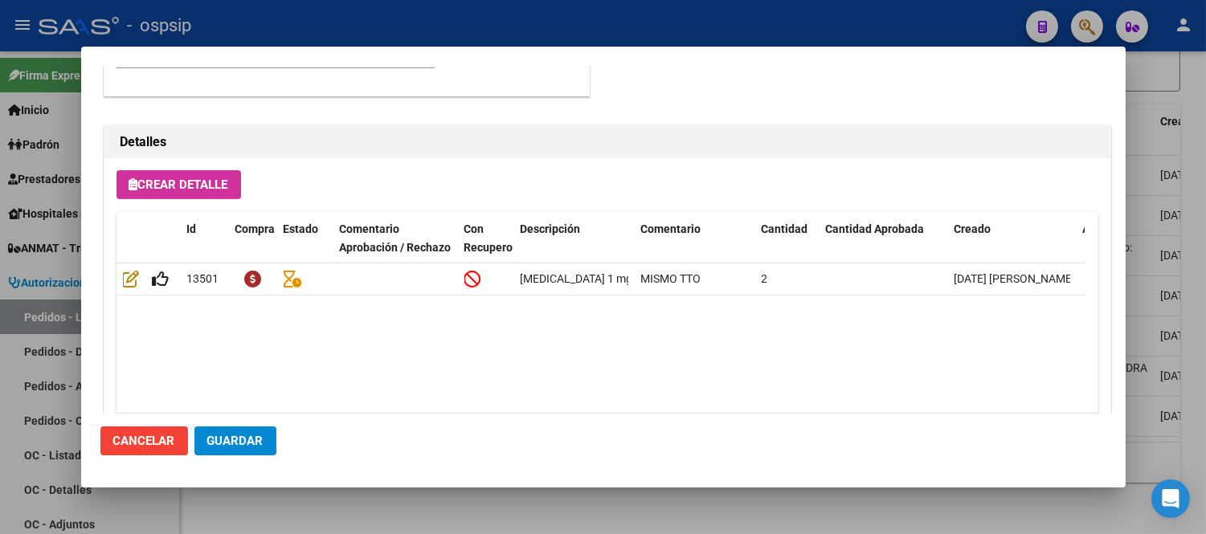
scroll to position [1176, 0]
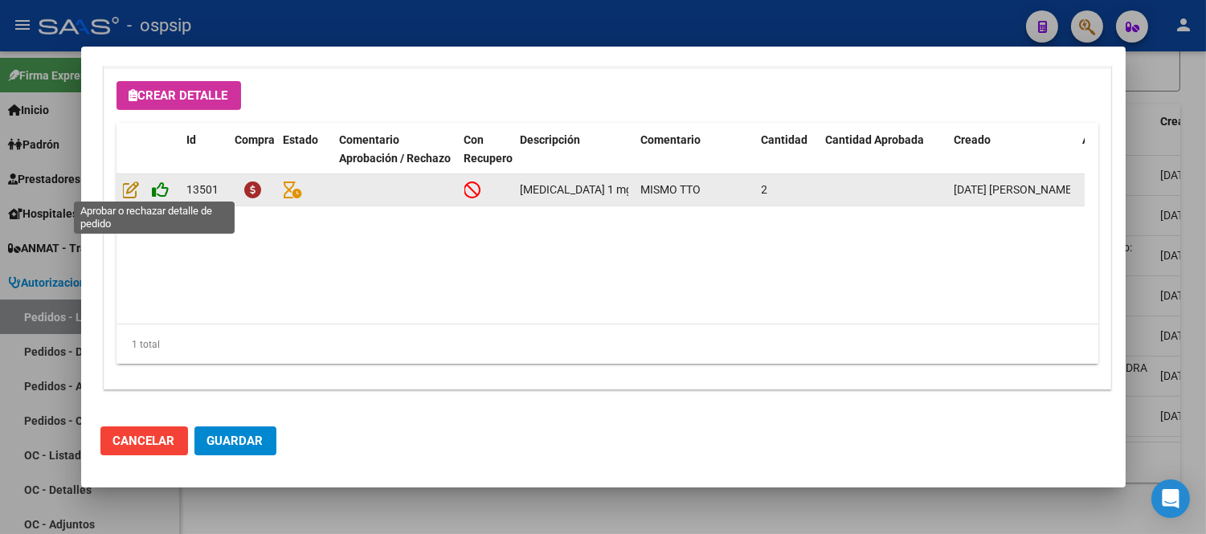
click at [163, 185] on icon at bounding box center [161, 190] width 17 height 18
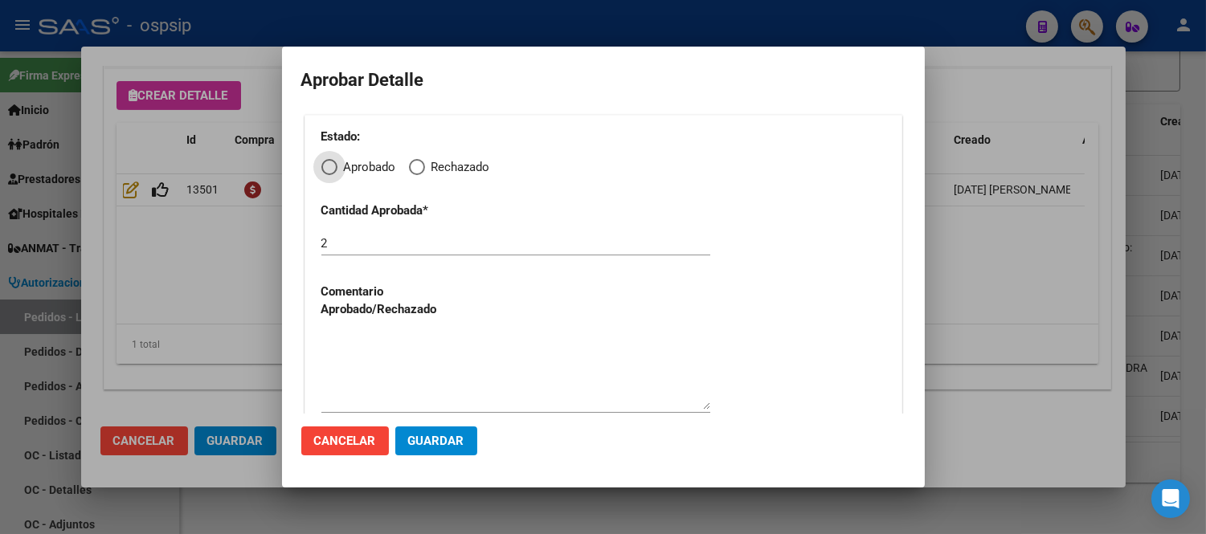
scroll to position [18, 0]
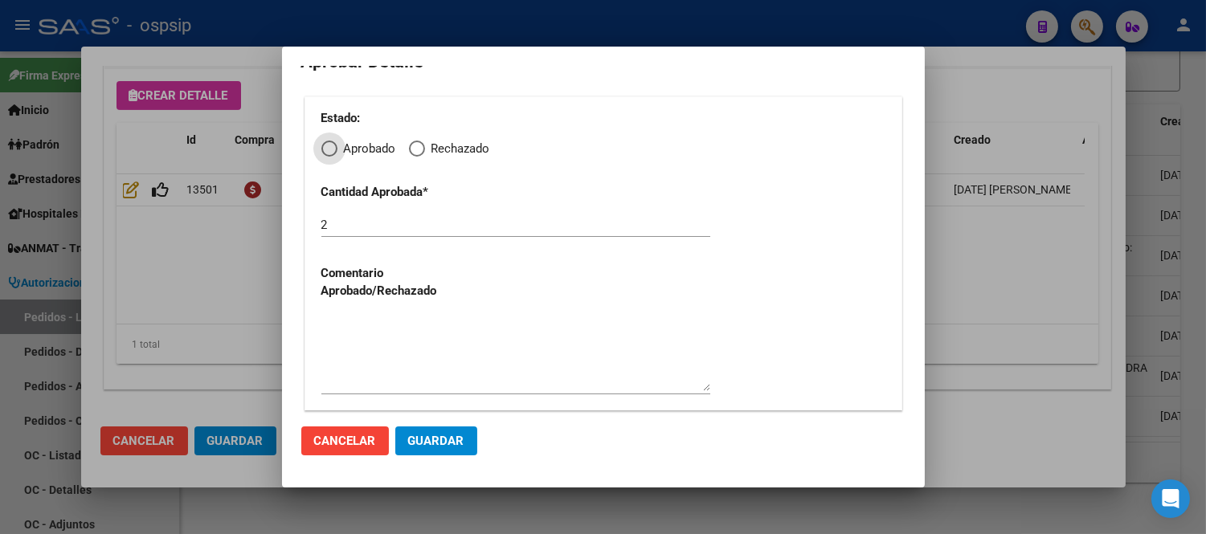
click at [332, 162] on div "Estado: Aprobado Rechazado Cantidad Aprobada * 2 Comentario Aprobado/Rechazado" at bounding box center [604, 253] width 598 height 314
click at [330, 149] on span "Elija una opción" at bounding box center [329, 149] width 16 height 16
click at [330, 149] on input "Aprobado" at bounding box center [329, 149] width 16 height 16
radio input "true"
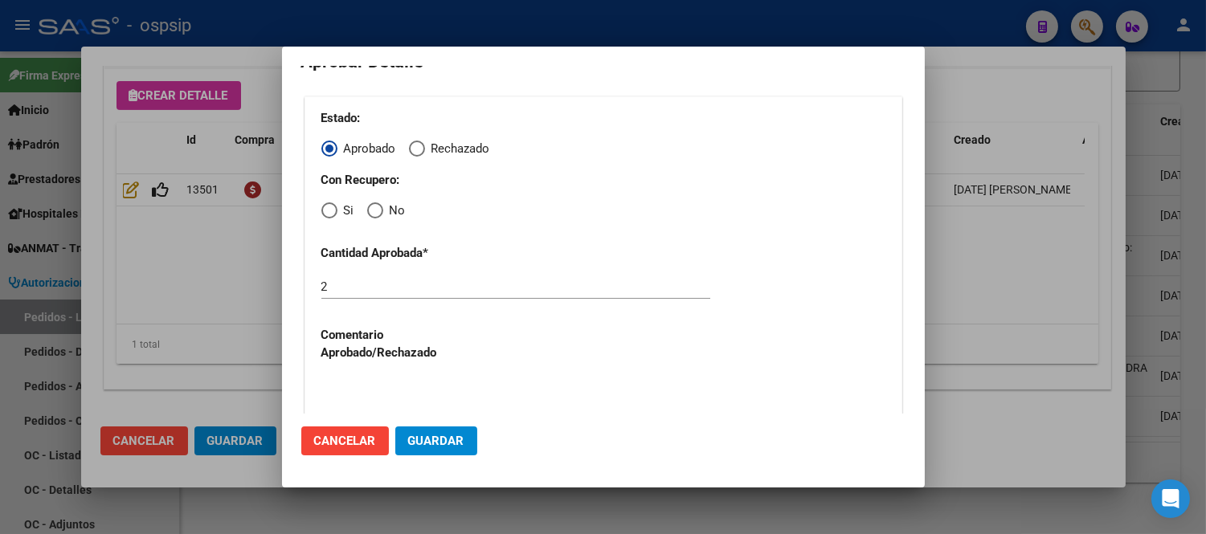
click at [332, 211] on span "Elija una opción" at bounding box center [329, 211] width 16 height 16
click at [332, 211] on input "Si" at bounding box center [329, 211] width 16 height 16
radio input "true"
click at [423, 444] on span "Guardar" at bounding box center [436, 441] width 56 height 14
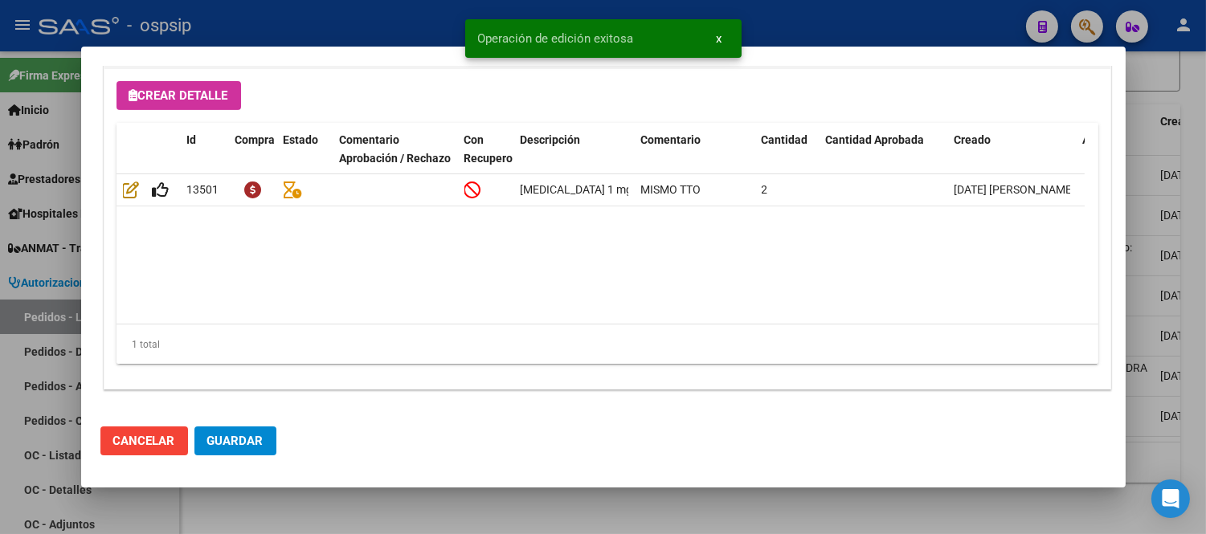
type input "[PERSON_NAME], EL RESGUARDO, MANZANA A CASA 47"
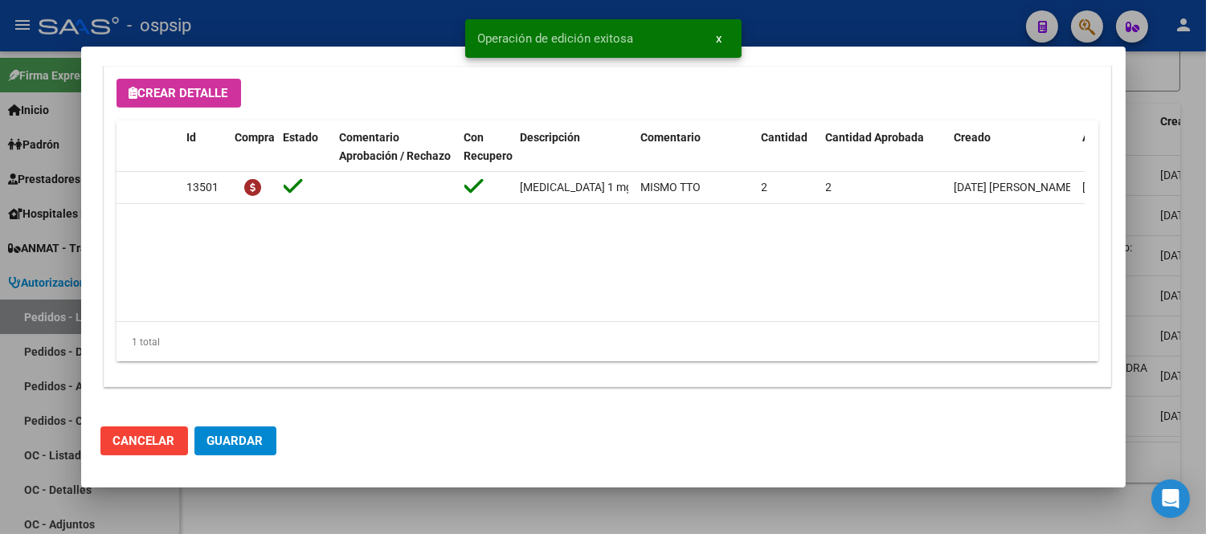
scroll to position [1176, 0]
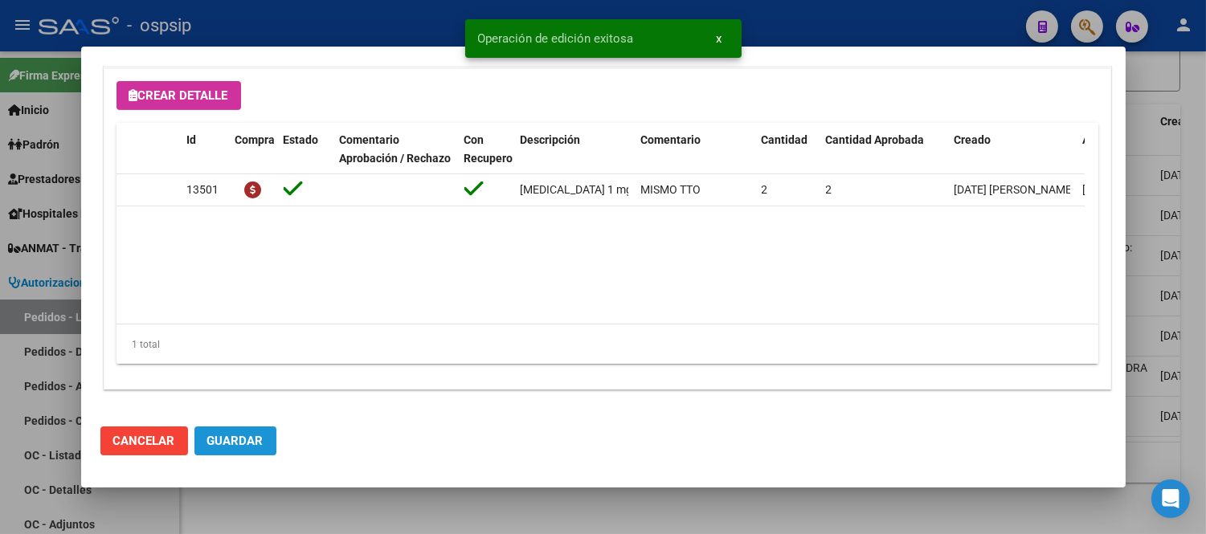
click at [242, 436] on span "Guardar" at bounding box center [235, 441] width 56 height 14
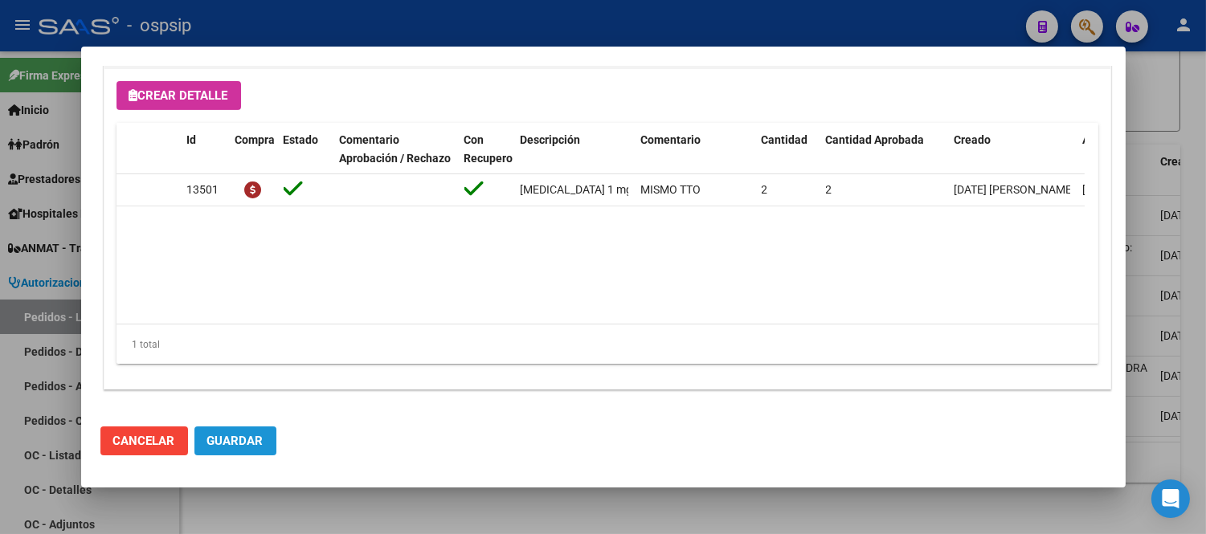
click at [243, 438] on span "Guardar" at bounding box center [235, 441] width 56 height 14
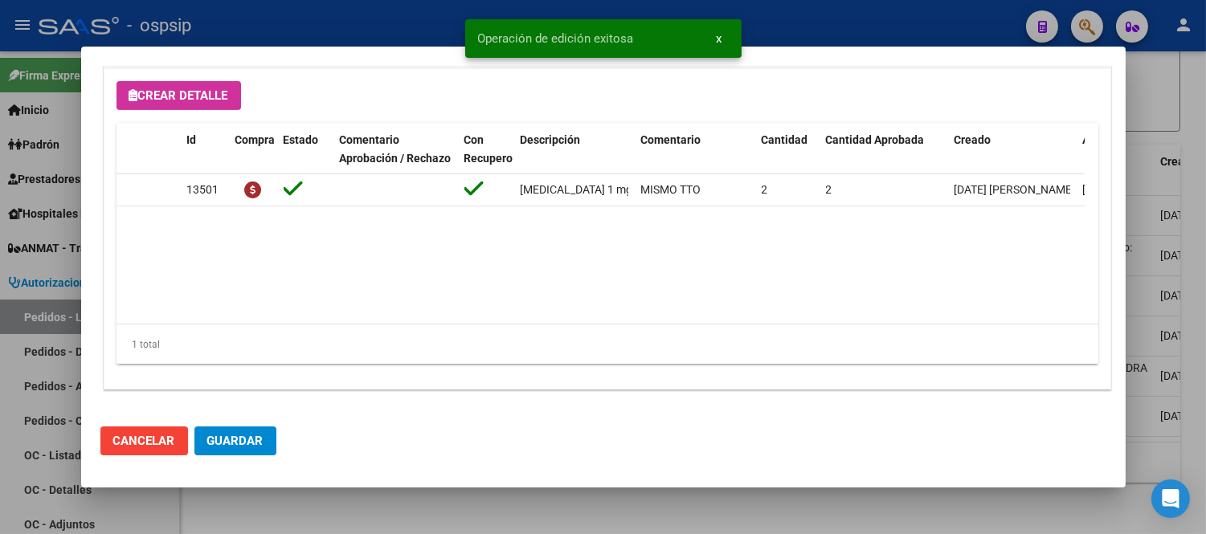
click at [156, 442] on span "Cancelar" at bounding box center [144, 441] width 62 height 14
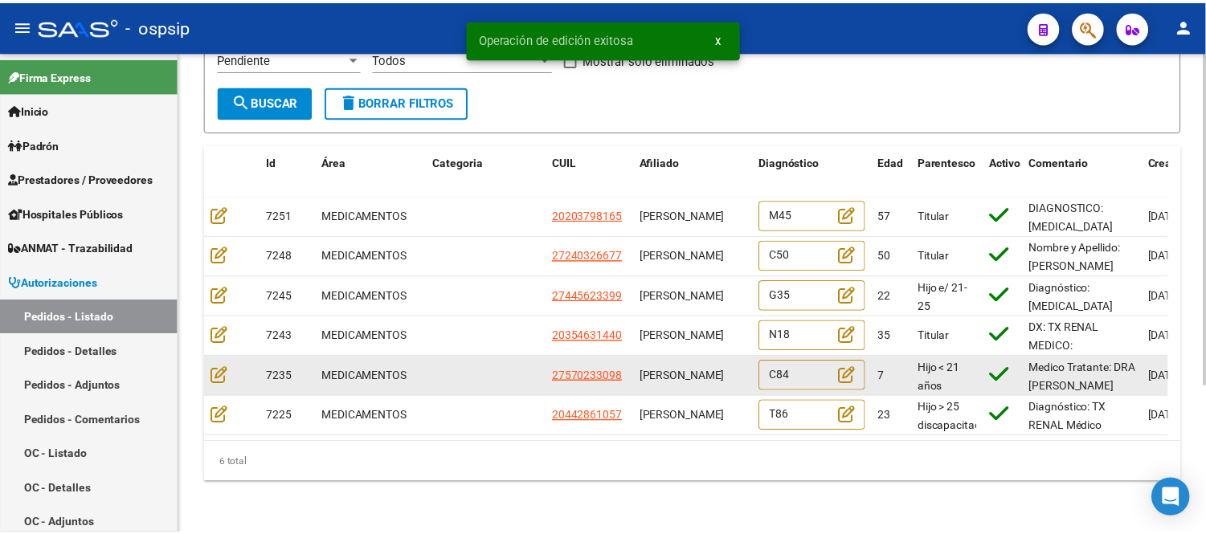
scroll to position [123, 0]
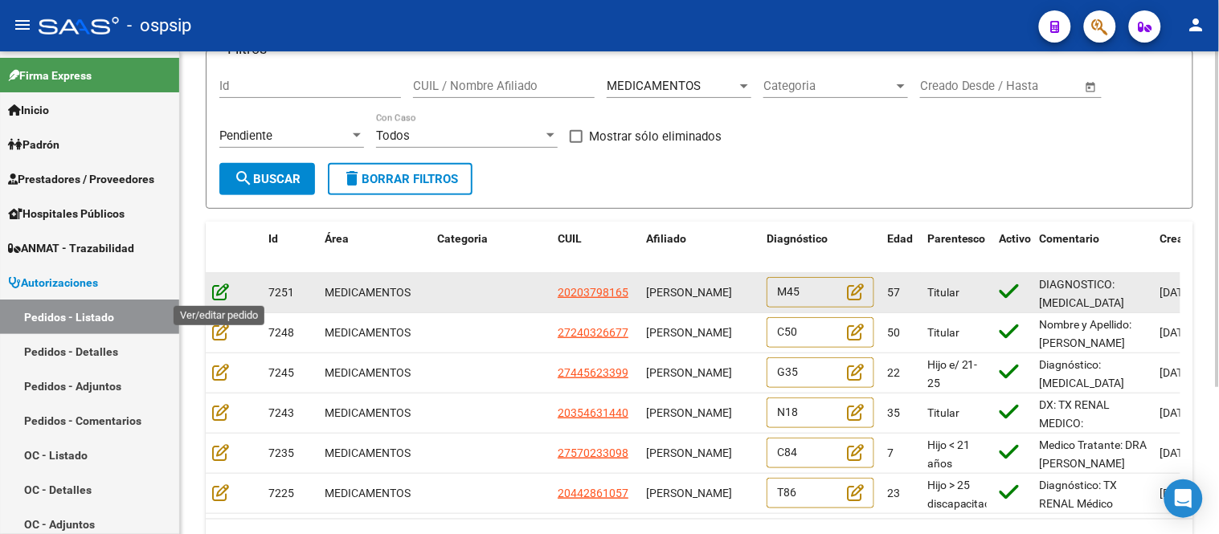
click at [221, 285] on icon at bounding box center [220, 292] width 17 height 18
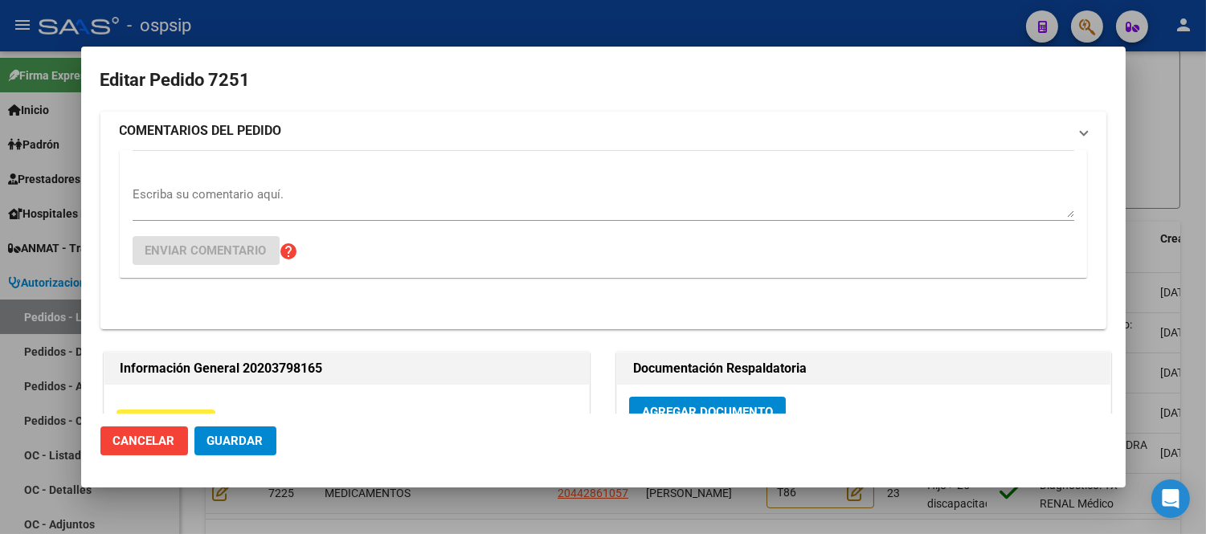
type input "[GEOGRAPHIC_DATA], TRES DE FEBRERO, NN None"
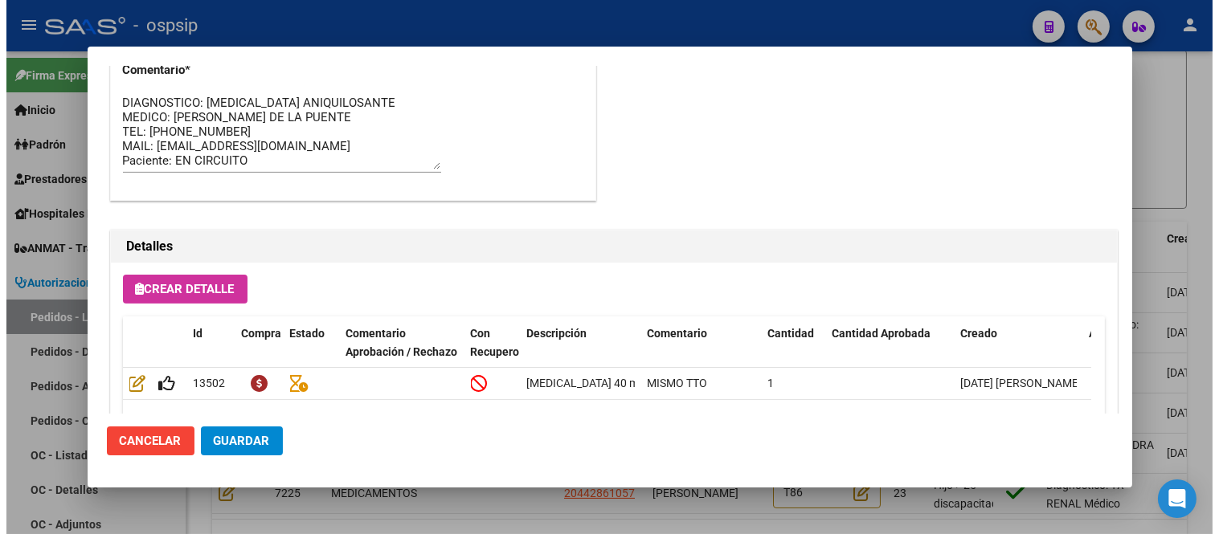
scroll to position [893, 0]
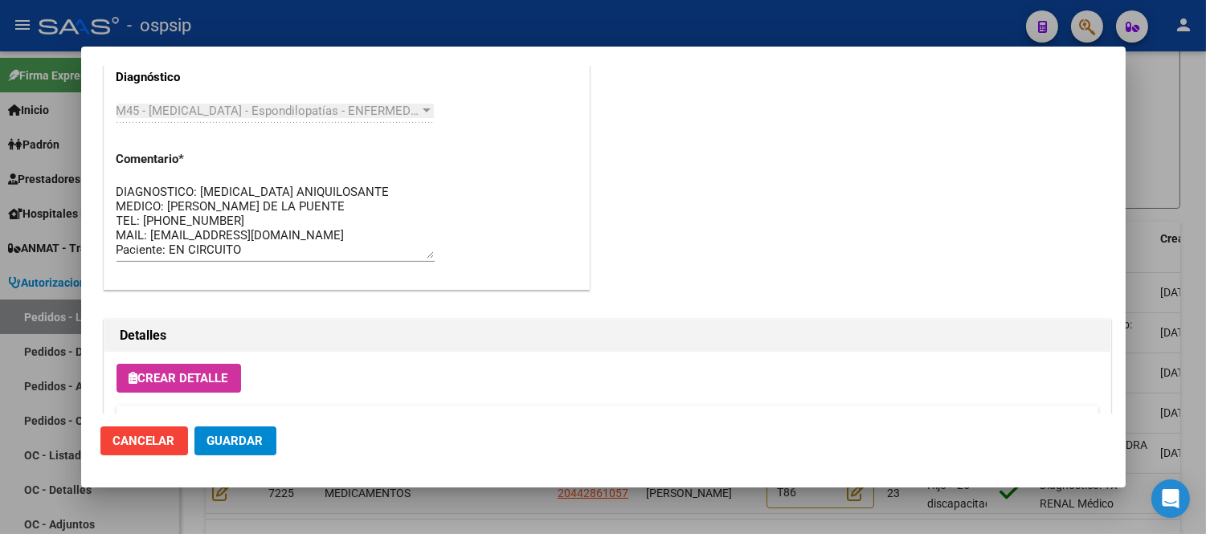
click at [151, 452] on button "Cancelar" at bounding box center [144, 441] width 88 height 29
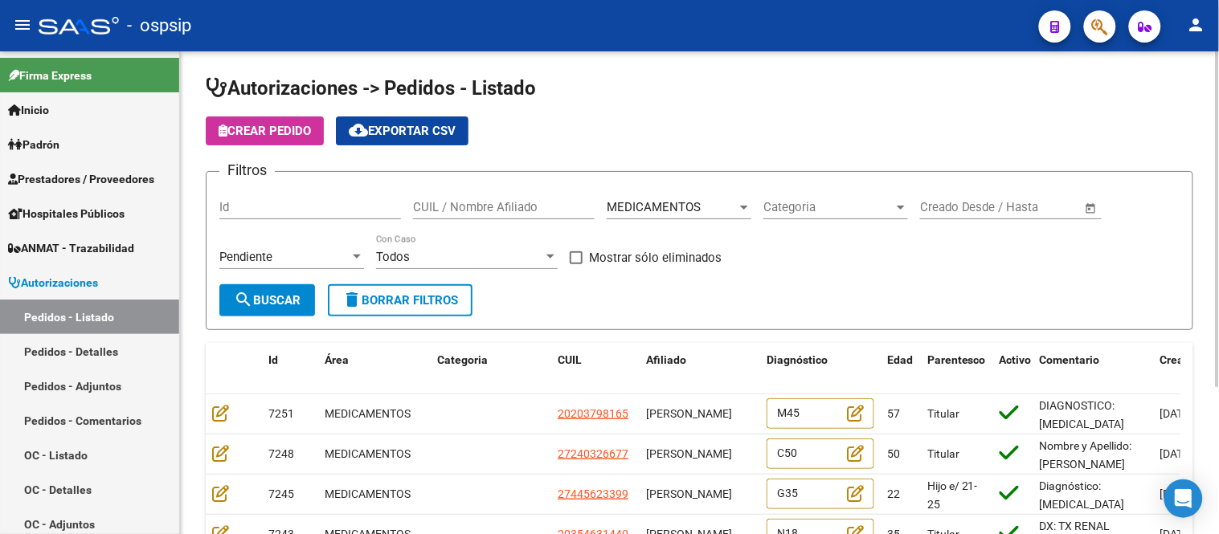
scroll to position [0, 0]
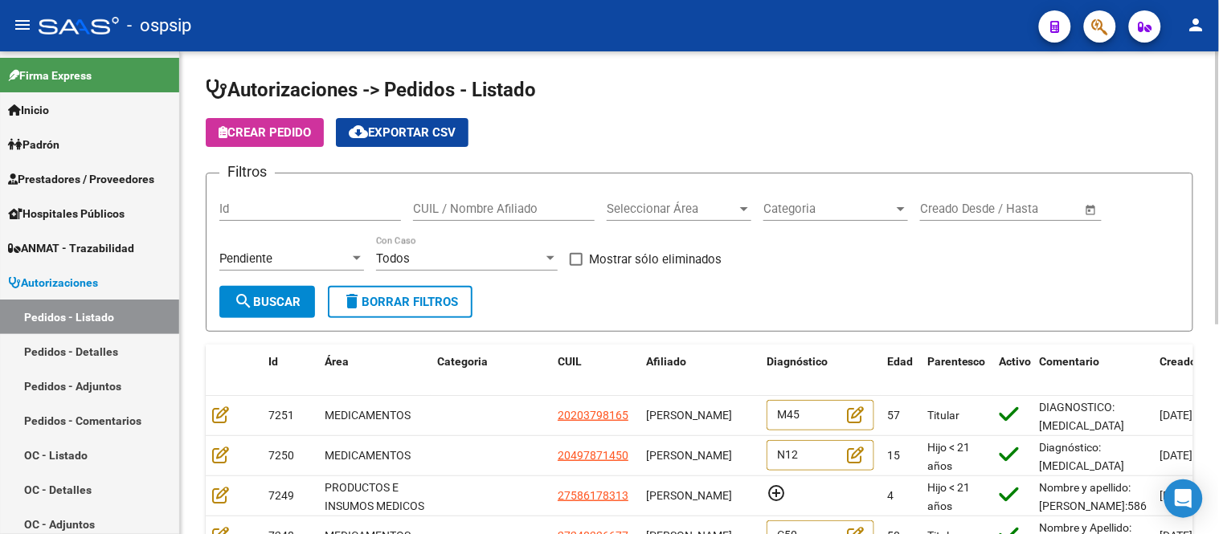
click at [656, 203] on span "Seleccionar Área" at bounding box center [672, 209] width 130 height 14
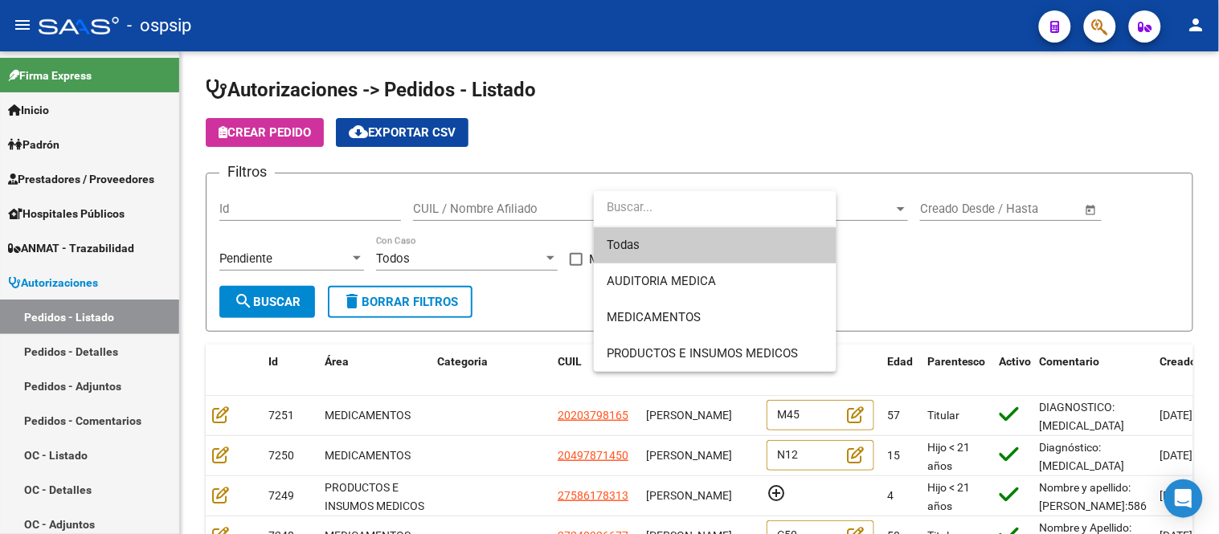
click at [526, 211] on div at bounding box center [609, 267] width 1219 height 534
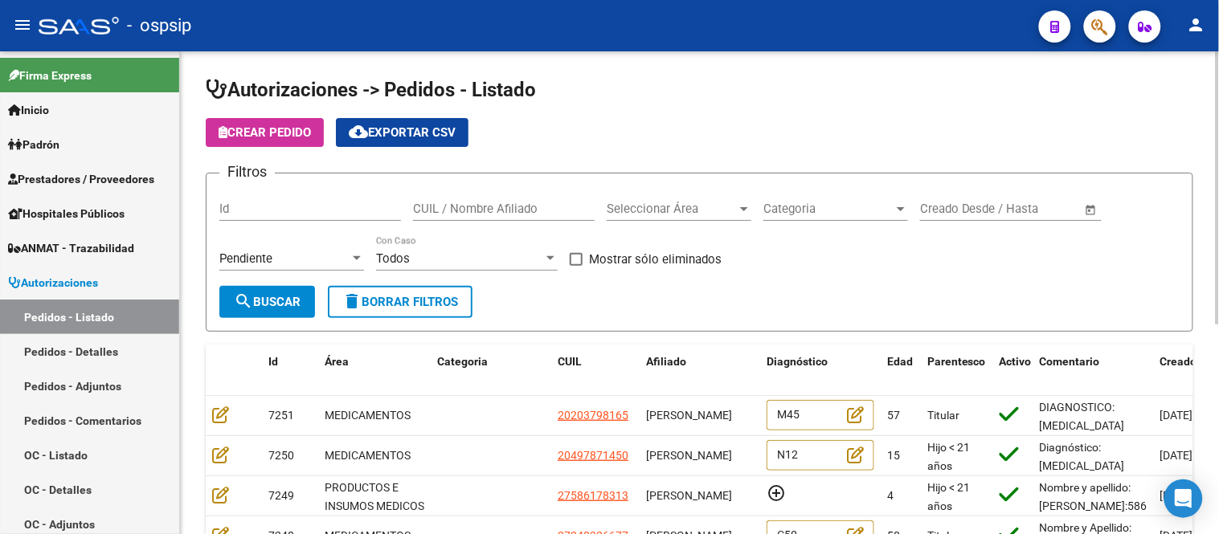
click at [525, 209] on input "CUIL / Nombre Afiliado" at bounding box center [504, 209] width 182 height 14
paste input "[PERSON_NAME]"
type input "[PERSON_NAME]"
click at [294, 255] on div "Pendiente" at bounding box center [284, 259] width 130 height 14
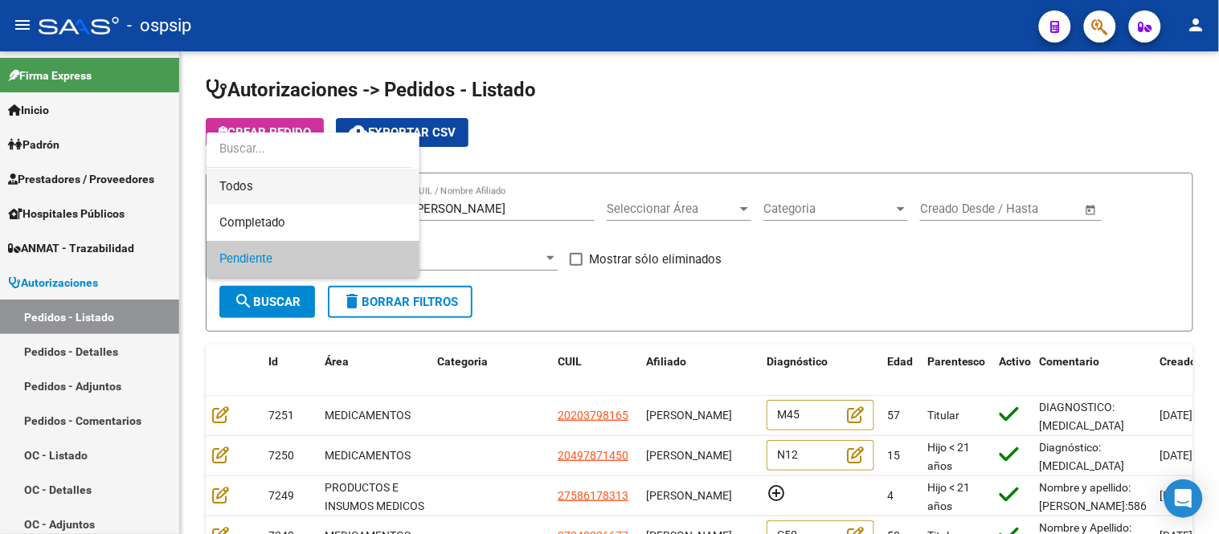
click at [275, 199] on span "Todos" at bounding box center [312, 187] width 187 height 36
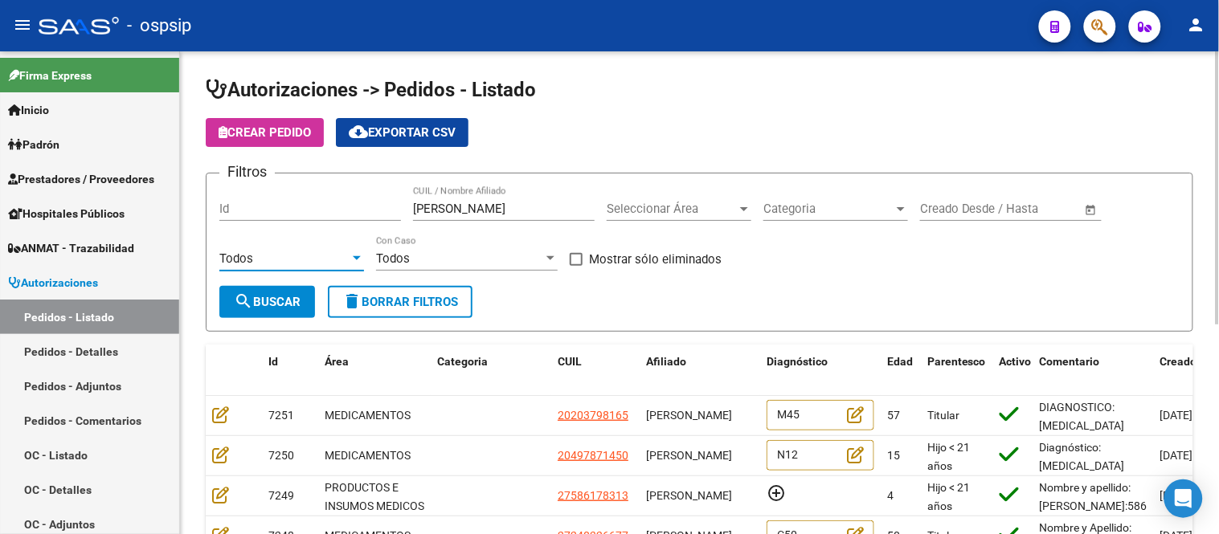
click at [282, 303] on span "search Buscar" at bounding box center [267, 302] width 67 height 14
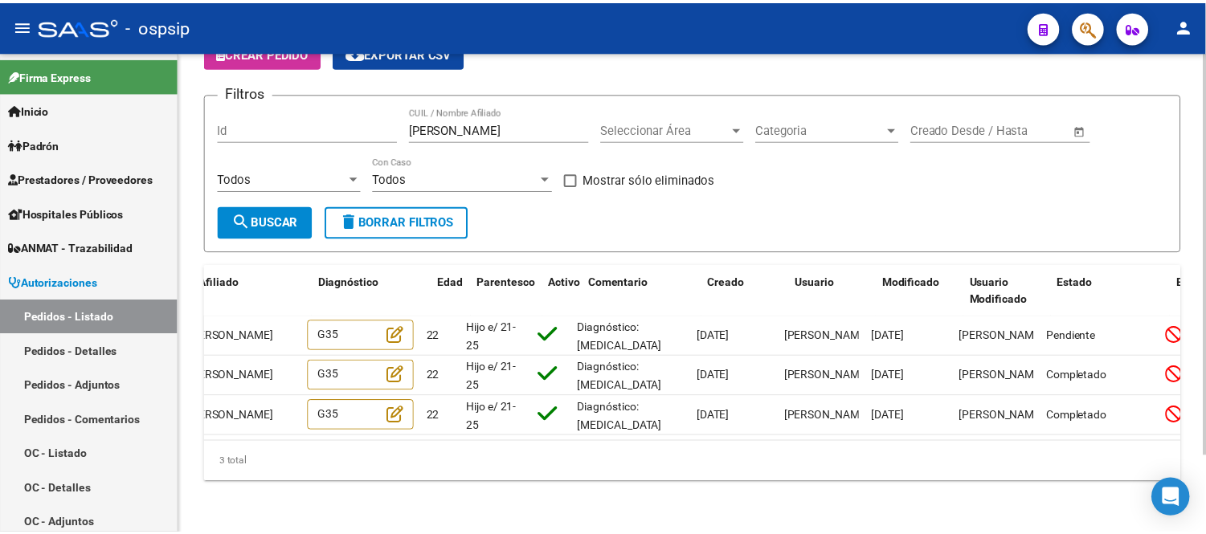
scroll to position [0, 555]
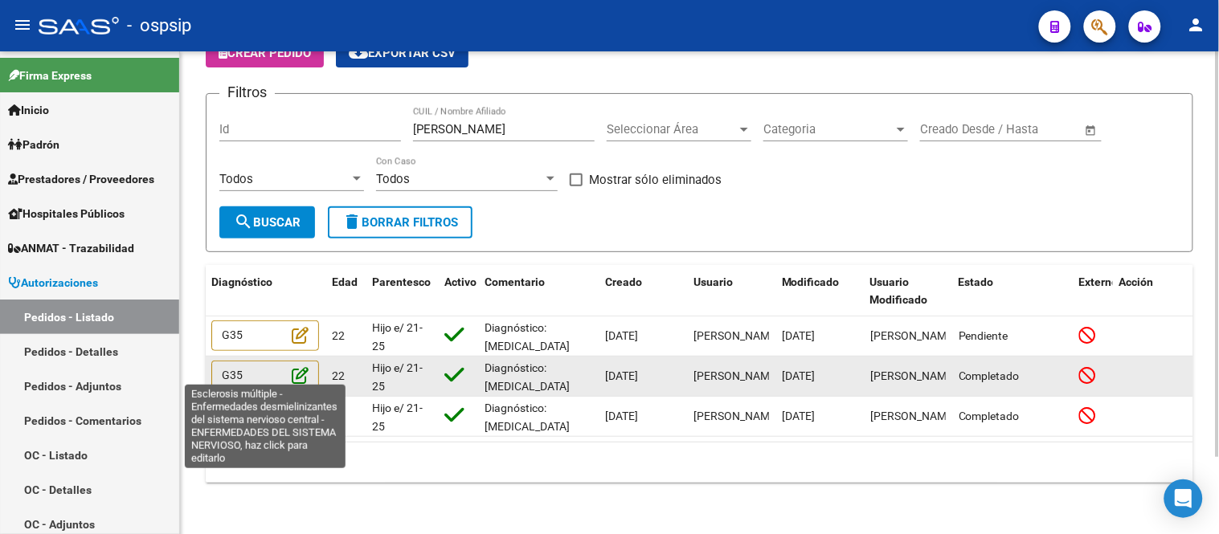
click at [294, 367] on icon at bounding box center [300, 376] width 17 height 18
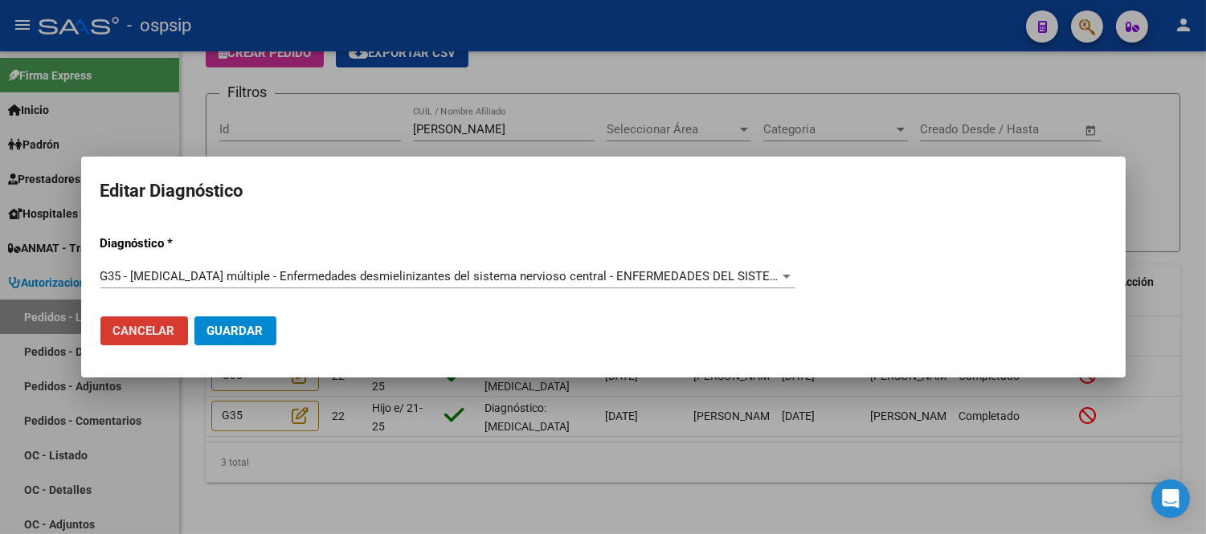
click at [170, 281] on span "G35 - [MEDICAL_DATA] múltiple - Enfermedades desmielinizantes del sistema nervi…" at bounding box center [475, 276] width 750 height 14
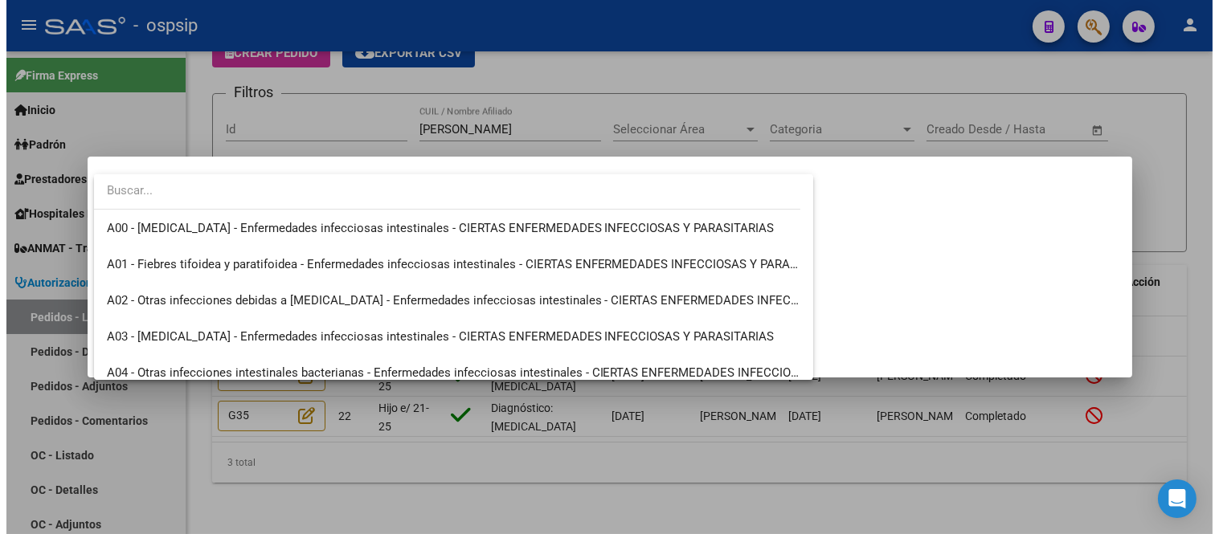
scroll to position [18253, 0]
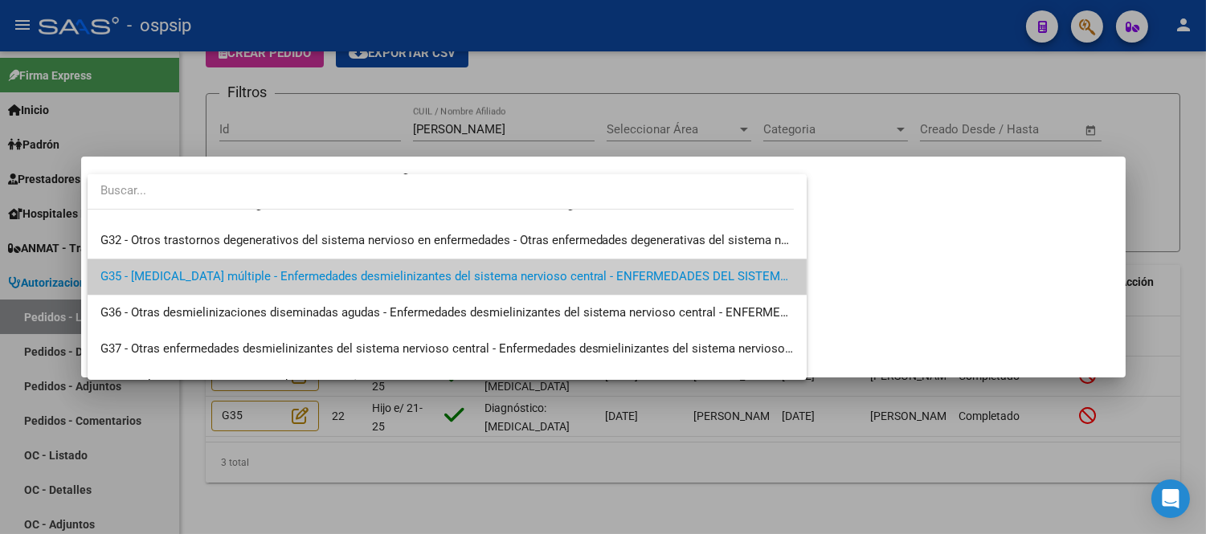
click at [912, 137] on div at bounding box center [603, 267] width 1206 height 534
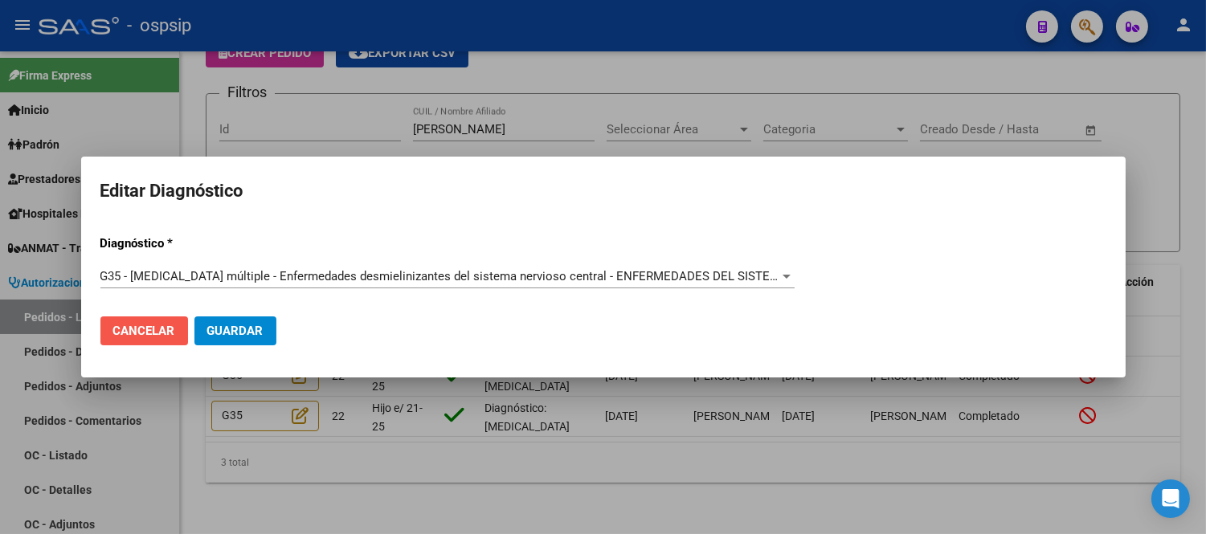
click at [131, 326] on span "Cancelar" at bounding box center [144, 331] width 62 height 14
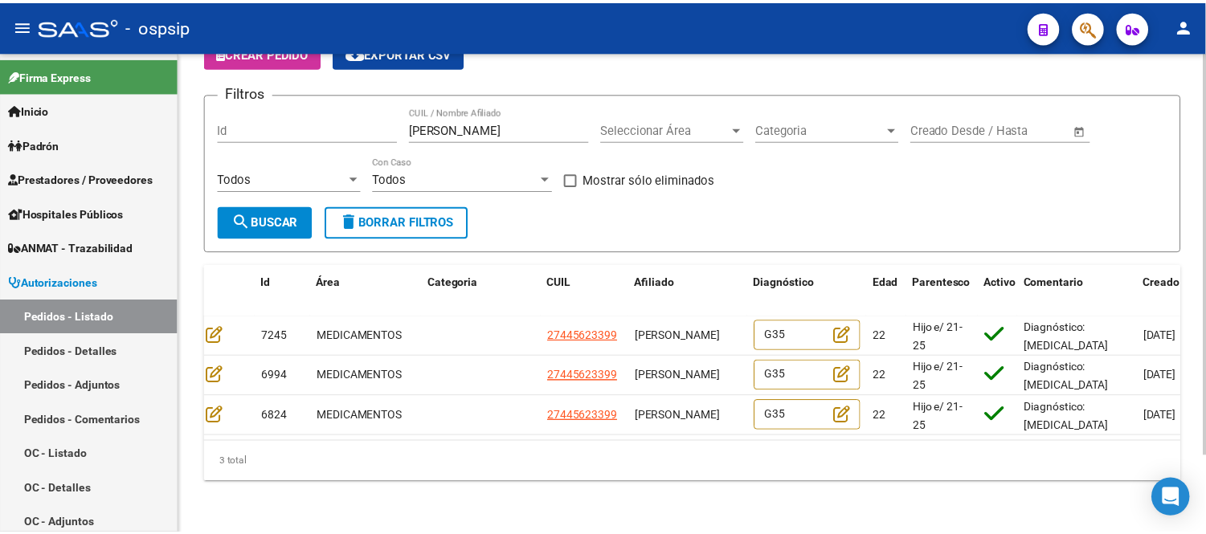
scroll to position [0, 0]
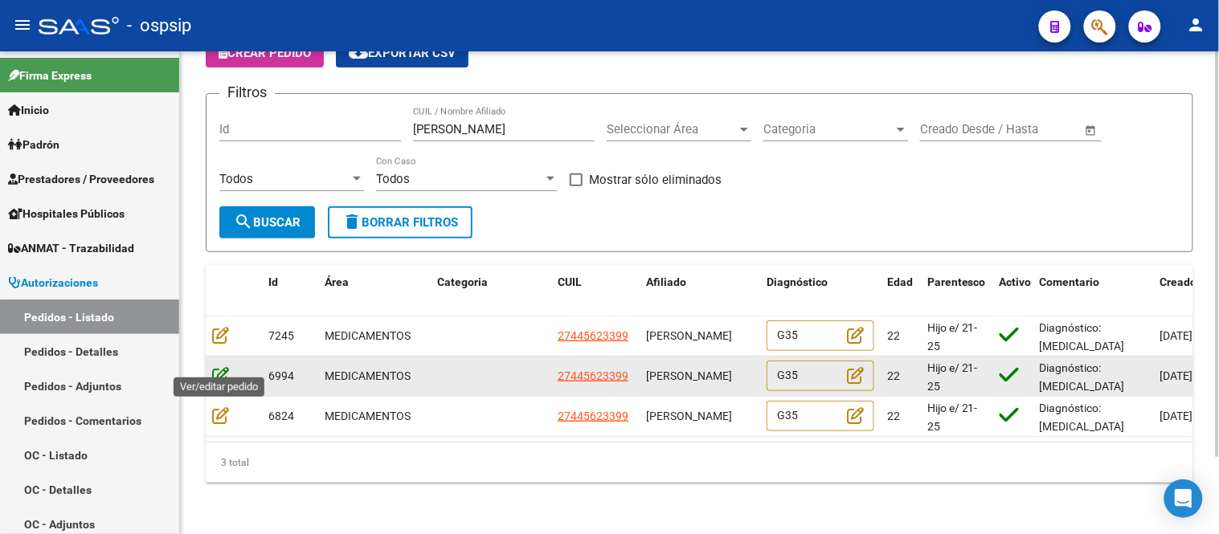
click at [215, 367] on icon at bounding box center [220, 376] width 17 height 18
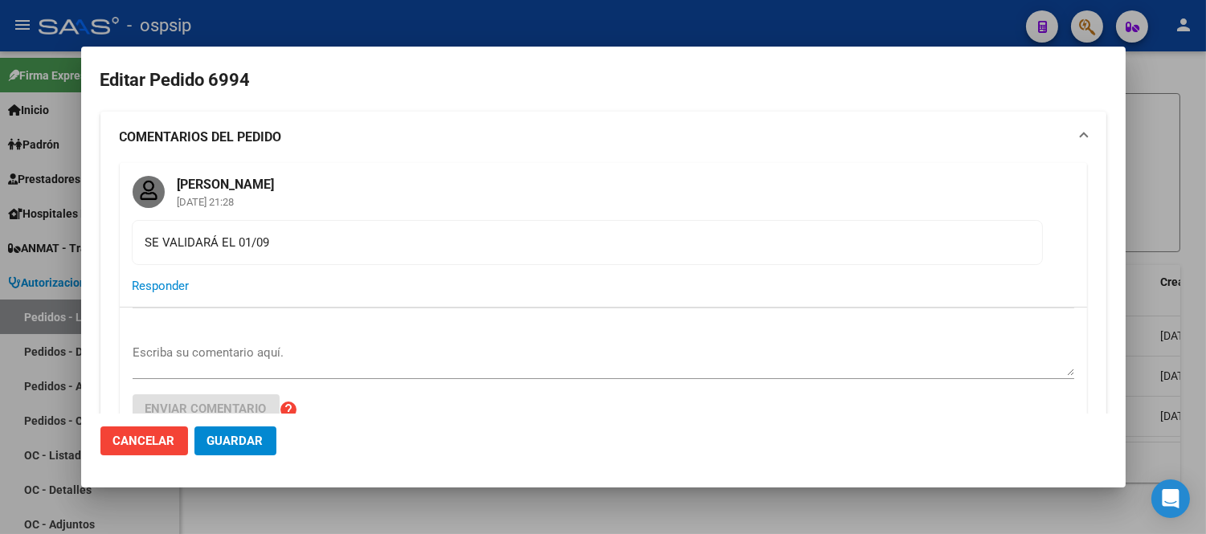
type input "[GEOGRAPHIC_DATA], [PERSON_NAME] 2954"
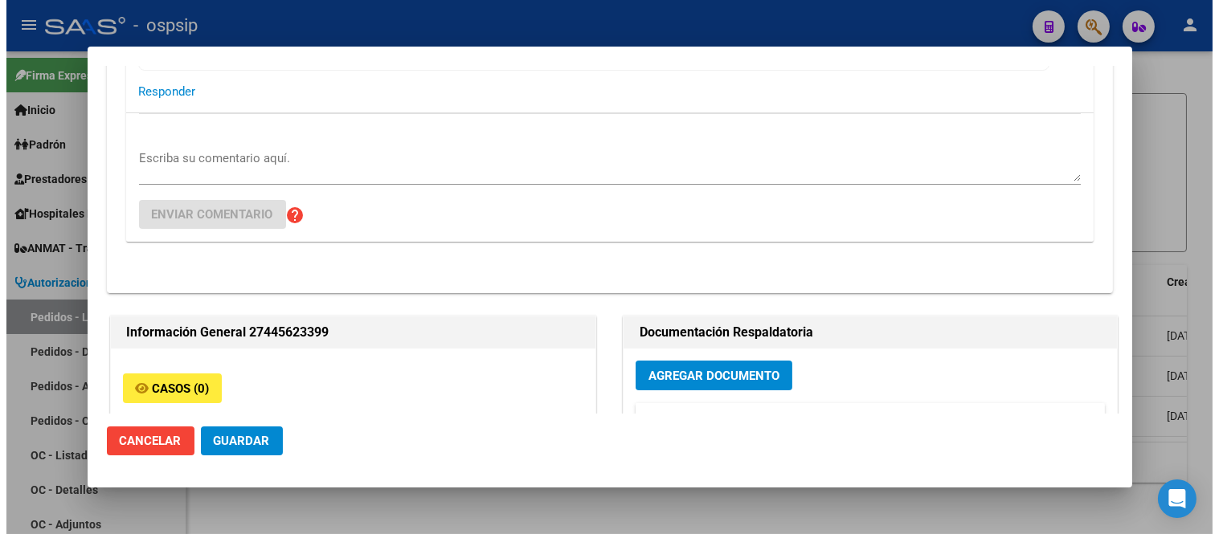
scroll to position [84, 0]
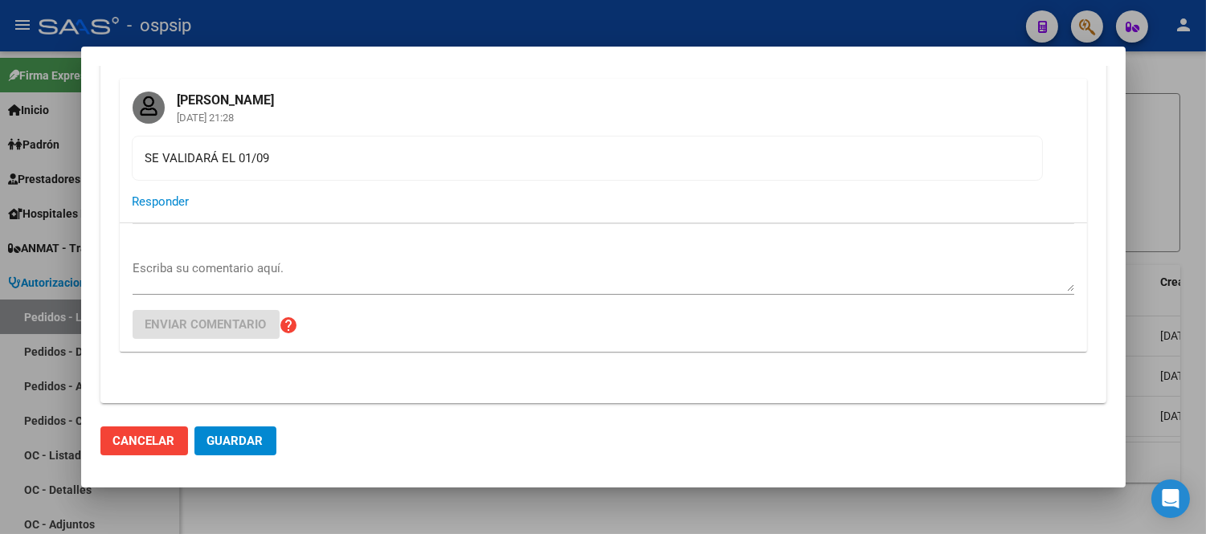
click at [174, 149] on div "SE VALIDARÁ EL 01/09" at bounding box center [587, 158] width 884 height 18
copy div "SE VALIDARÁ EL 01/09 Responder"
click at [149, 452] on button "Cancelar" at bounding box center [144, 441] width 88 height 29
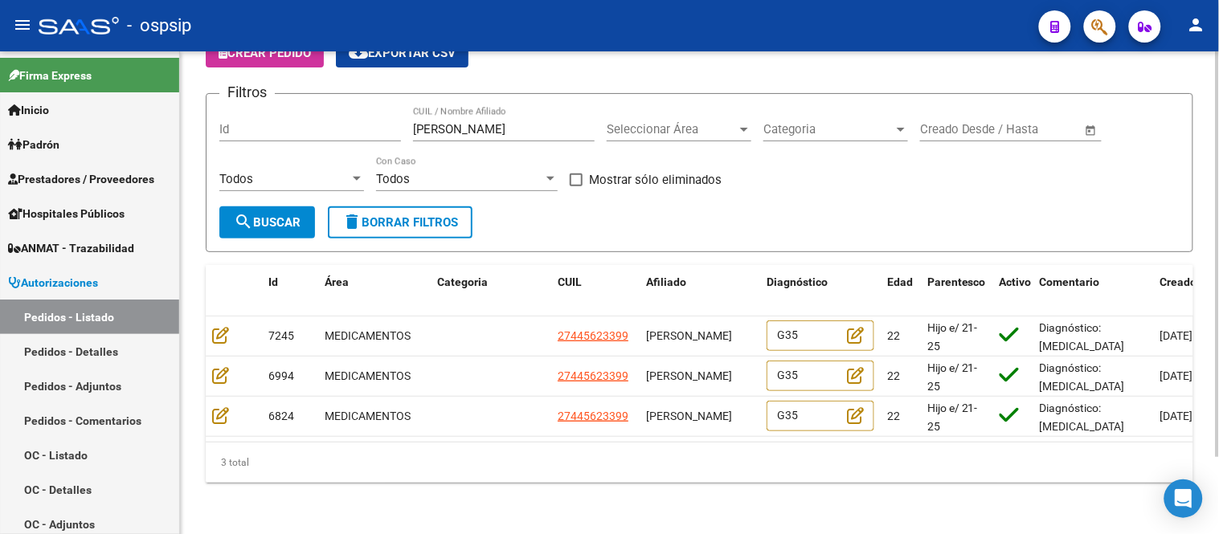
click at [471, 122] on input "[PERSON_NAME]" at bounding box center [504, 129] width 182 height 14
paste input "[PERSON_NAME]"
type input "[PERSON_NAME]"
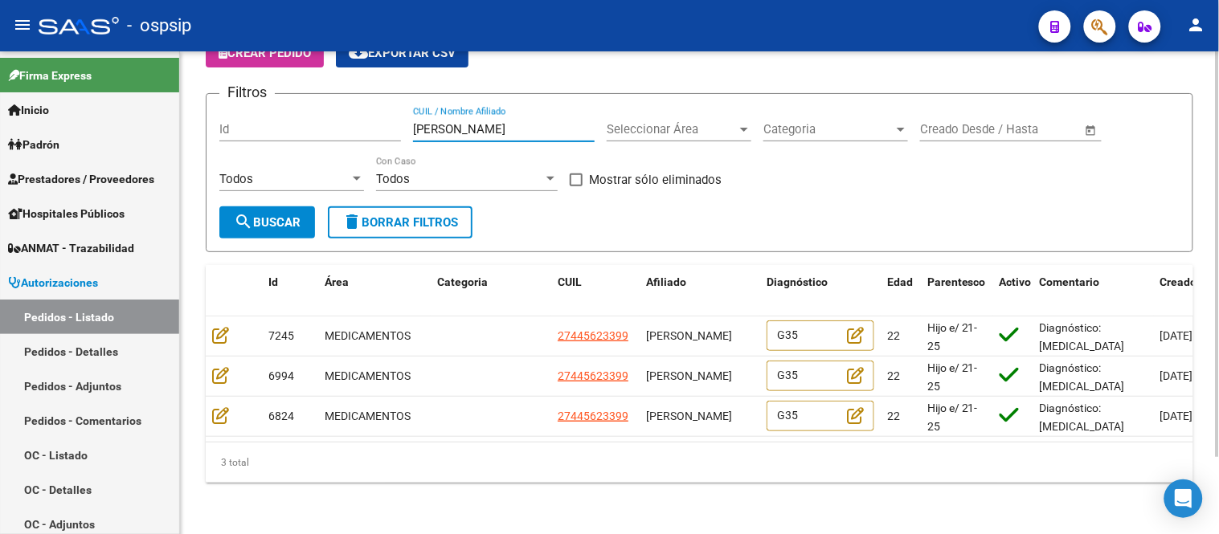
click at [258, 215] on span "search Buscar" at bounding box center [267, 222] width 67 height 14
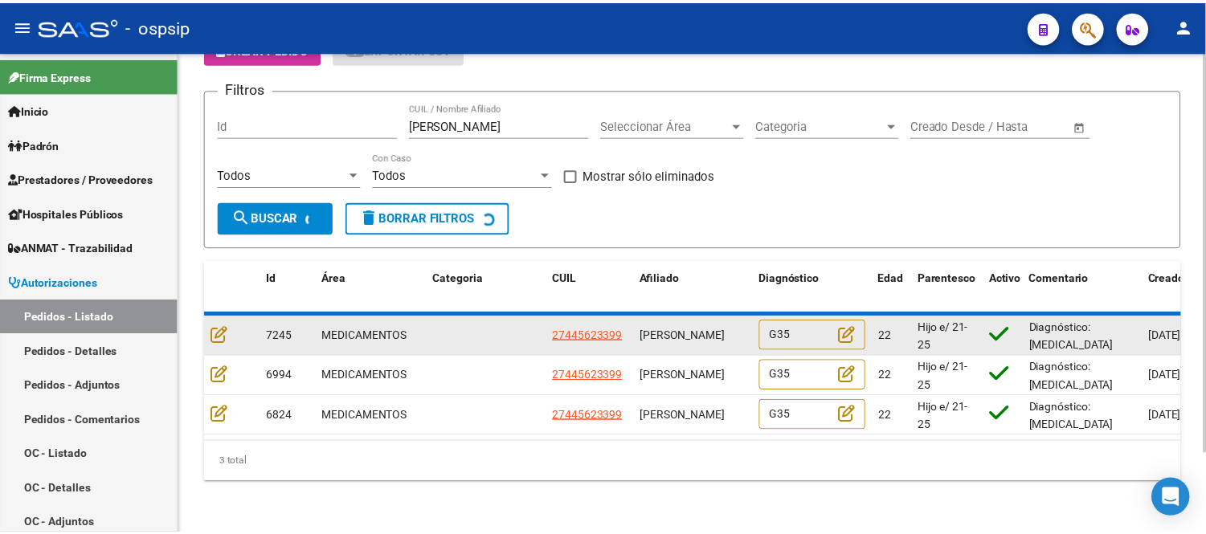
scroll to position [51, 0]
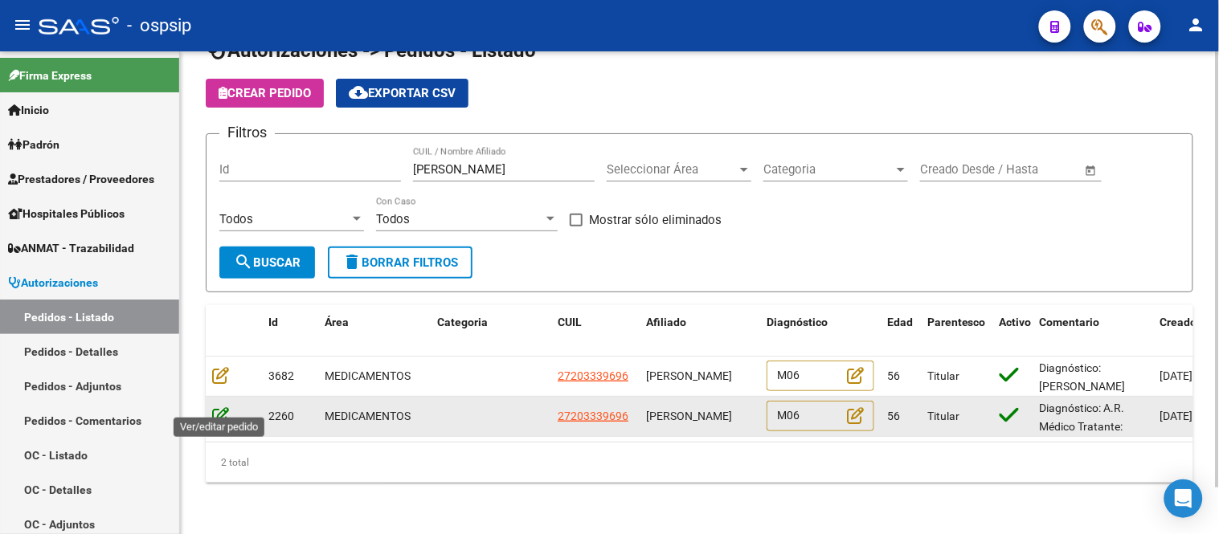
click at [221, 407] on icon at bounding box center [220, 416] width 17 height 18
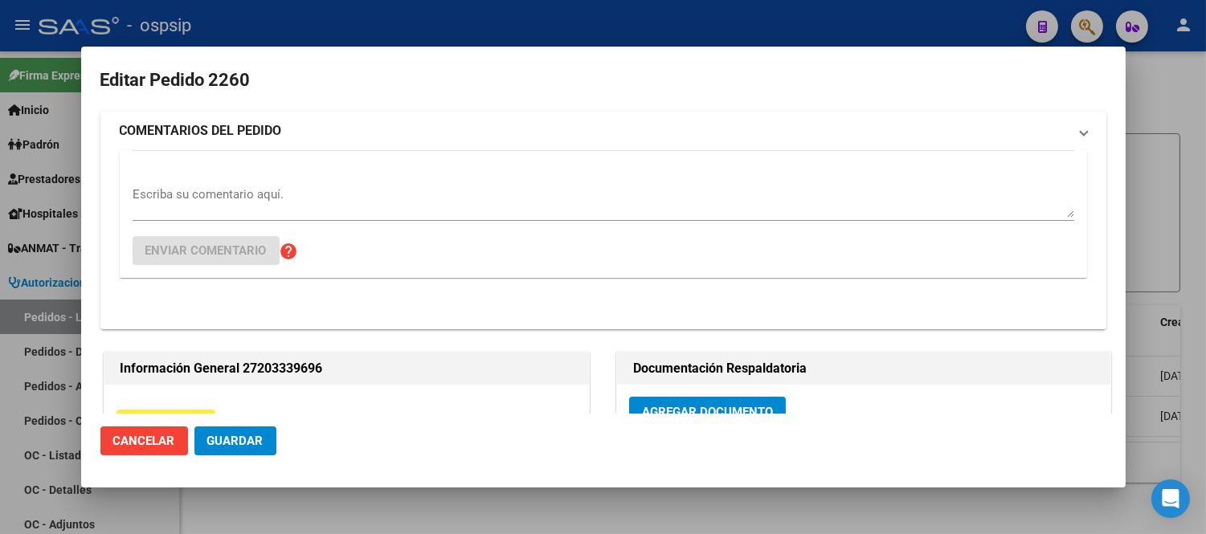
type input "NO CORRESPONDE"
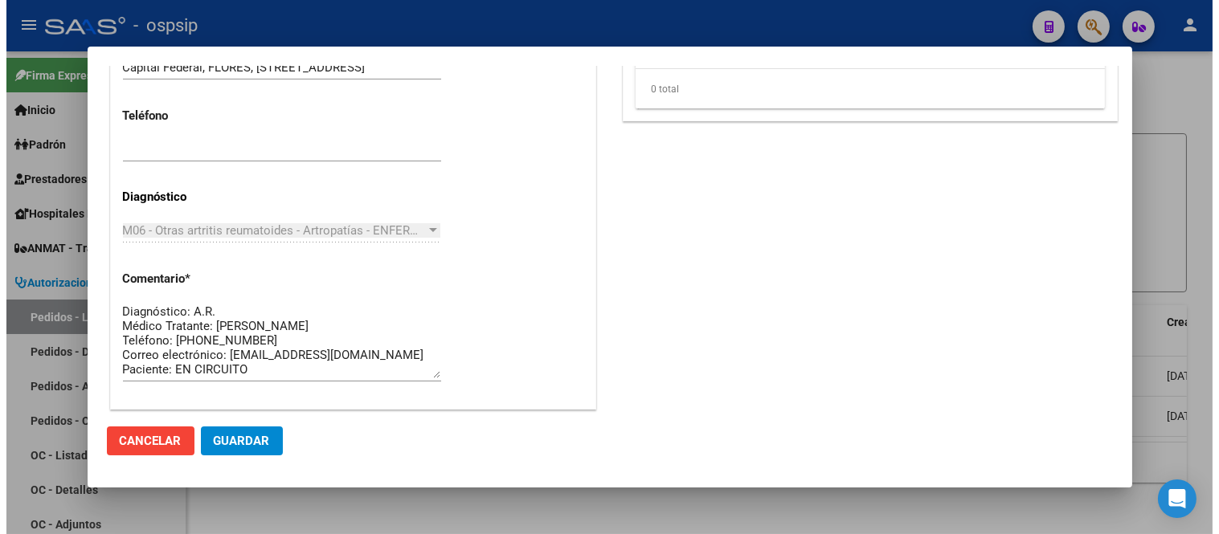
scroll to position [1161, 0]
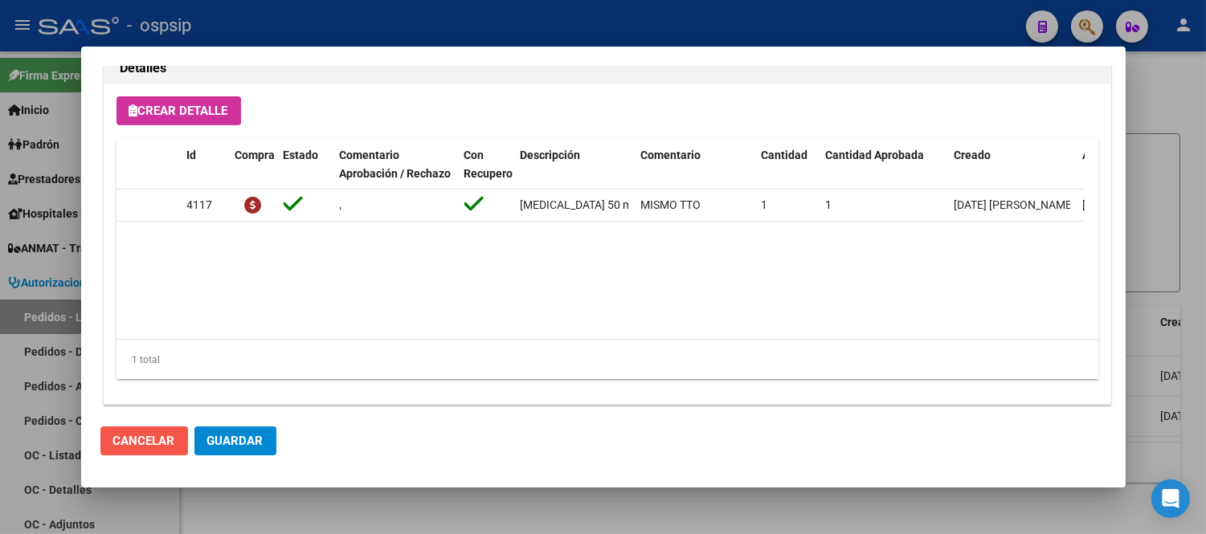
click at [166, 439] on span "Cancelar" at bounding box center [144, 441] width 62 height 14
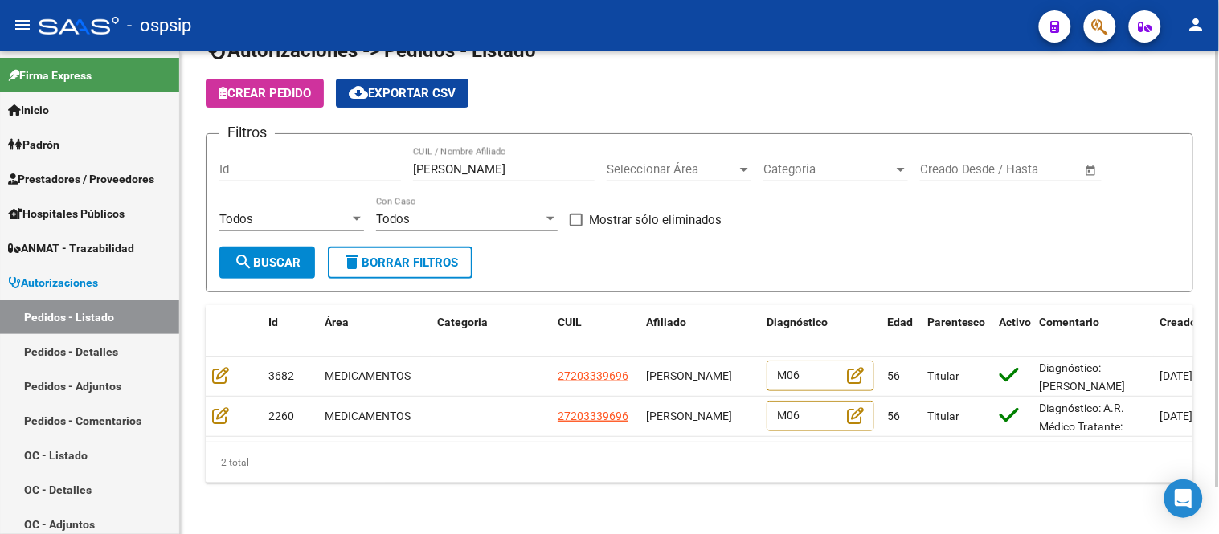
click at [502, 163] on input "[PERSON_NAME]" at bounding box center [504, 169] width 182 height 14
paste input "[PERSON_NAME]"
type input "[PERSON_NAME]"
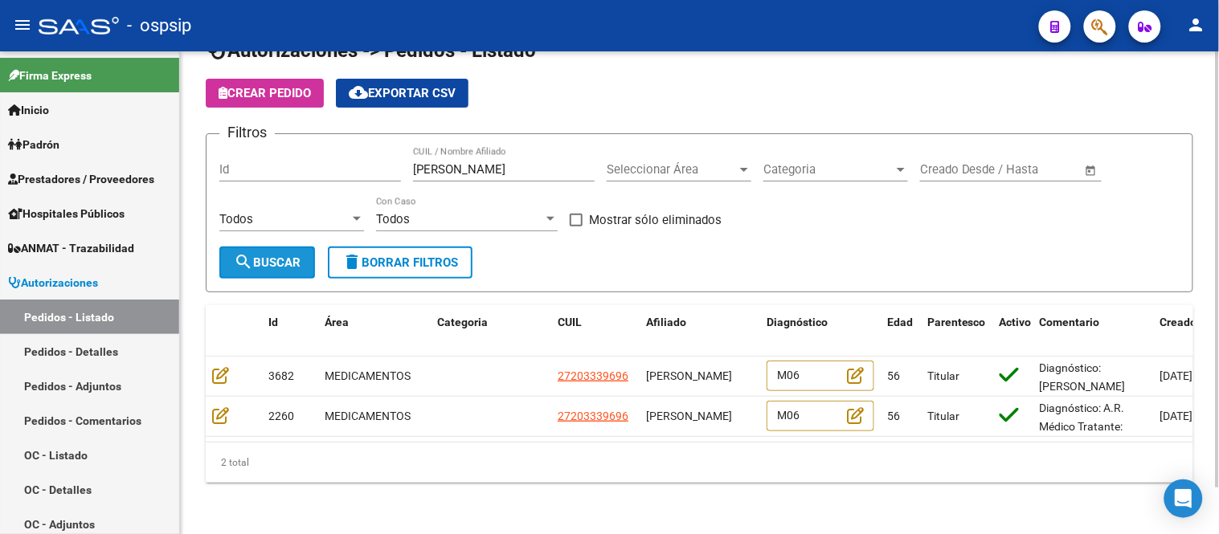
click at [284, 259] on button "search Buscar" at bounding box center [267, 263] width 96 height 32
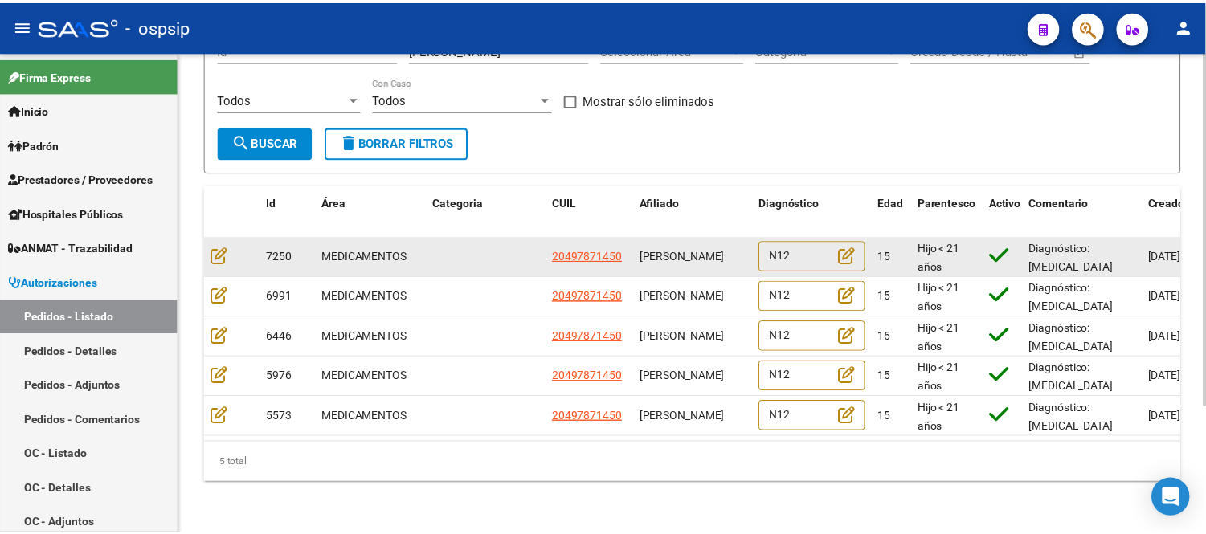
scroll to position [172, 0]
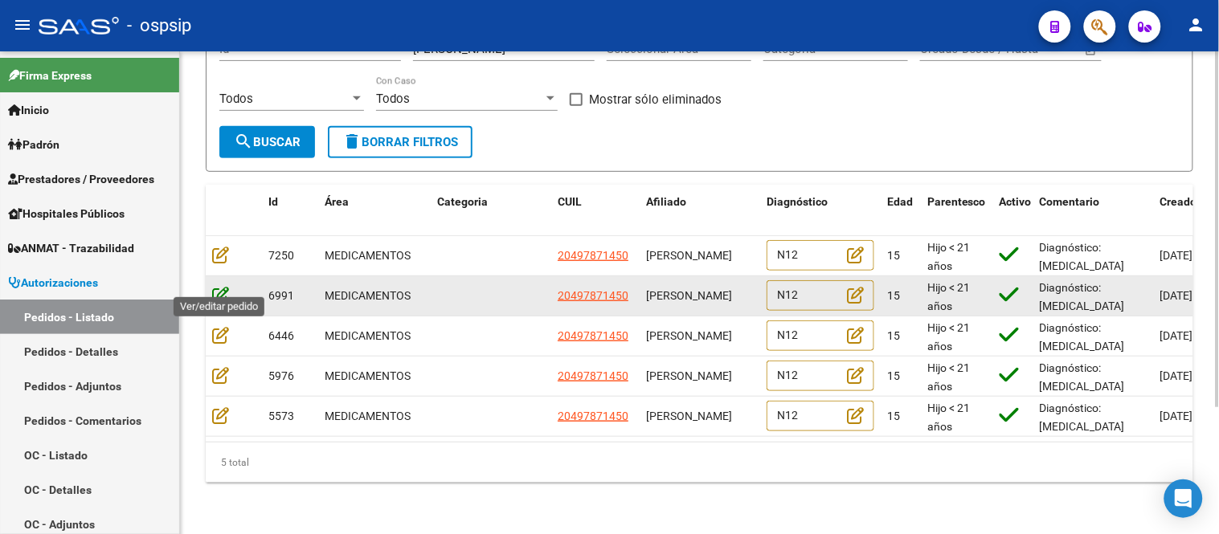
click at [220, 287] on icon at bounding box center [220, 295] width 17 height 18
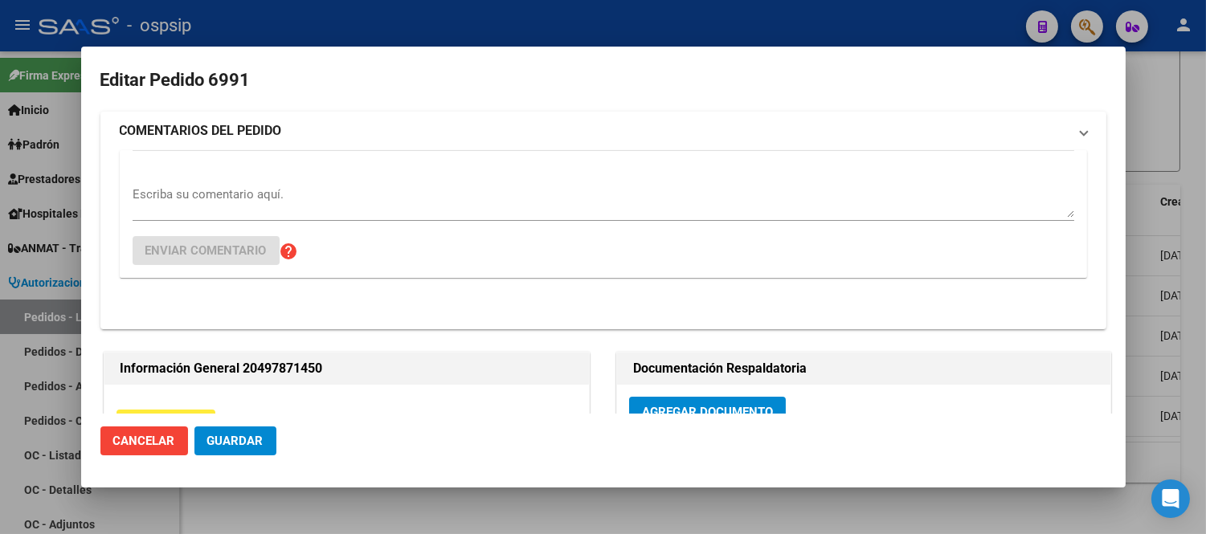
type input "[PERSON_NAME], EL RESGUARDO, MANZANA A CASA 47"
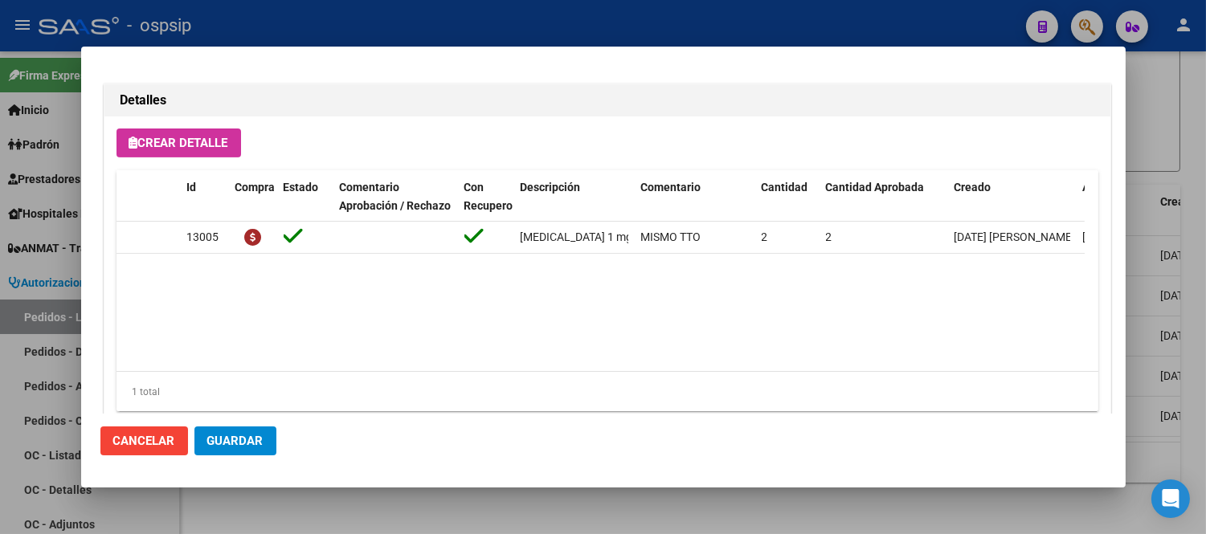
scroll to position [1161, 0]
